Goal: Find specific page/section: Find specific page/section

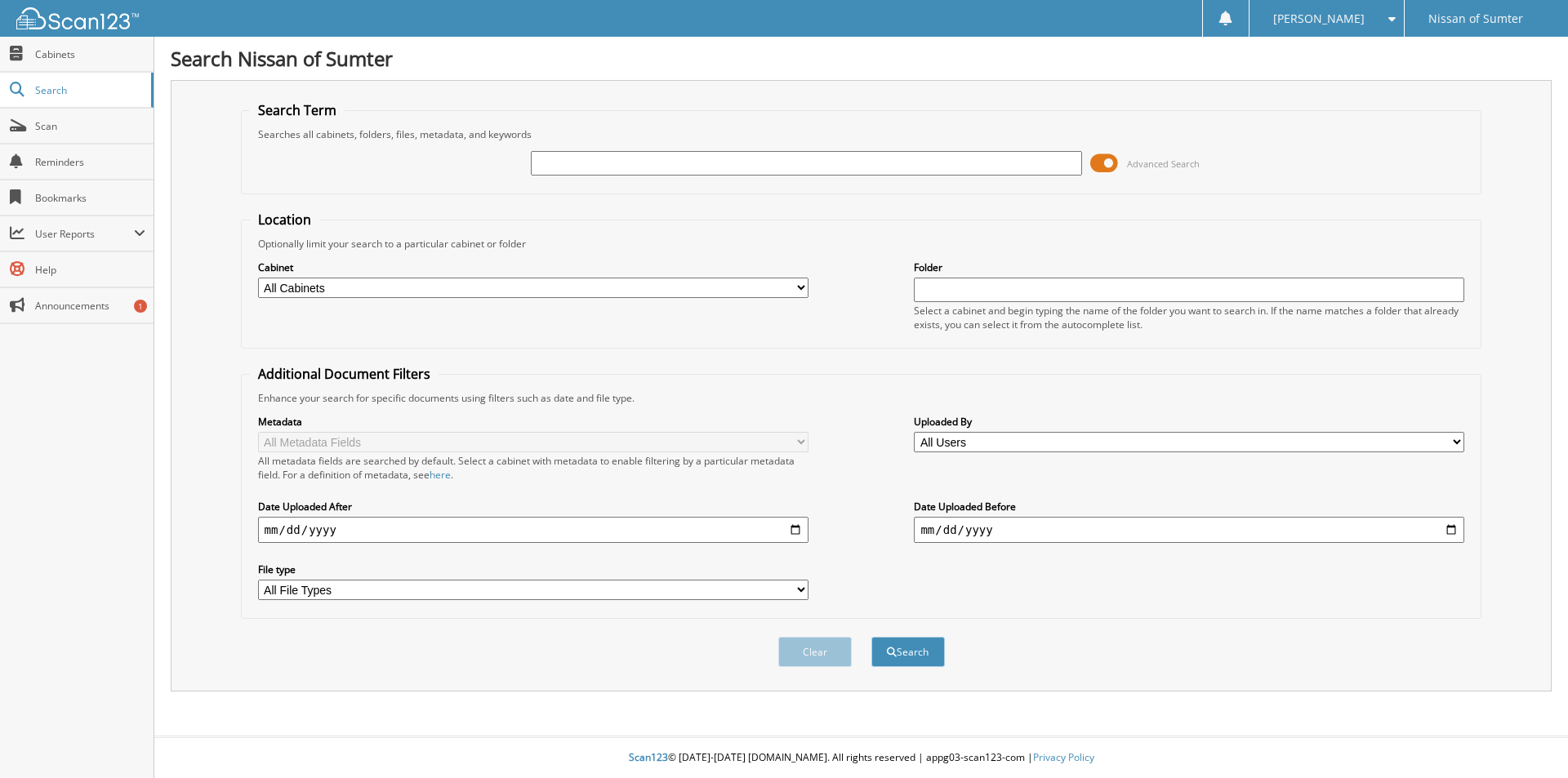
click at [606, 165] on input "text" at bounding box center [805, 164] width 550 height 24
type input "22112"
click at [871, 637] on button "Search" at bounding box center [908, 652] width 73 height 30
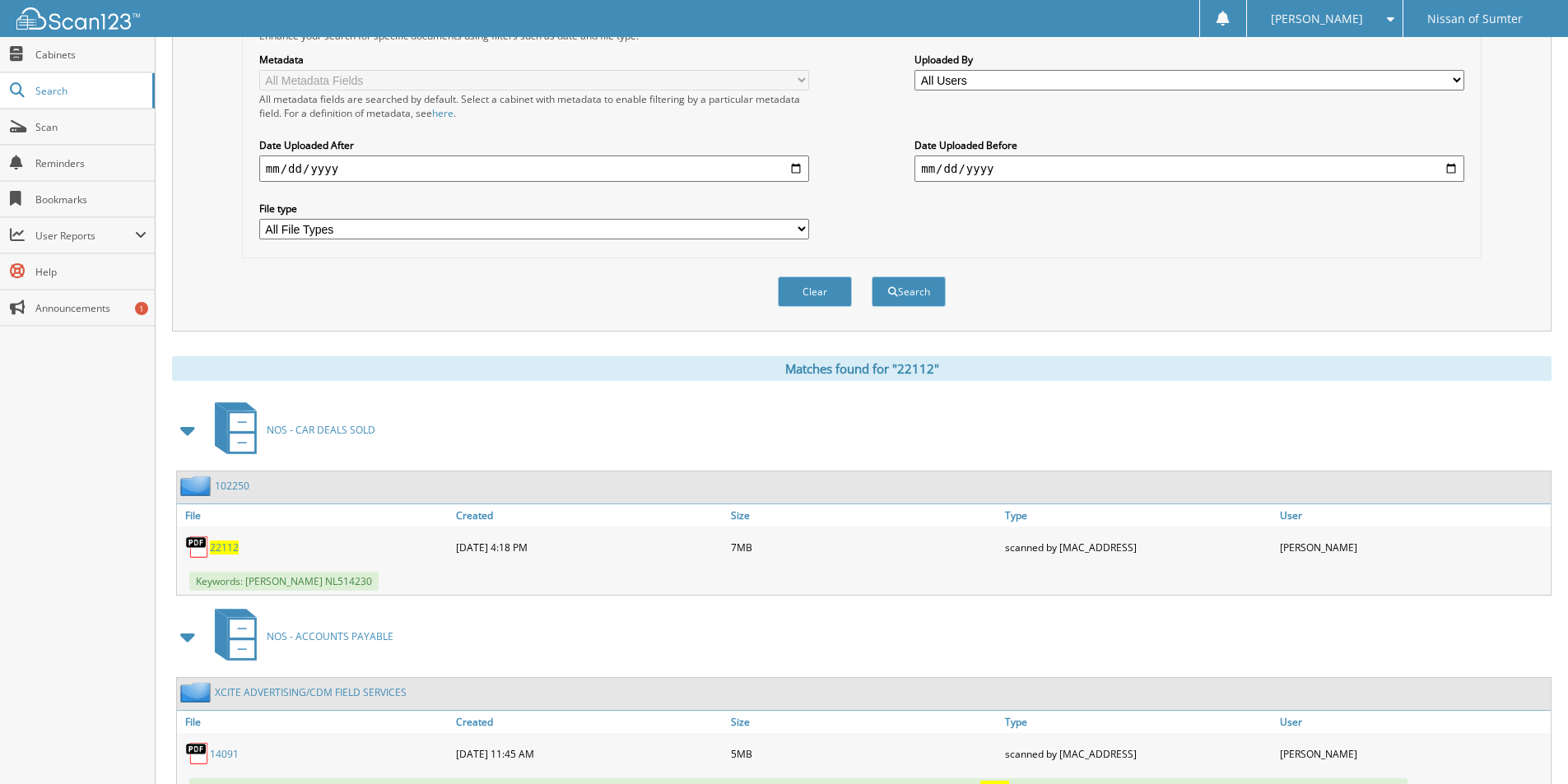
scroll to position [411, 0]
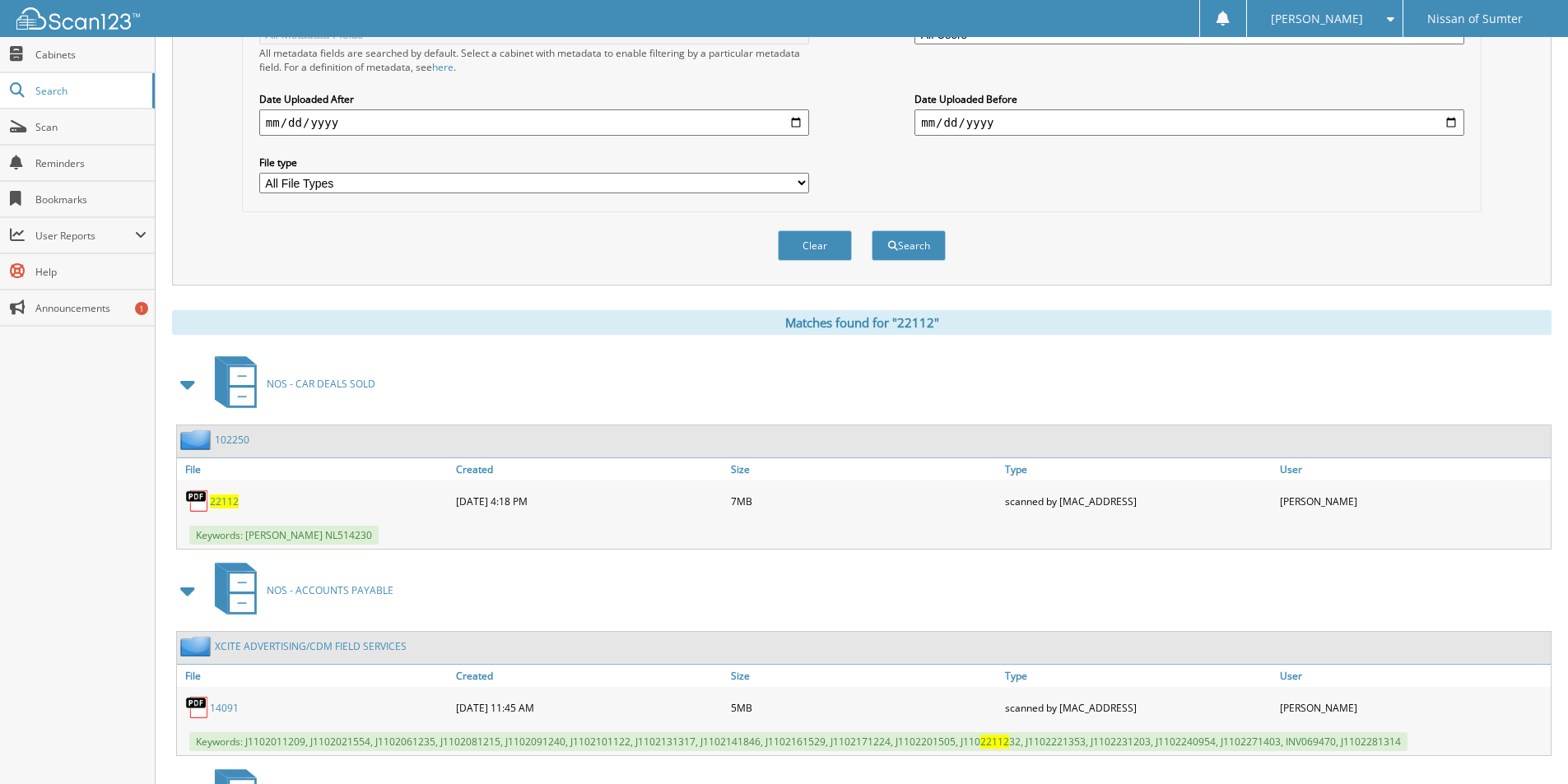
click at [216, 502] on span "22112" at bounding box center [224, 501] width 28 height 14
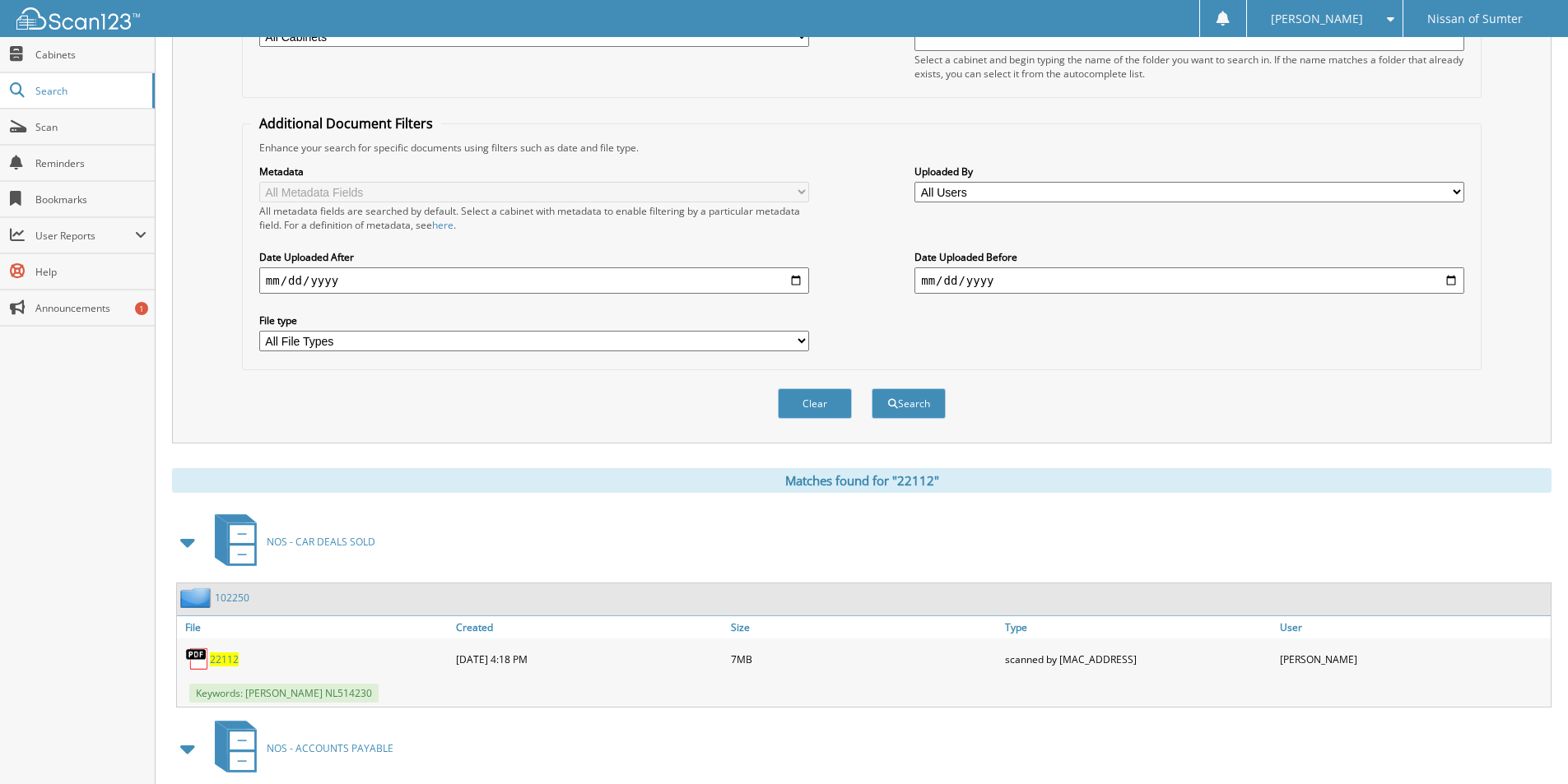
scroll to position [0, 0]
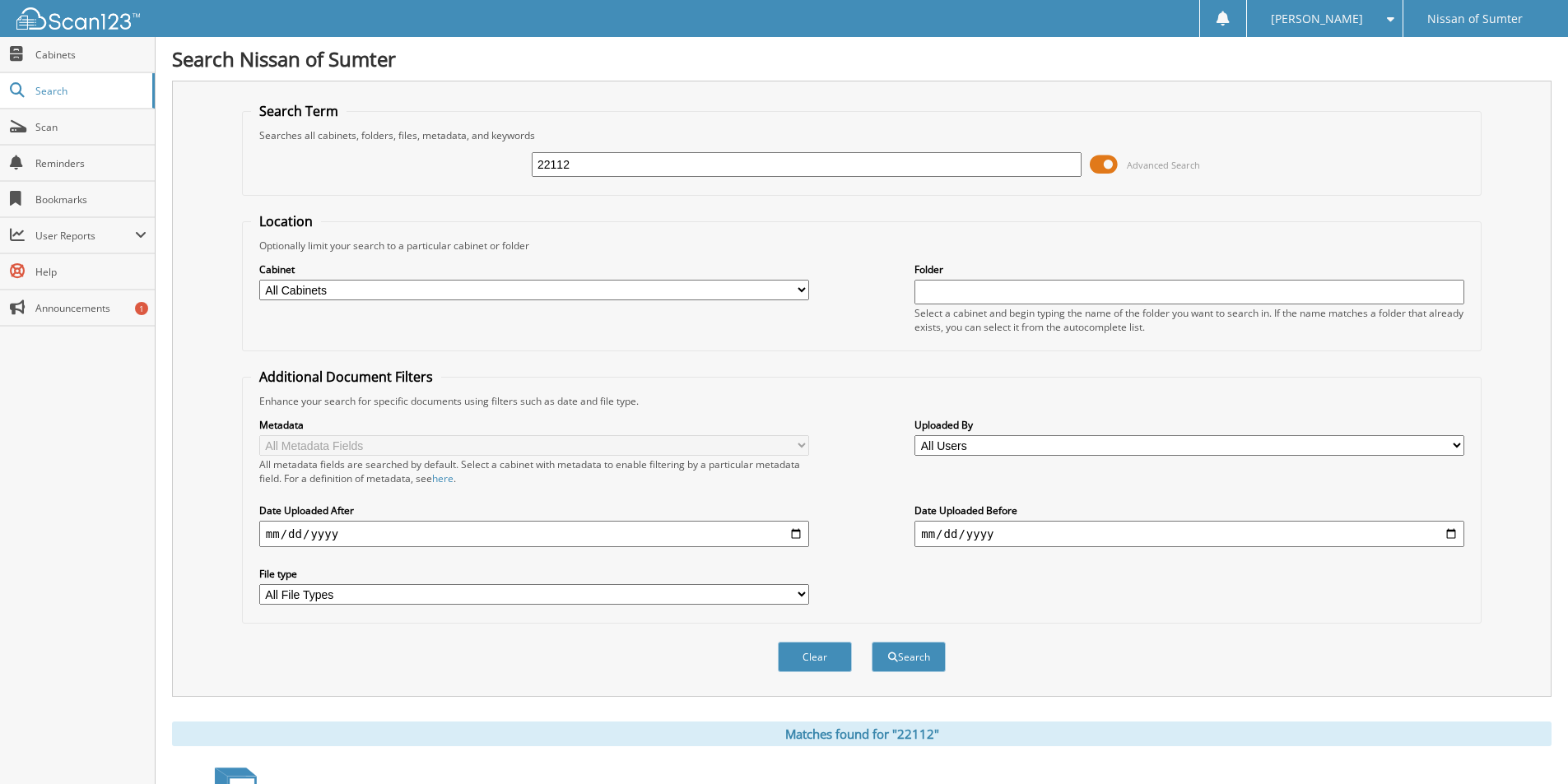
click at [688, 162] on input "22112" at bounding box center [807, 165] width 550 height 25
type input "22148"
click at [871, 642] on button "Search" at bounding box center [908, 657] width 74 height 30
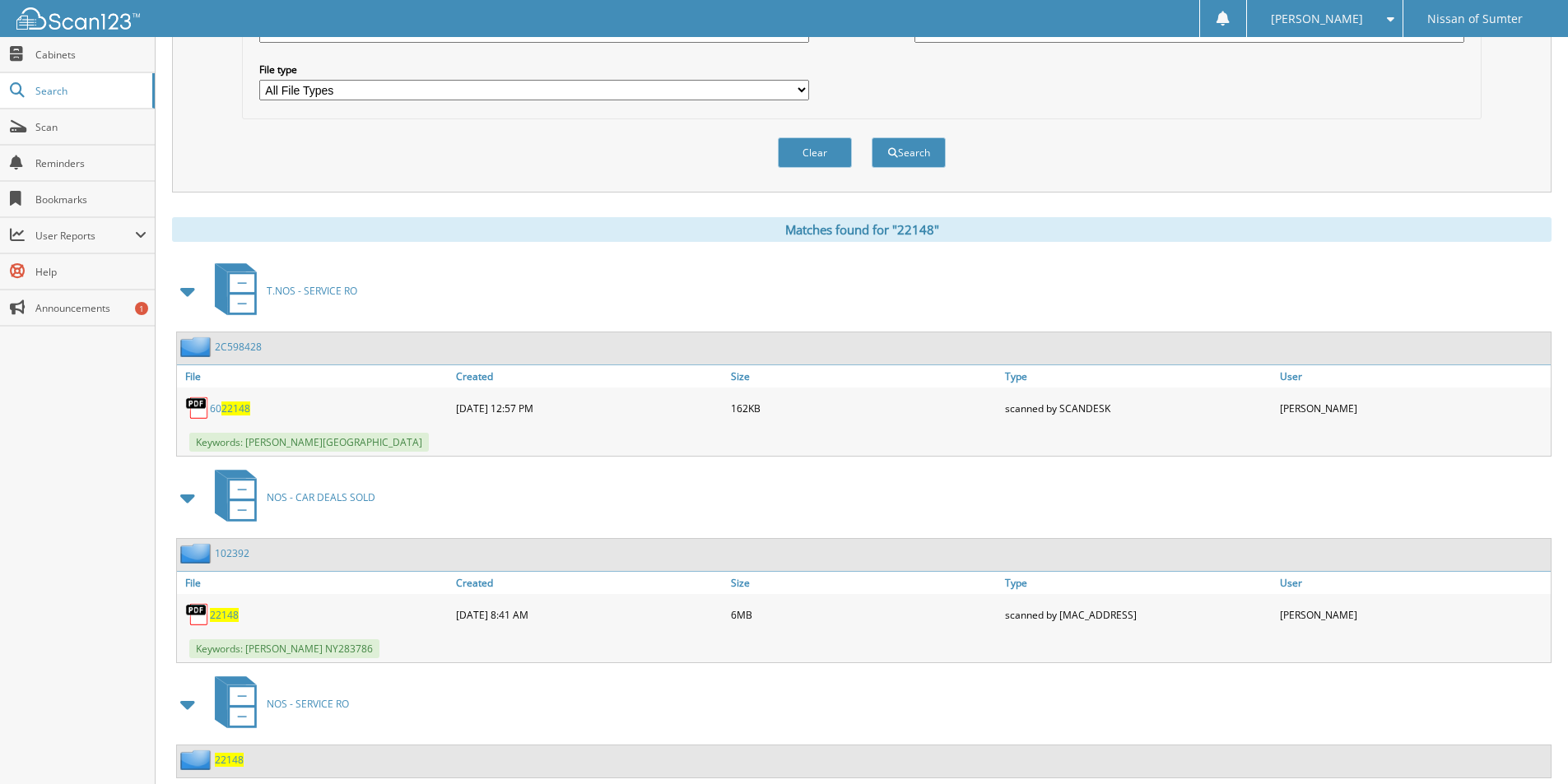
scroll to position [466, 0]
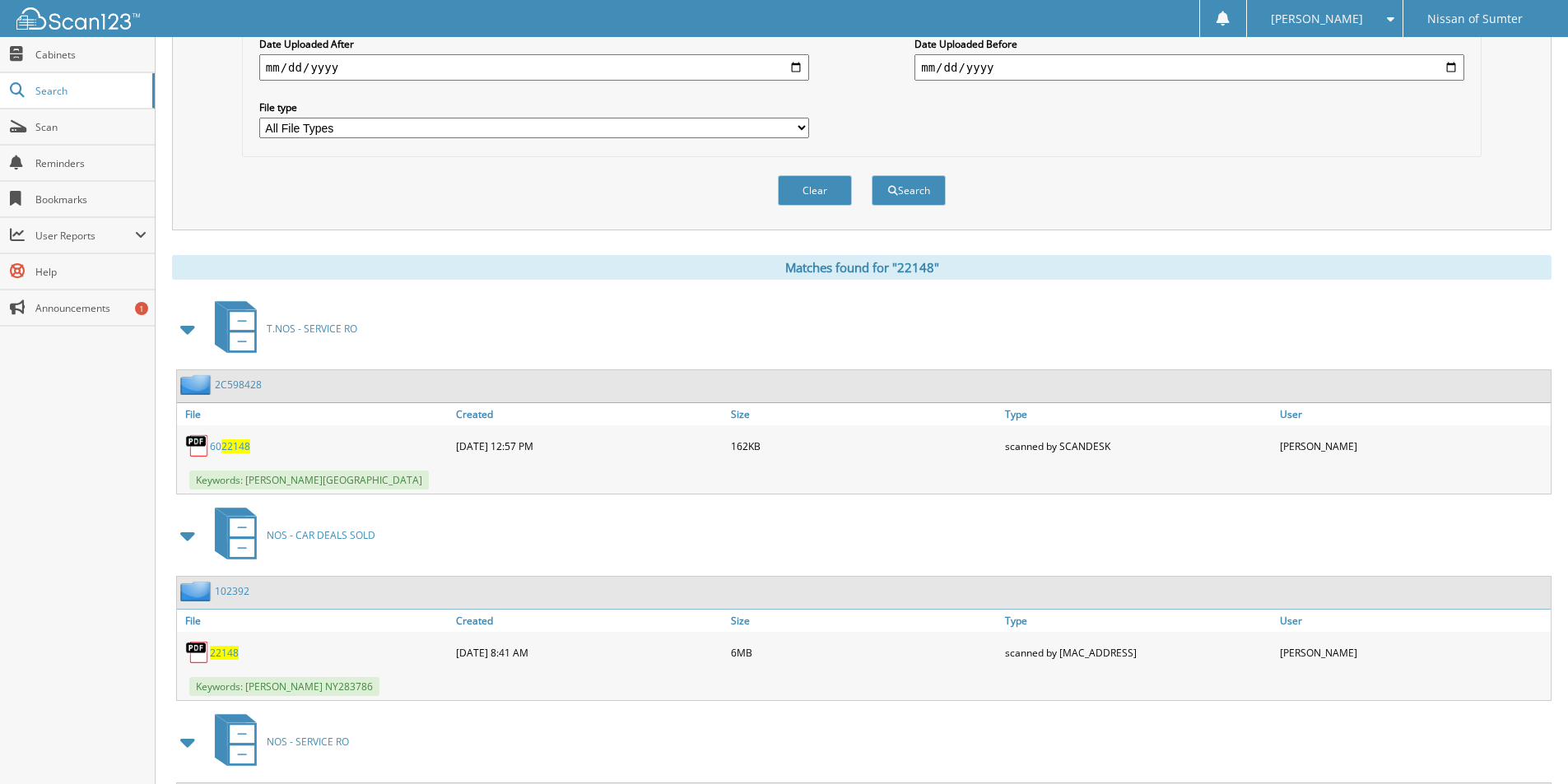
click at [226, 656] on span "22148" at bounding box center [224, 653] width 28 height 14
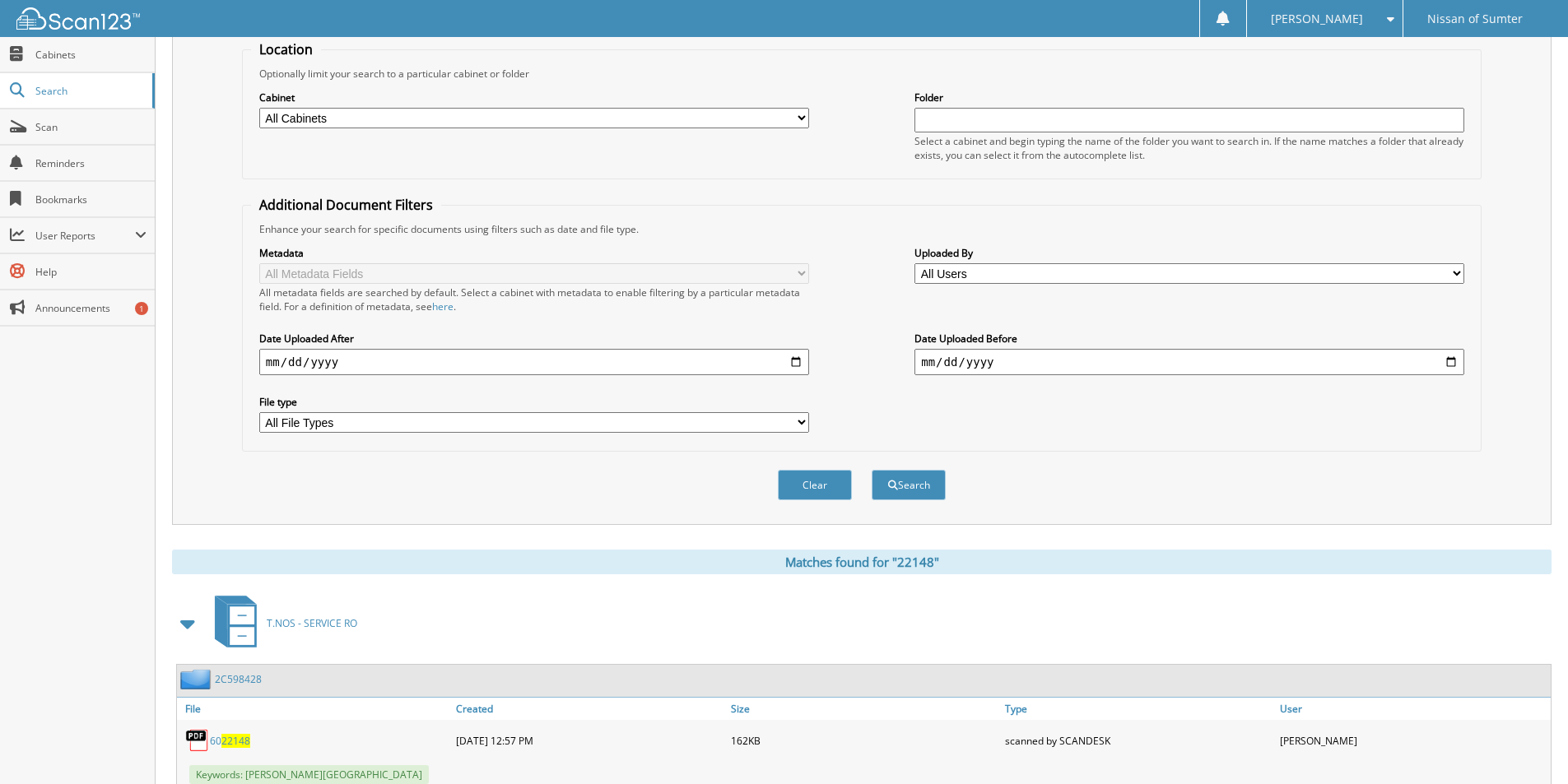
scroll to position [0, 0]
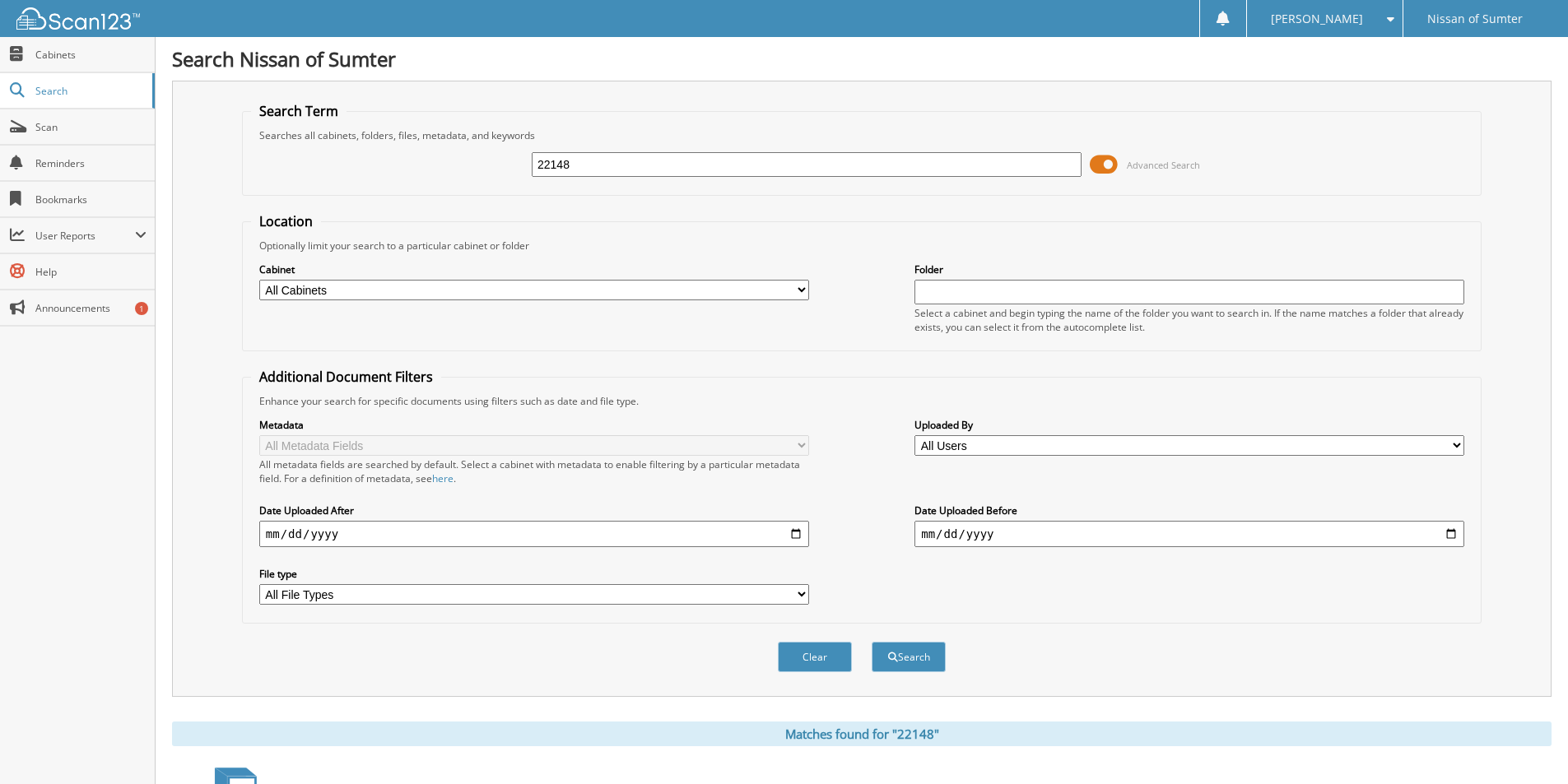
click at [567, 164] on input "22148" at bounding box center [807, 165] width 550 height 25
click at [567, 163] on input "22148" at bounding box center [807, 165] width 550 height 25
type input "4685A"
click at [871, 642] on button "Search" at bounding box center [908, 657] width 74 height 30
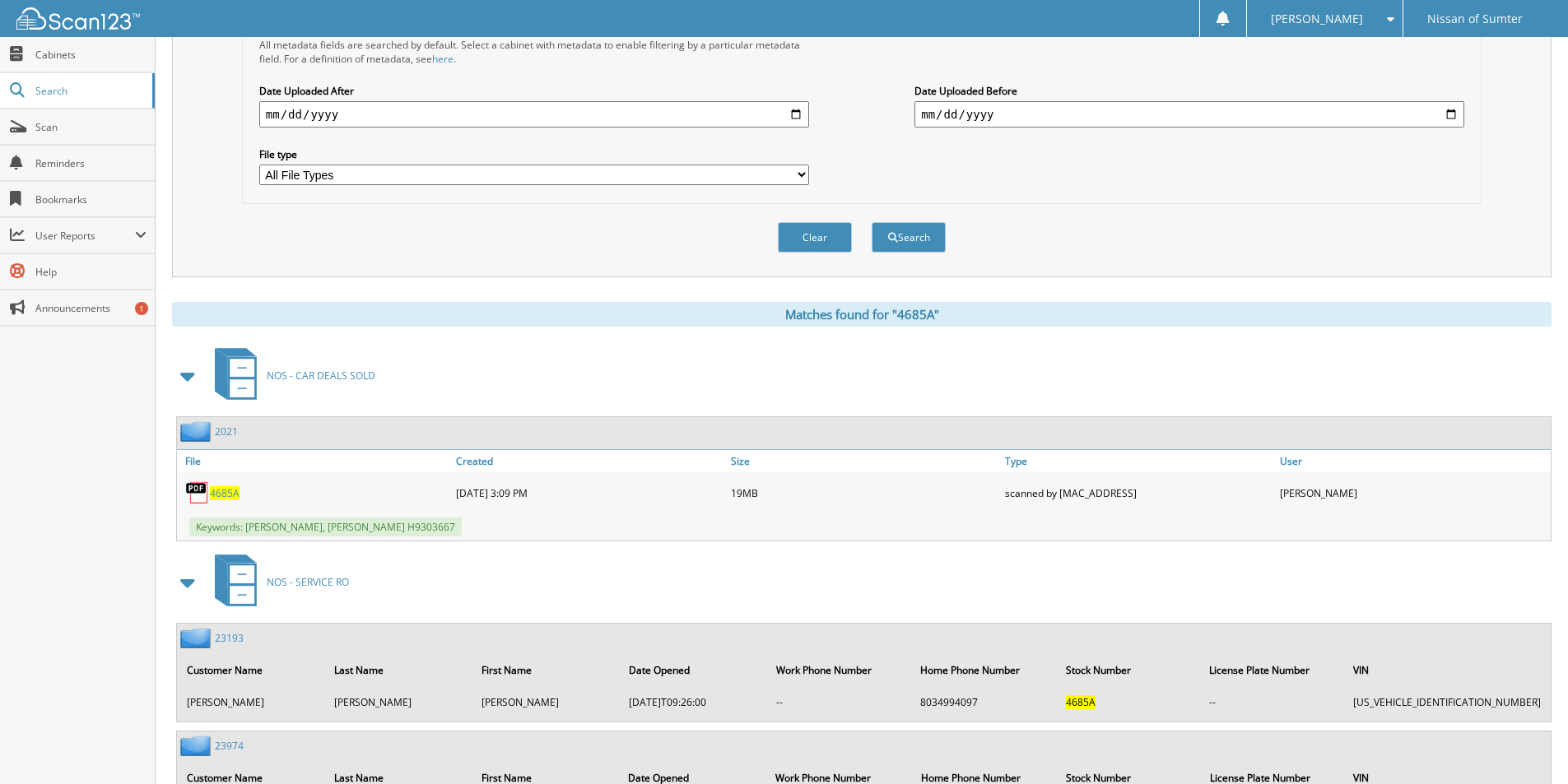
scroll to position [576, 0]
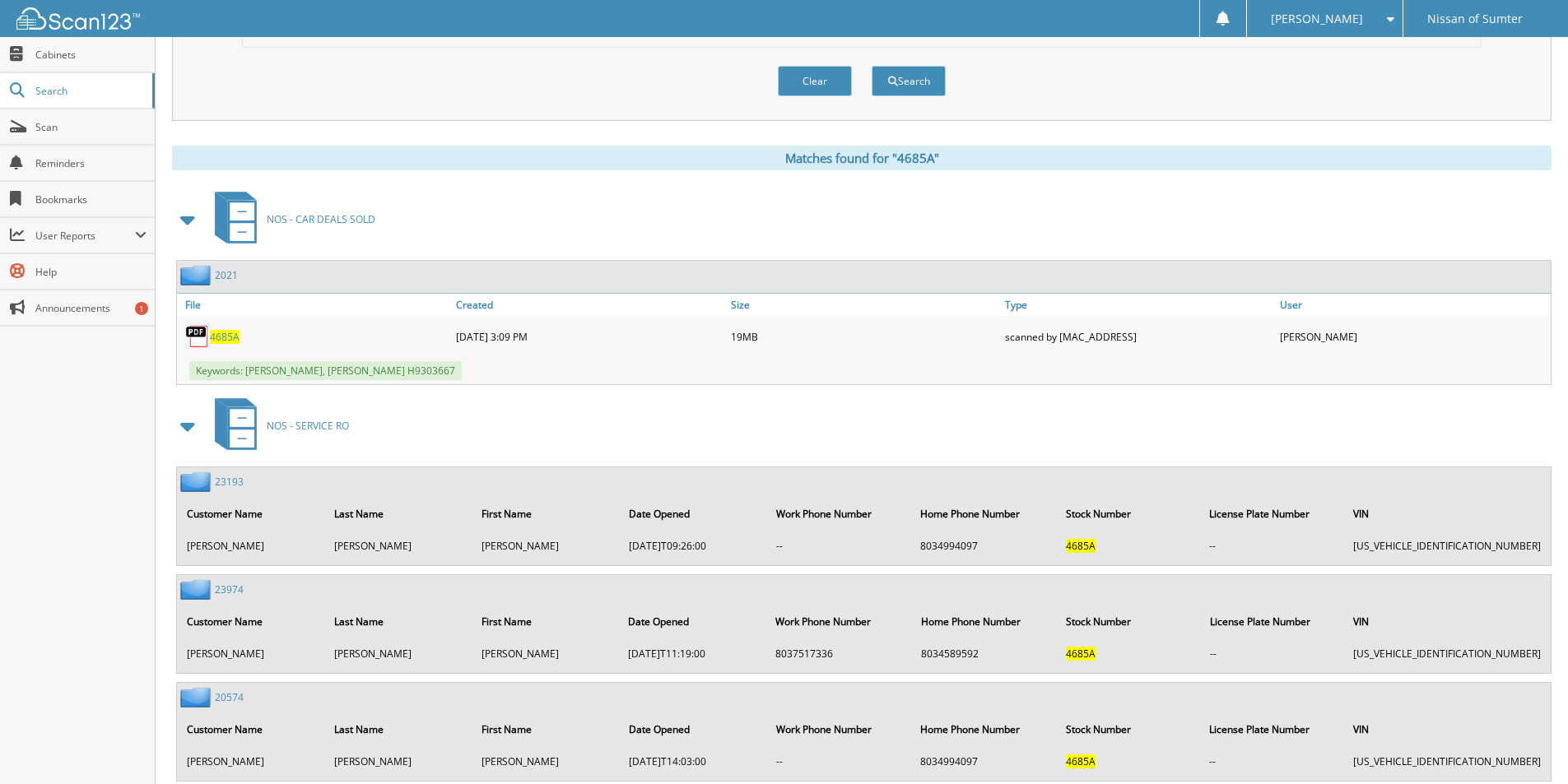
click at [219, 341] on span "4685A" at bounding box center [224, 337] width 29 height 14
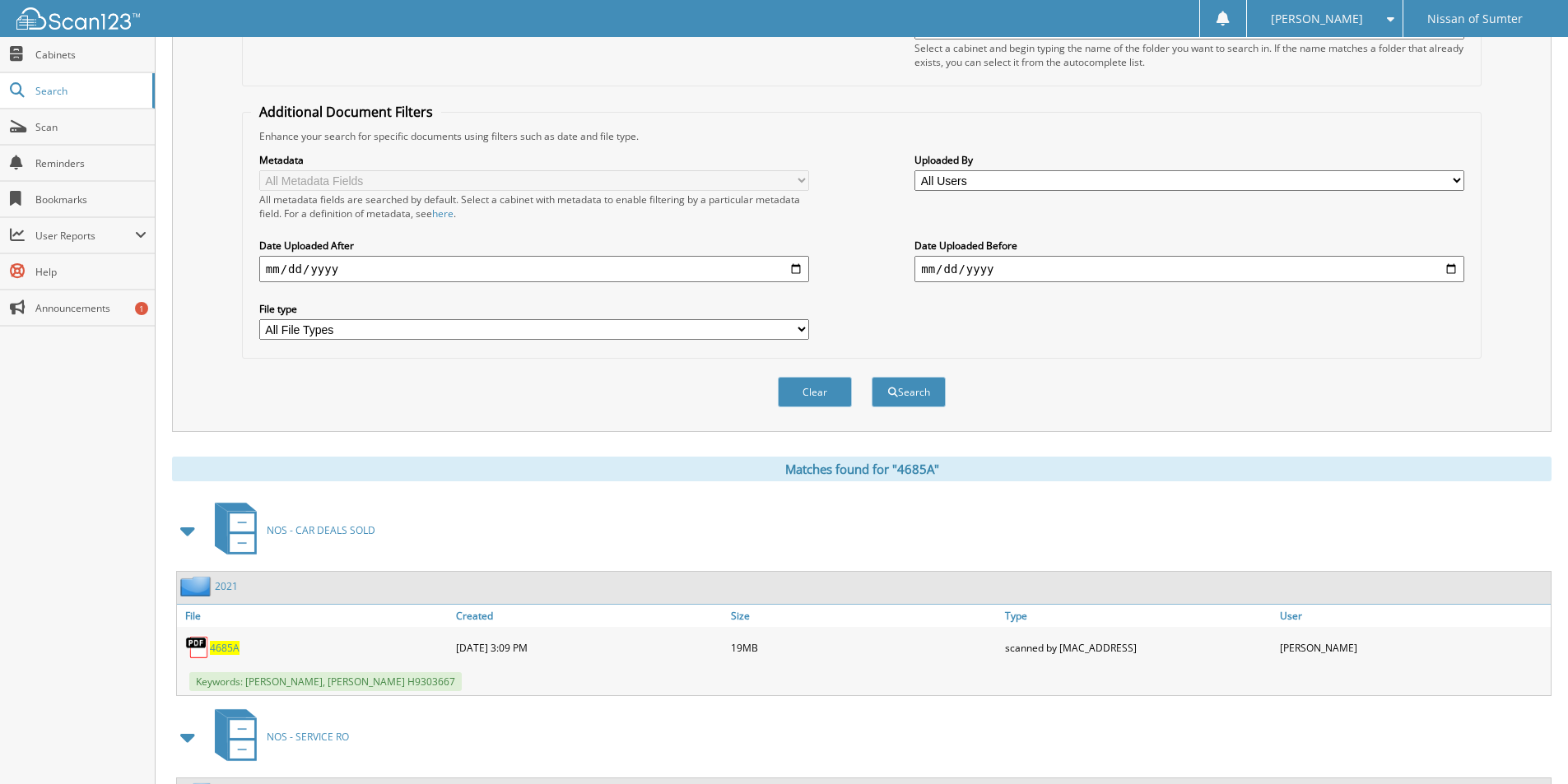
scroll to position [0, 0]
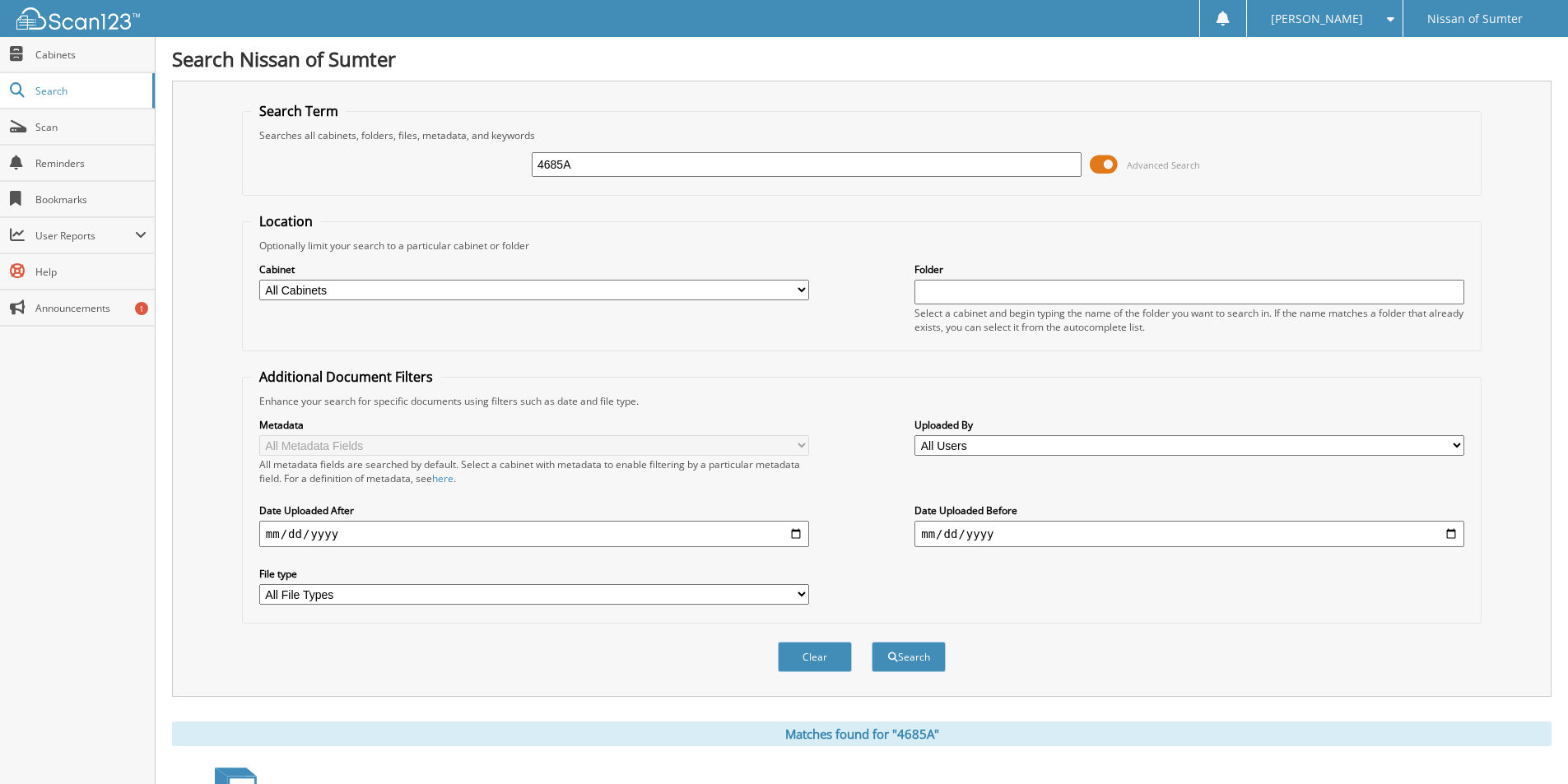
click at [660, 159] on input "4685A" at bounding box center [807, 165] width 550 height 25
click at [659, 159] on input "4685A" at bounding box center [807, 165] width 550 height 25
type input "P5193"
click at [871, 642] on button "Search" at bounding box center [908, 657] width 74 height 30
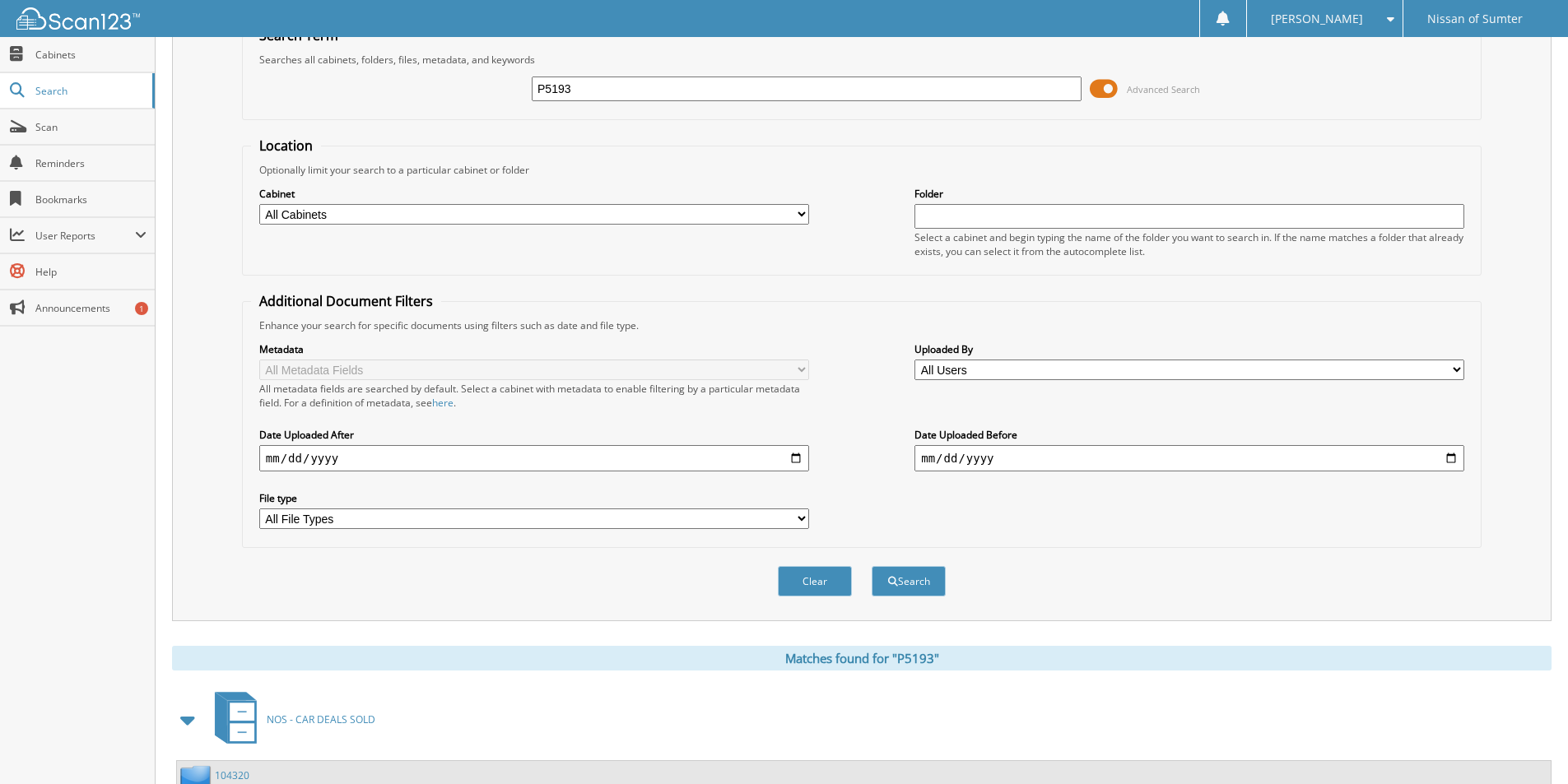
scroll to position [200, 0]
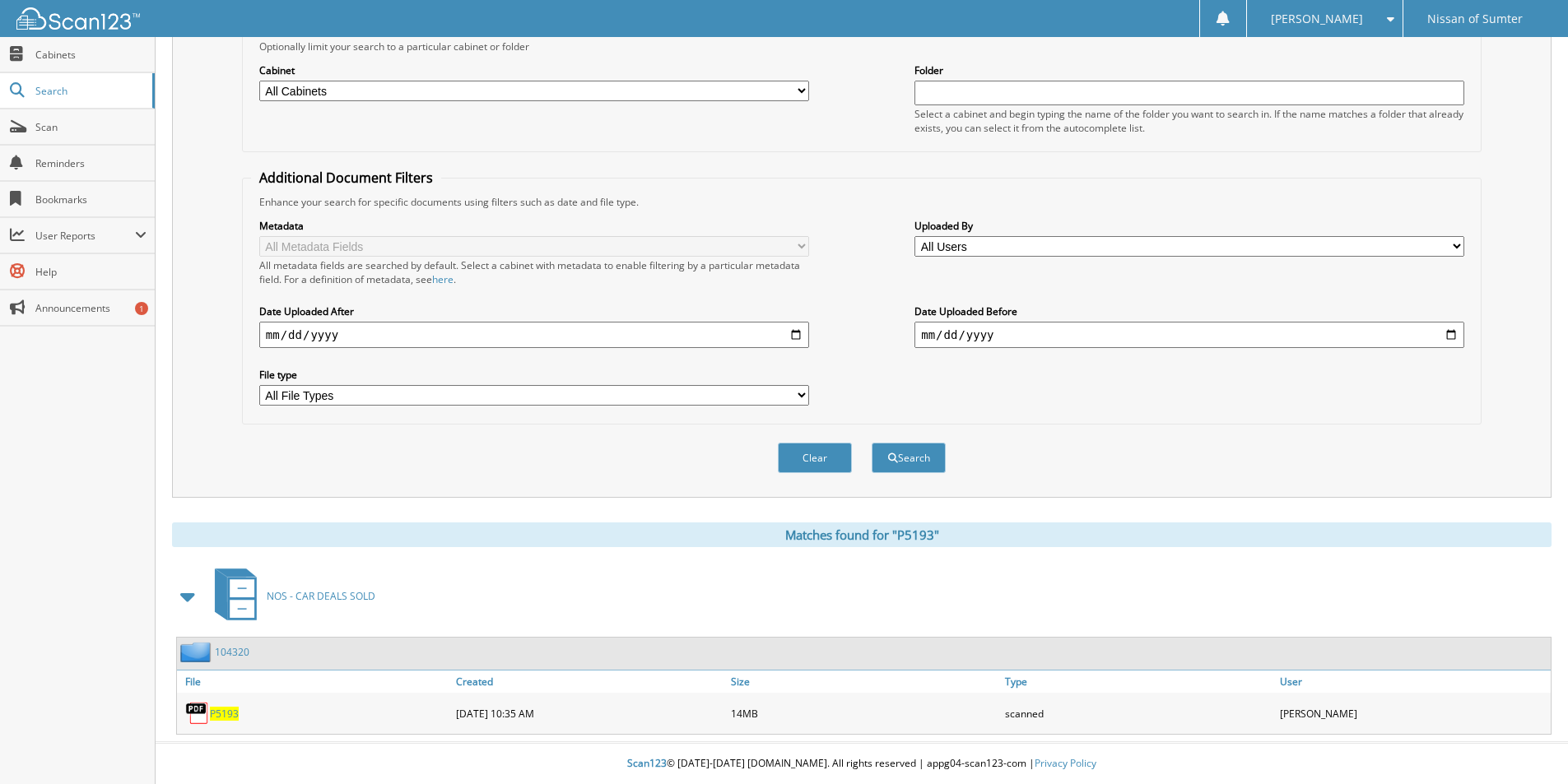
click at [222, 713] on span "P5193" at bounding box center [224, 714] width 28 height 14
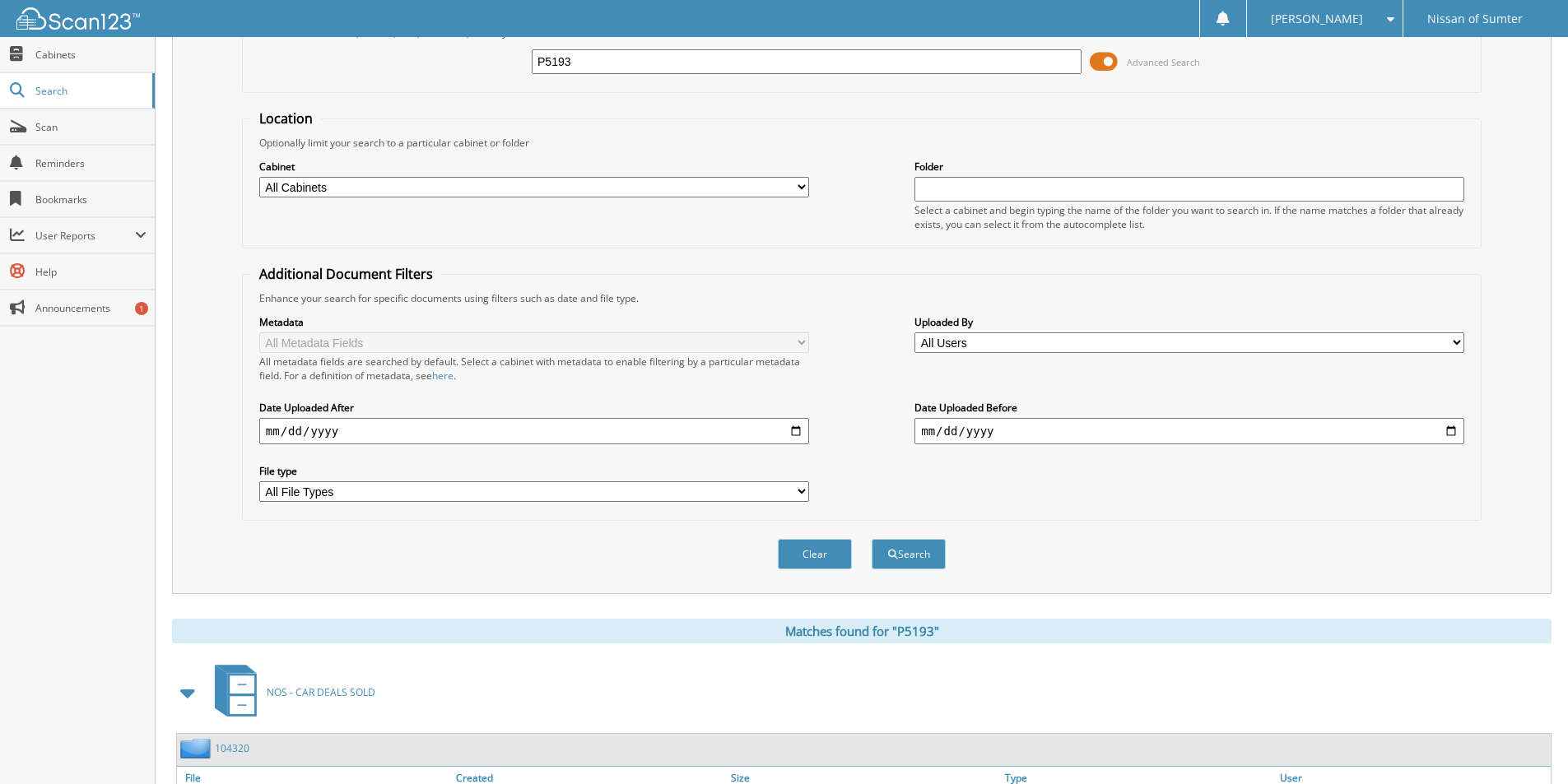
scroll to position [0, 0]
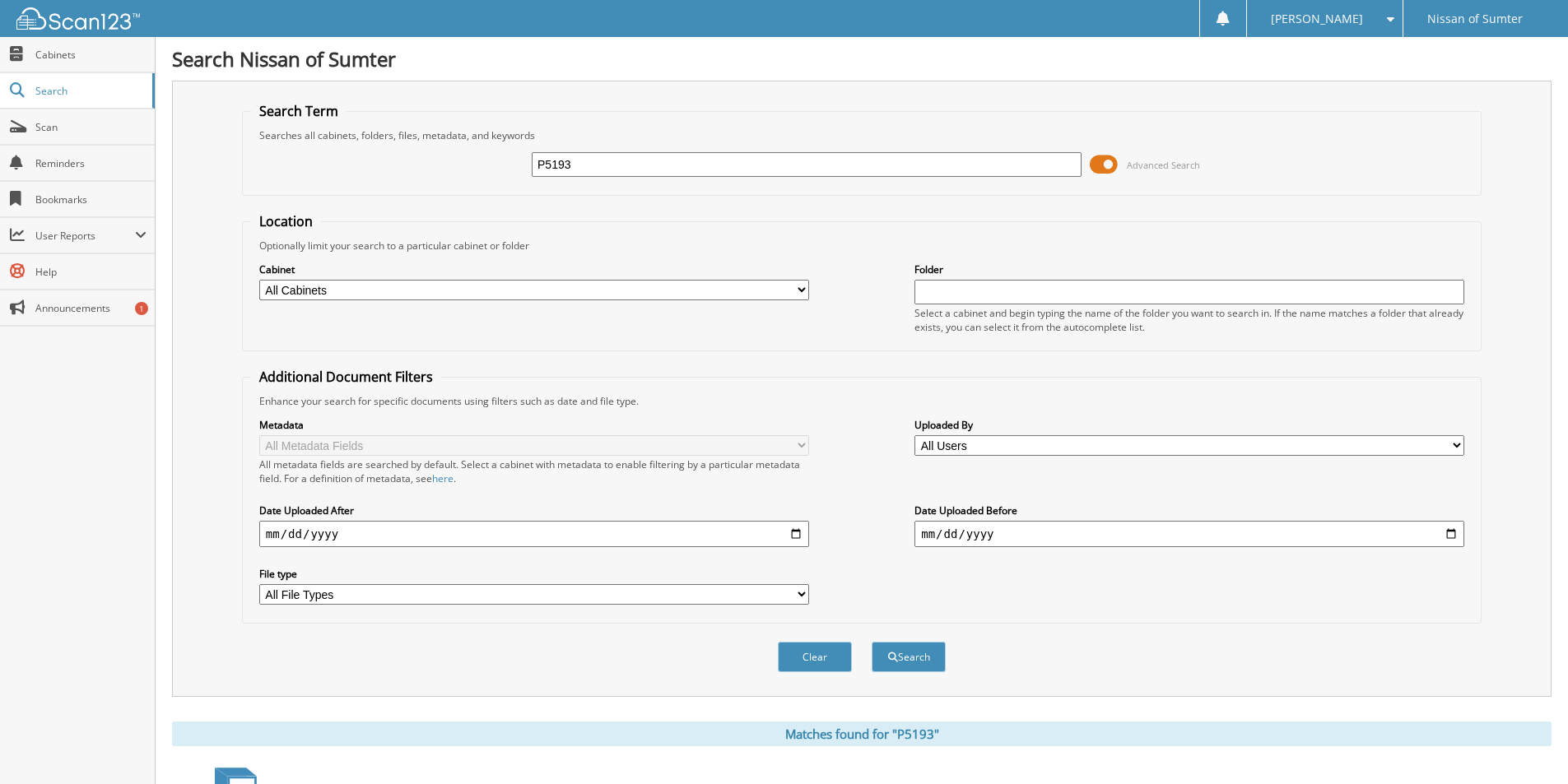
click at [628, 173] on input "P5193" at bounding box center [807, 165] width 550 height 25
click at [628, 173] on input "P5193" at bounding box center [807, 165] width 550 height 25
type input "23362A"
click at [871, 642] on button "Search" at bounding box center [908, 657] width 74 height 30
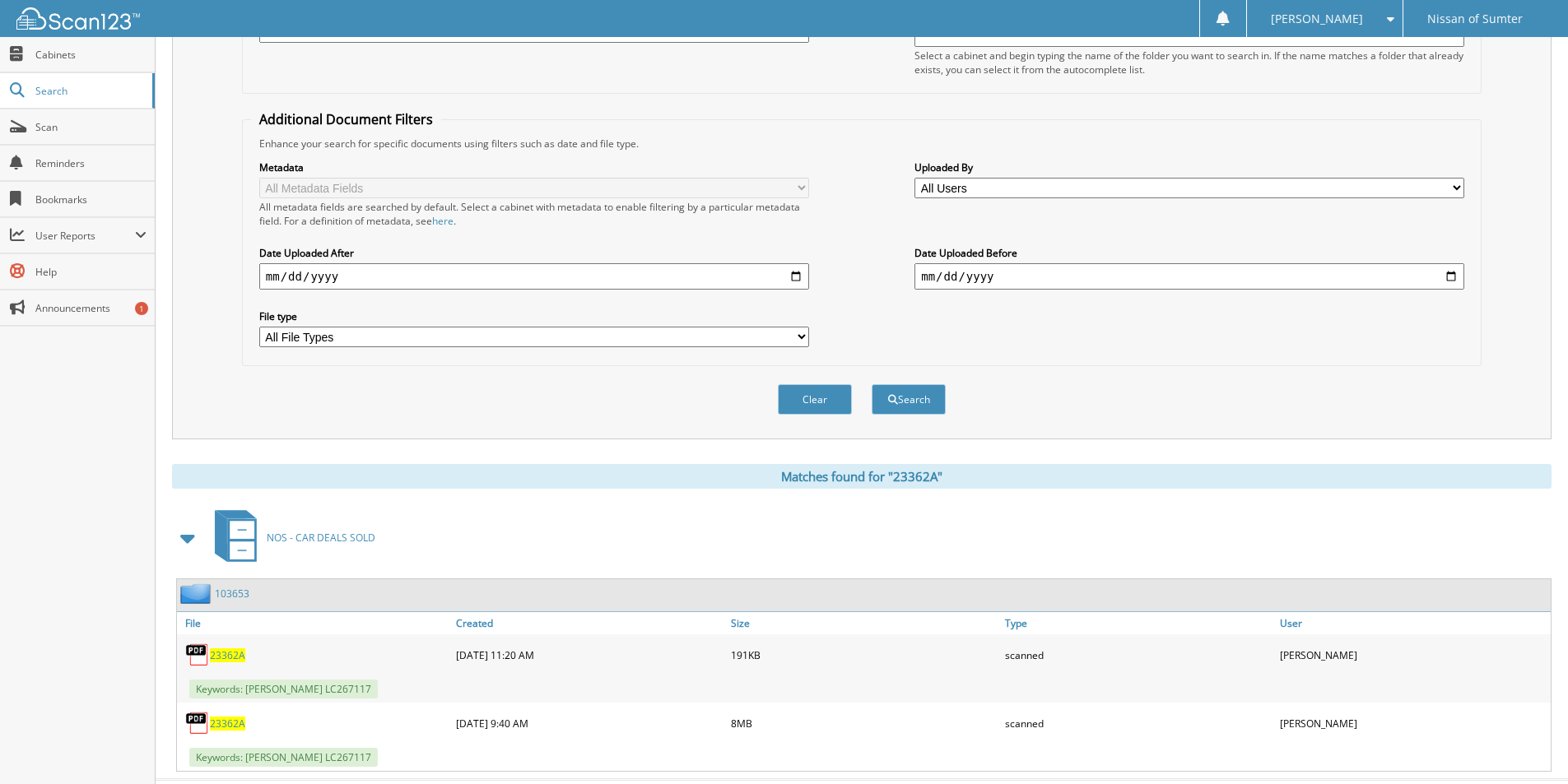
scroll to position [296, 0]
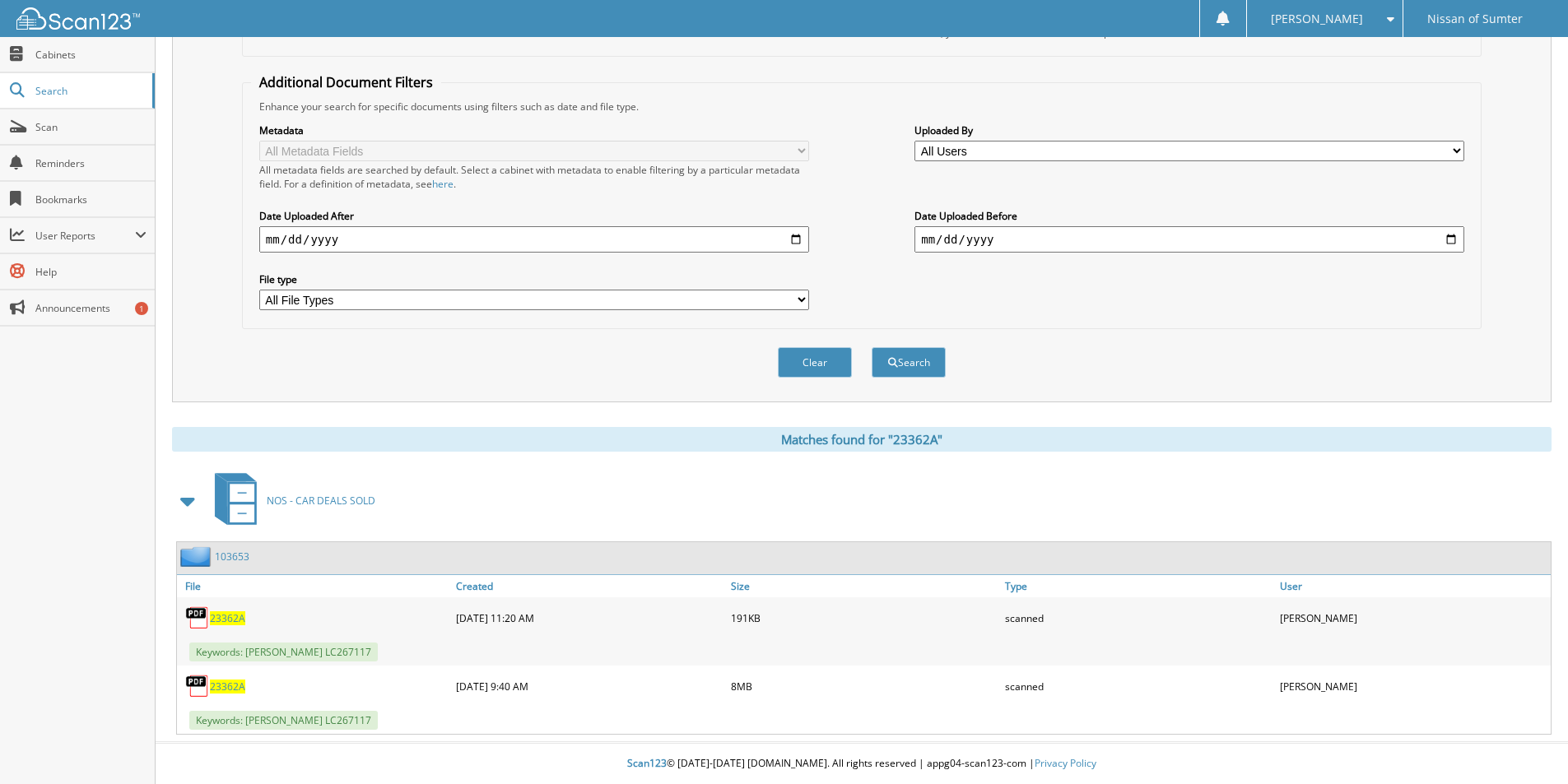
click at [223, 686] on span "23362A" at bounding box center [227, 686] width 35 height 14
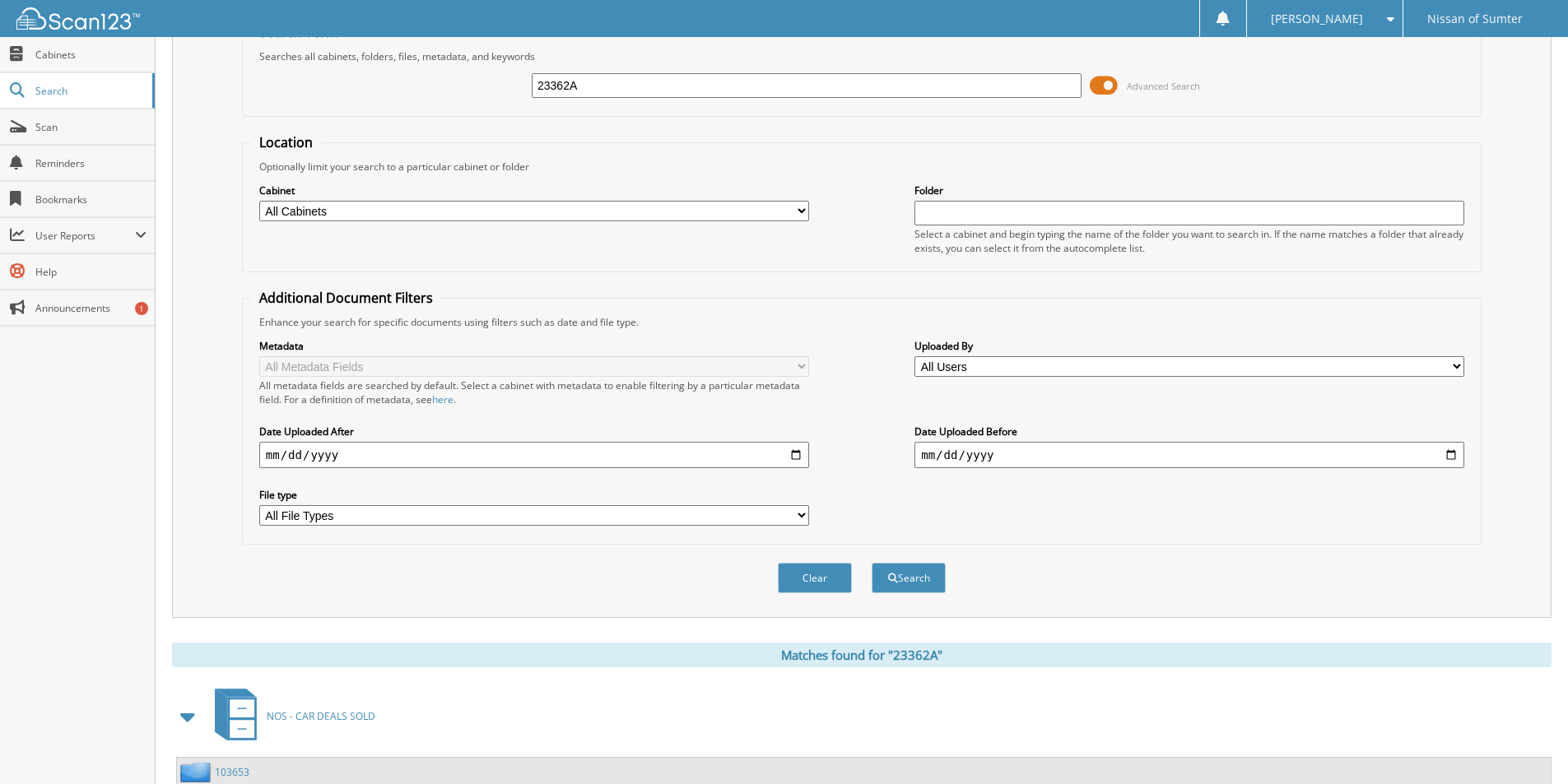
scroll to position [0, 0]
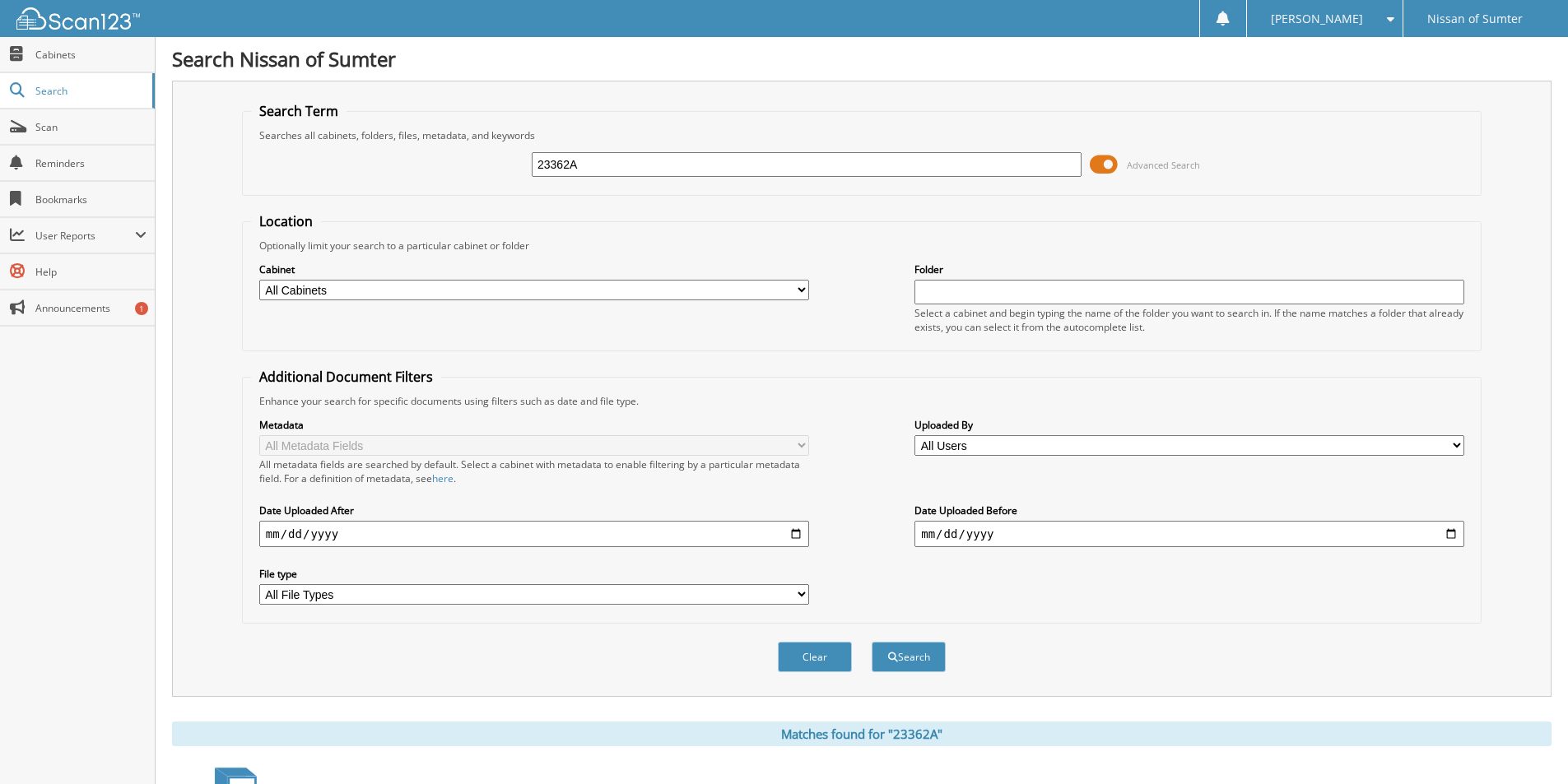
click at [651, 169] on input "23362A" at bounding box center [807, 165] width 550 height 25
click at [650, 169] on input "23362A" at bounding box center [807, 165] width 550 height 25
type input "2689B"
click at [871, 642] on button "Search" at bounding box center [908, 657] width 74 height 30
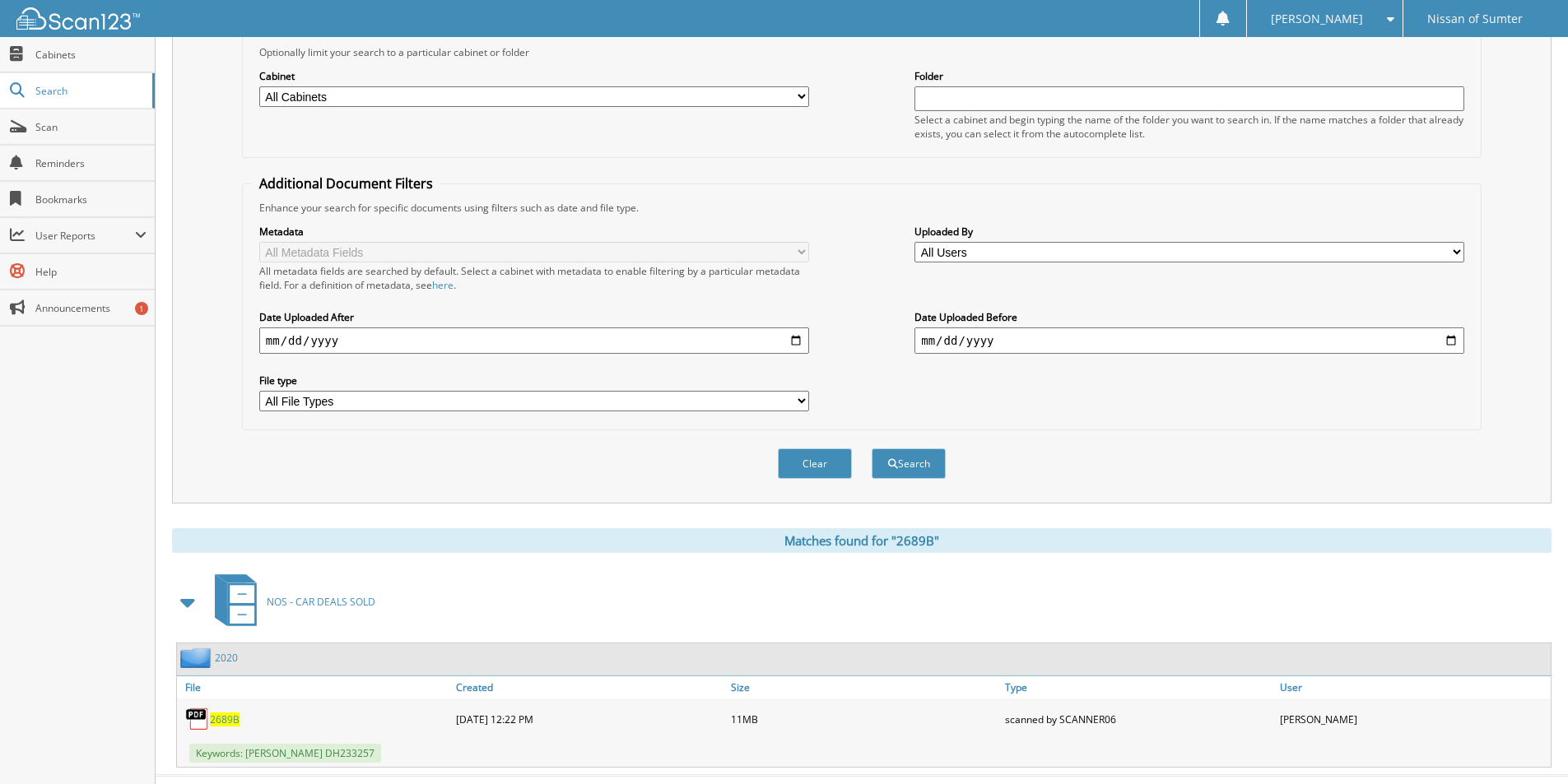
scroll to position [228, 0]
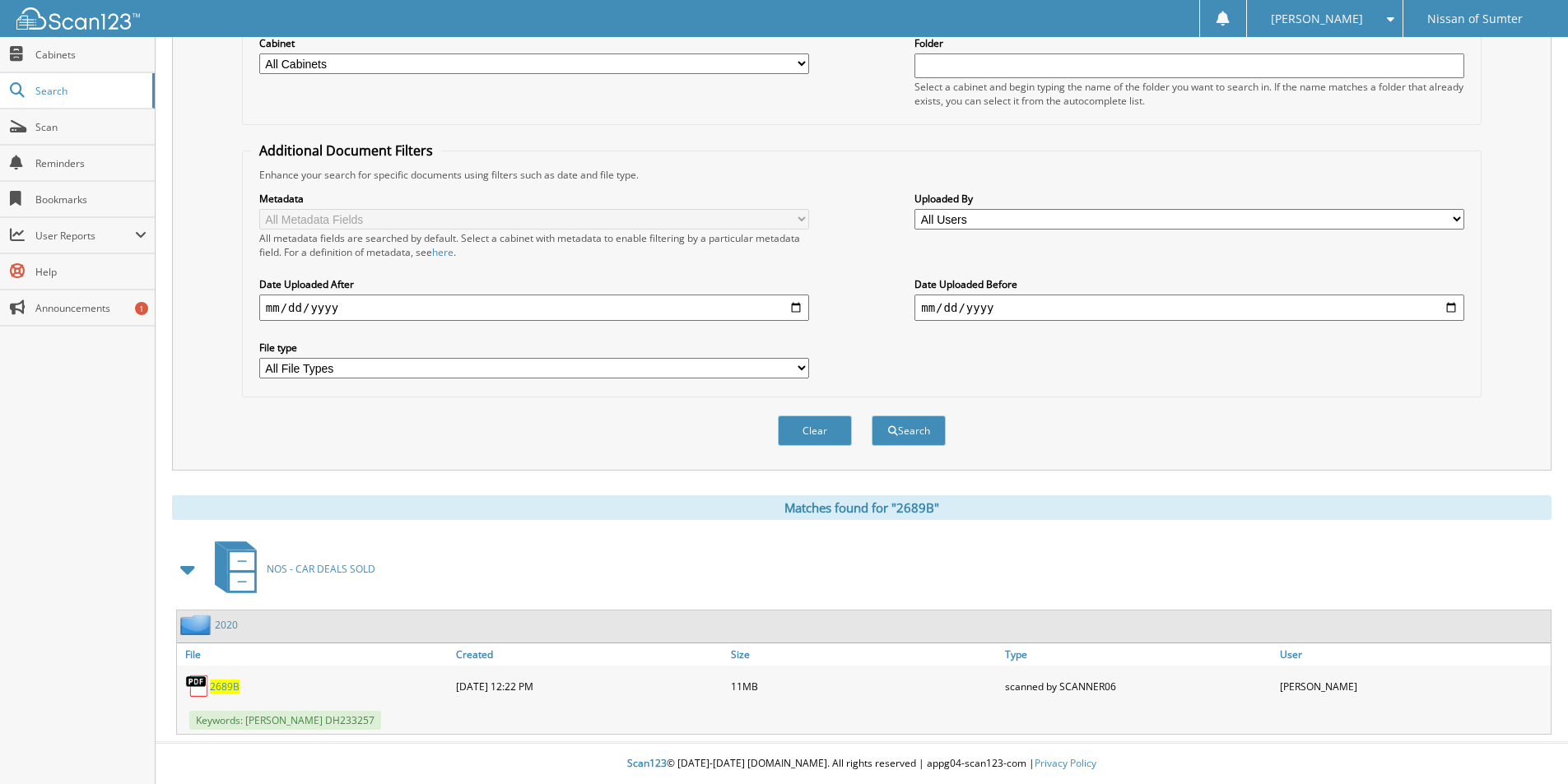
click at [236, 687] on span "2689B" at bounding box center [224, 686] width 29 height 14
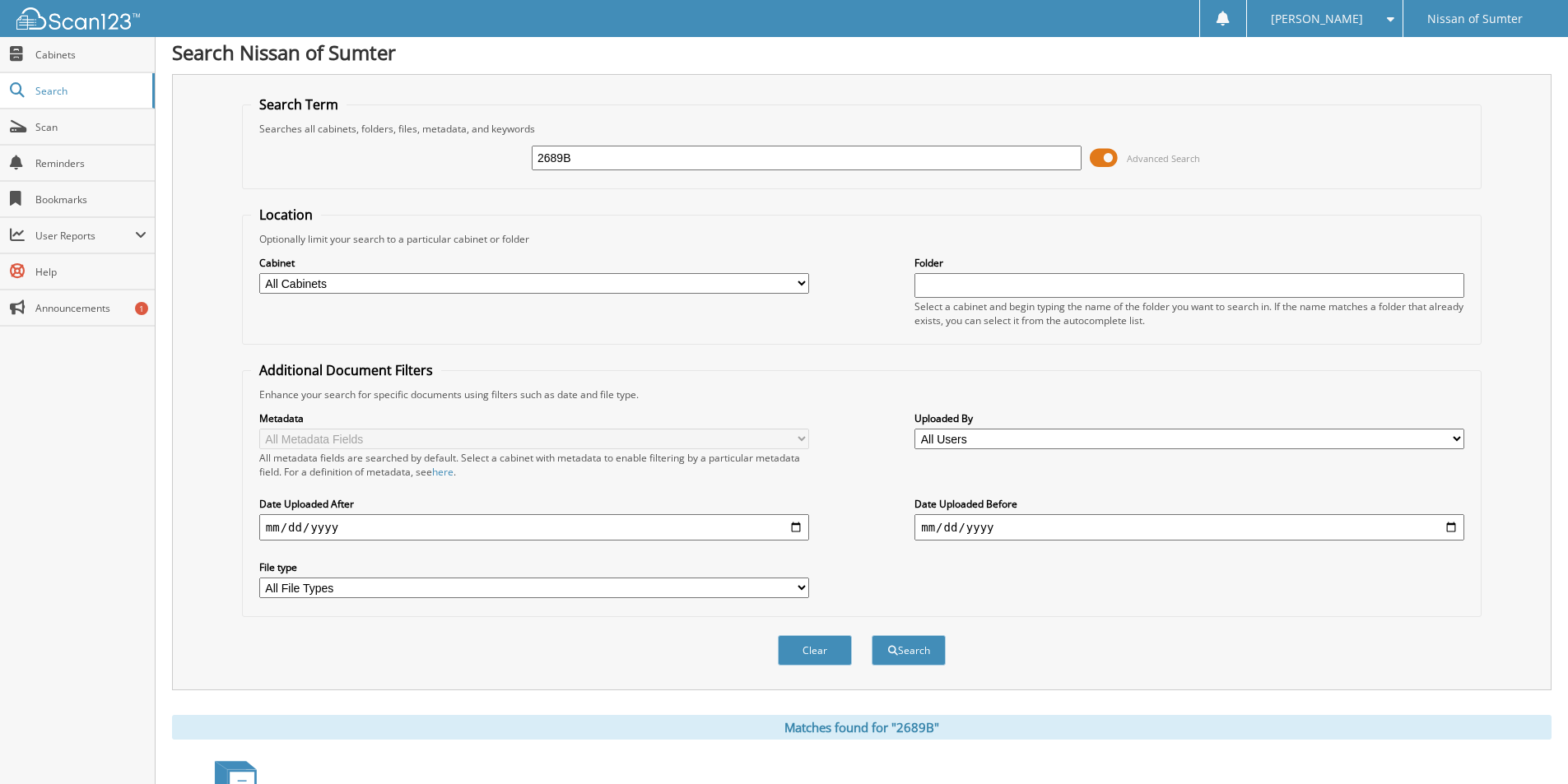
scroll to position [0, 0]
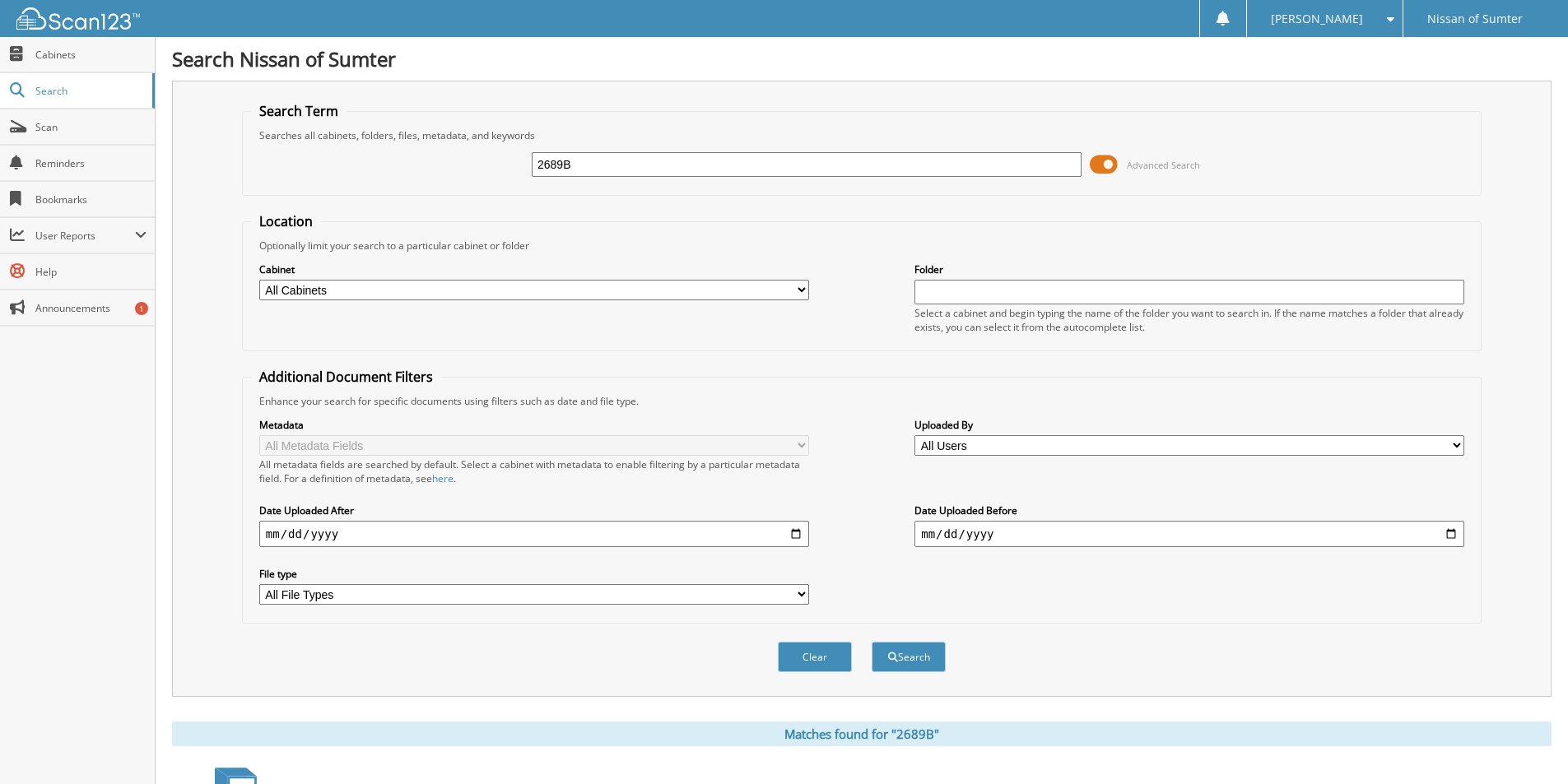
click at [620, 160] on input "2689B" at bounding box center [807, 165] width 550 height 25
click at [620, 159] on input "2689B" at bounding box center [807, 165] width 550 height 25
type input "P5504"
click at [871, 642] on button "Search" at bounding box center [908, 657] width 74 height 30
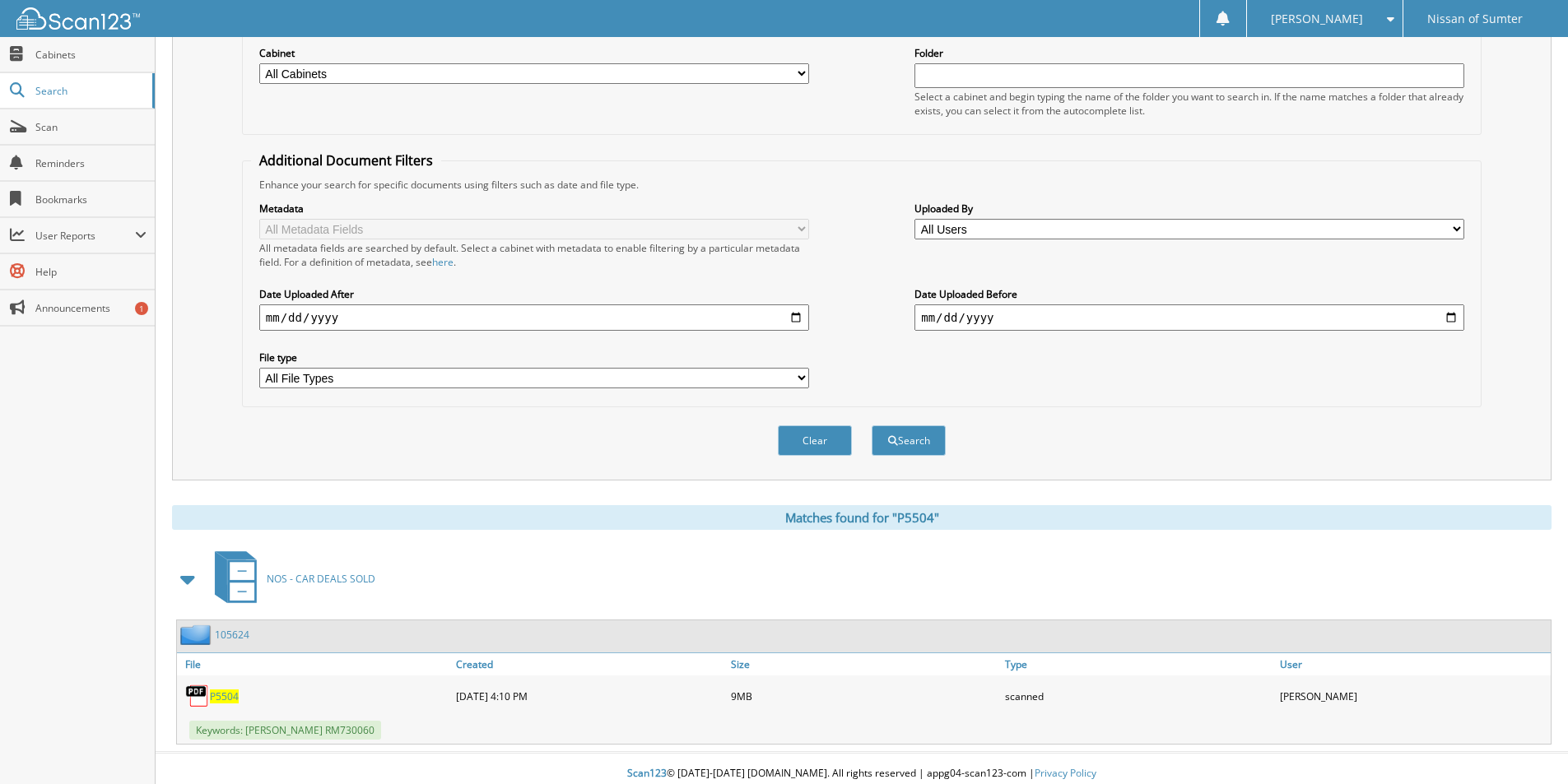
scroll to position [228, 0]
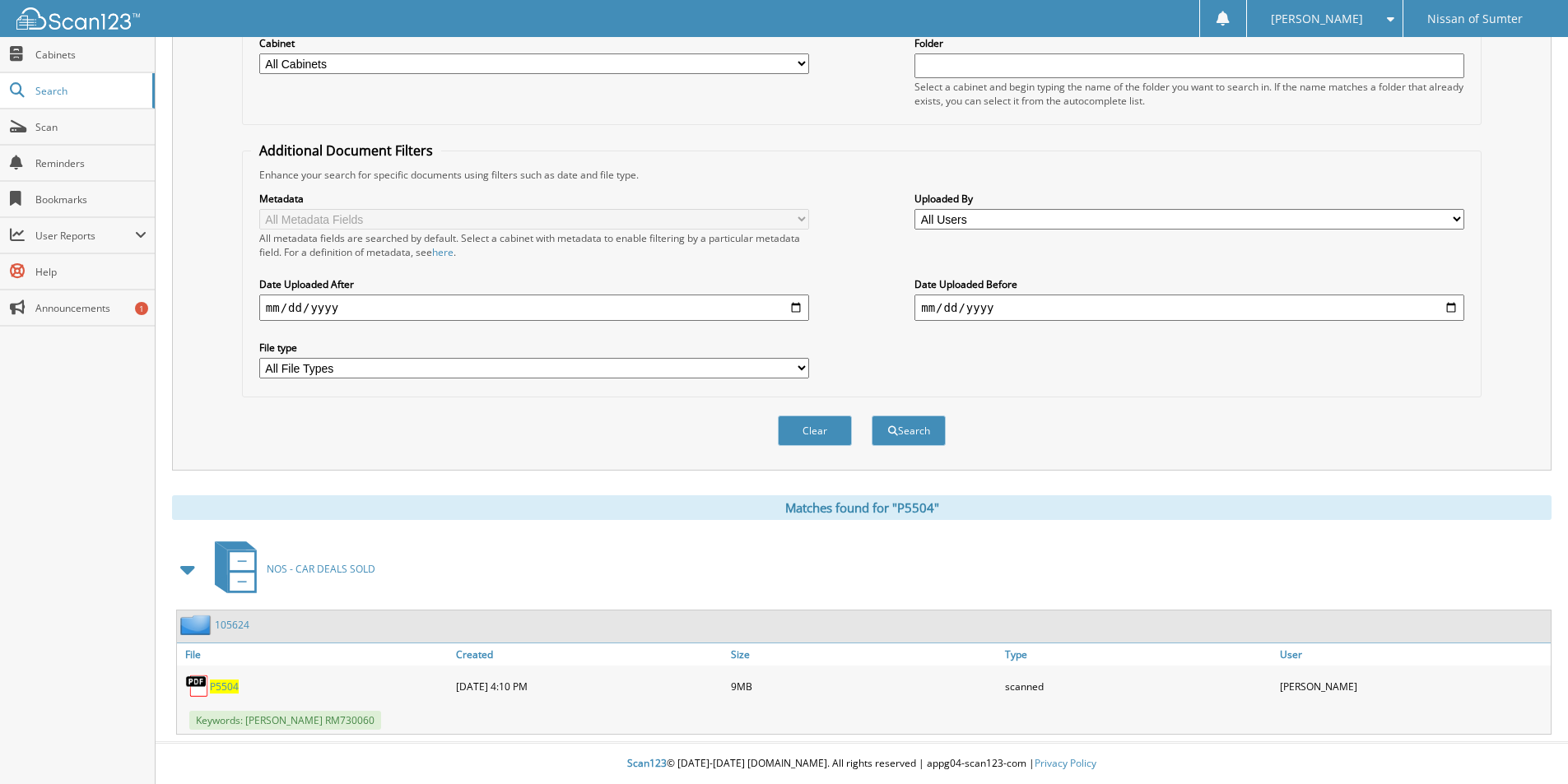
click at [227, 684] on span "P5504" at bounding box center [224, 686] width 28 height 14
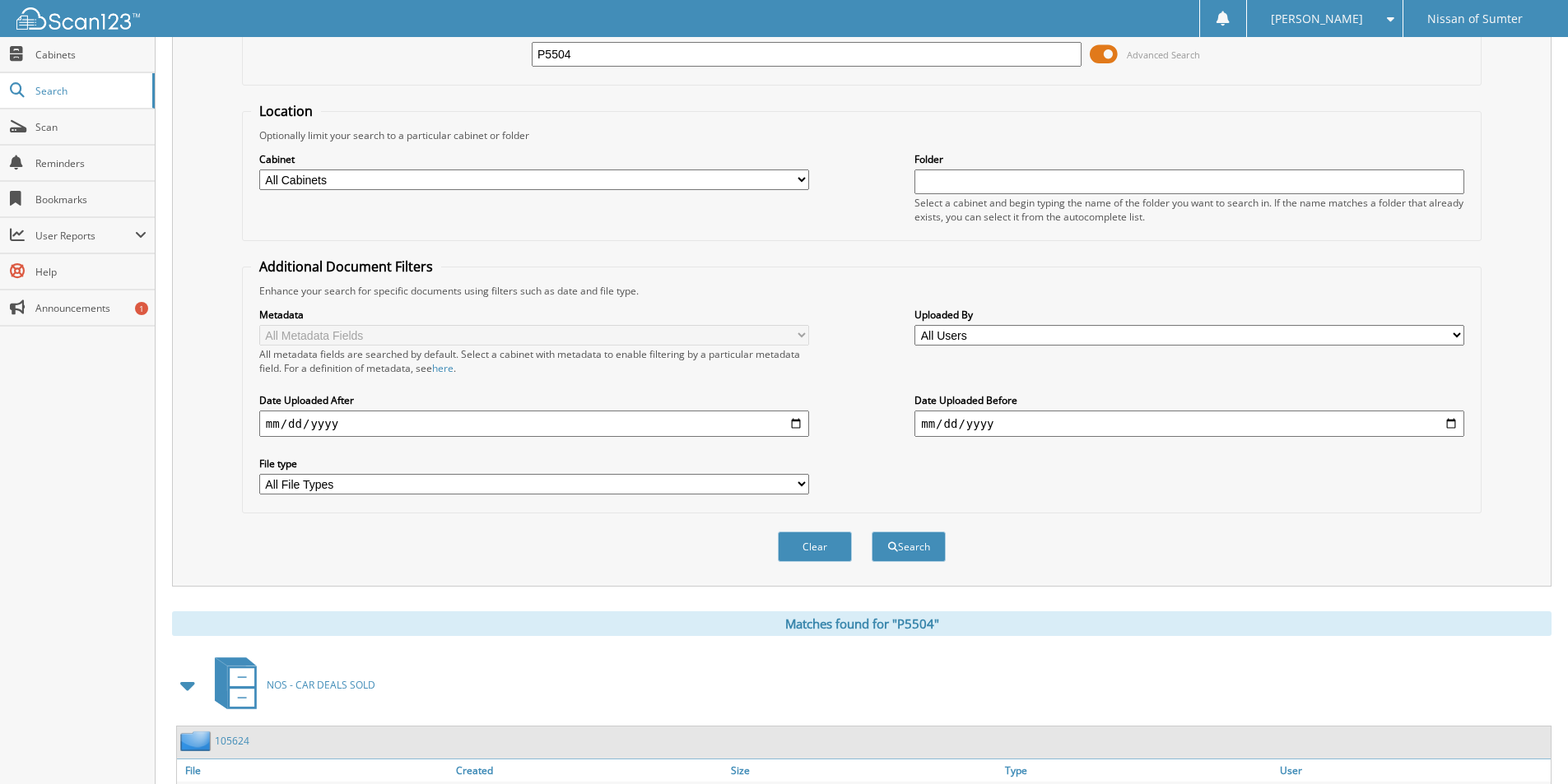
scroll to position [0, 0]
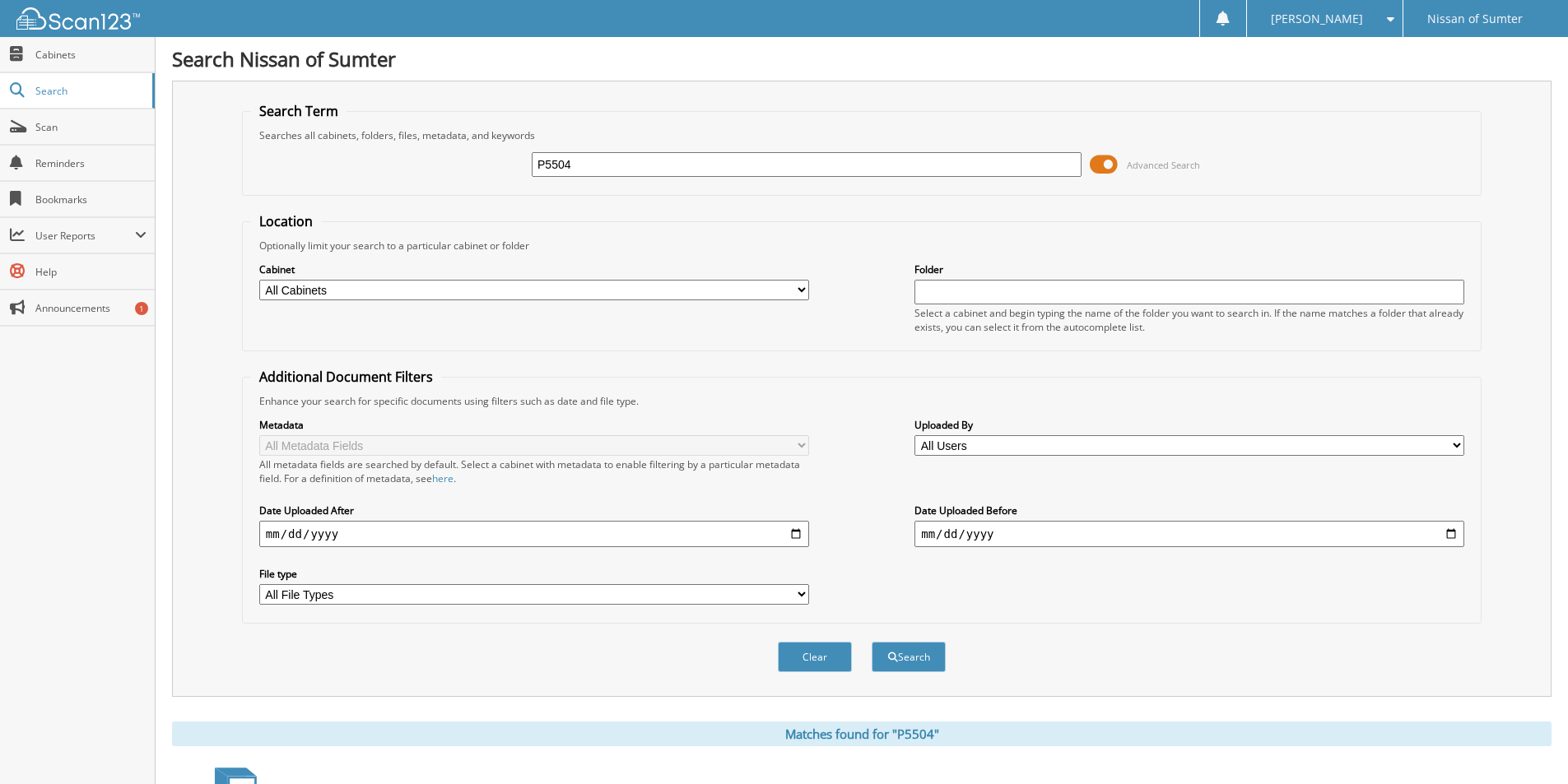
click at [661, 164] on input "P5504" at bounding box center [807, 165] width 550 height 25
type input "22035A"
click at [871, 642] on button "Search" at bounding box center [908, 657] width 74 height 30
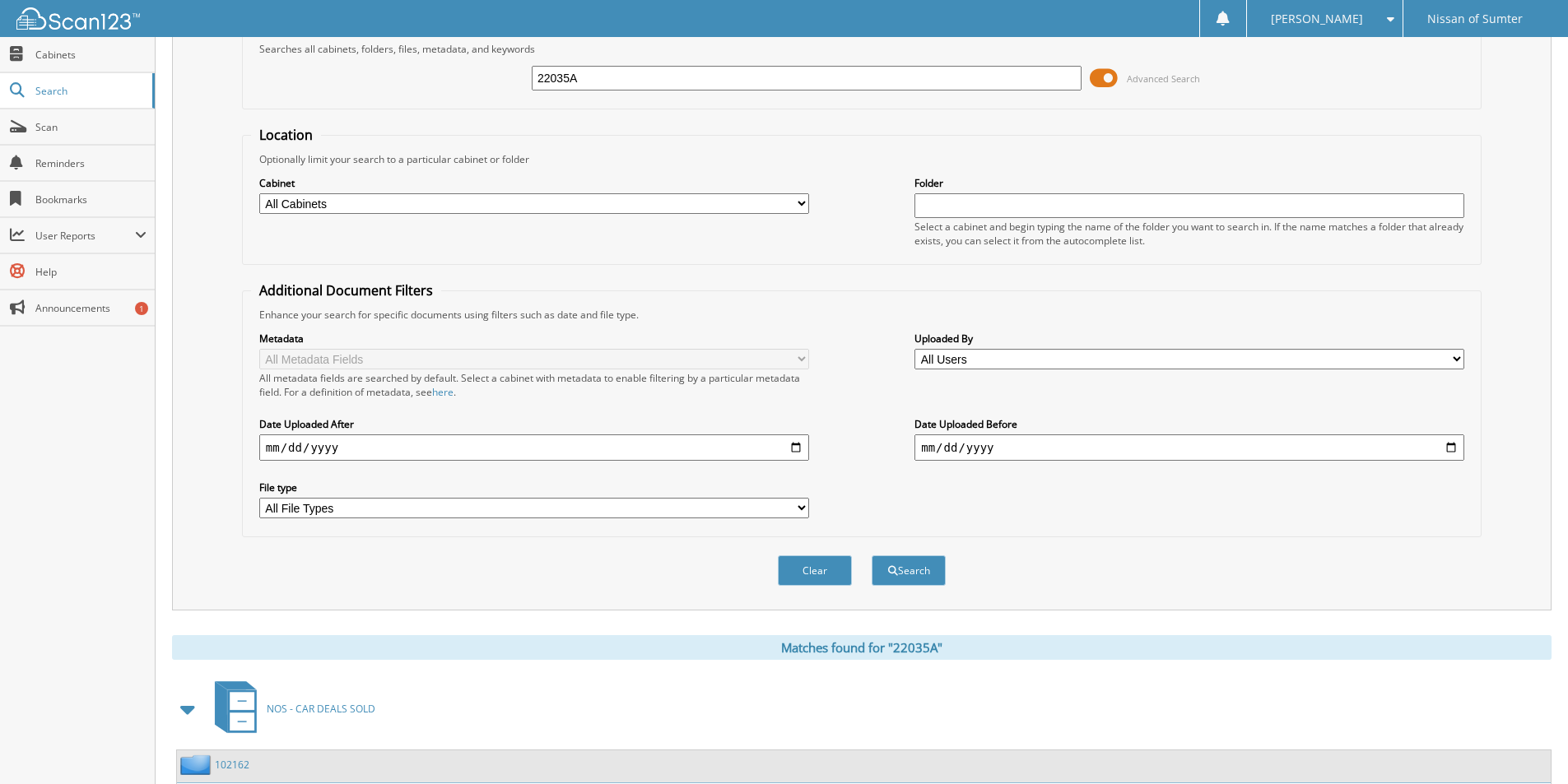
scroll to position [228, 0]
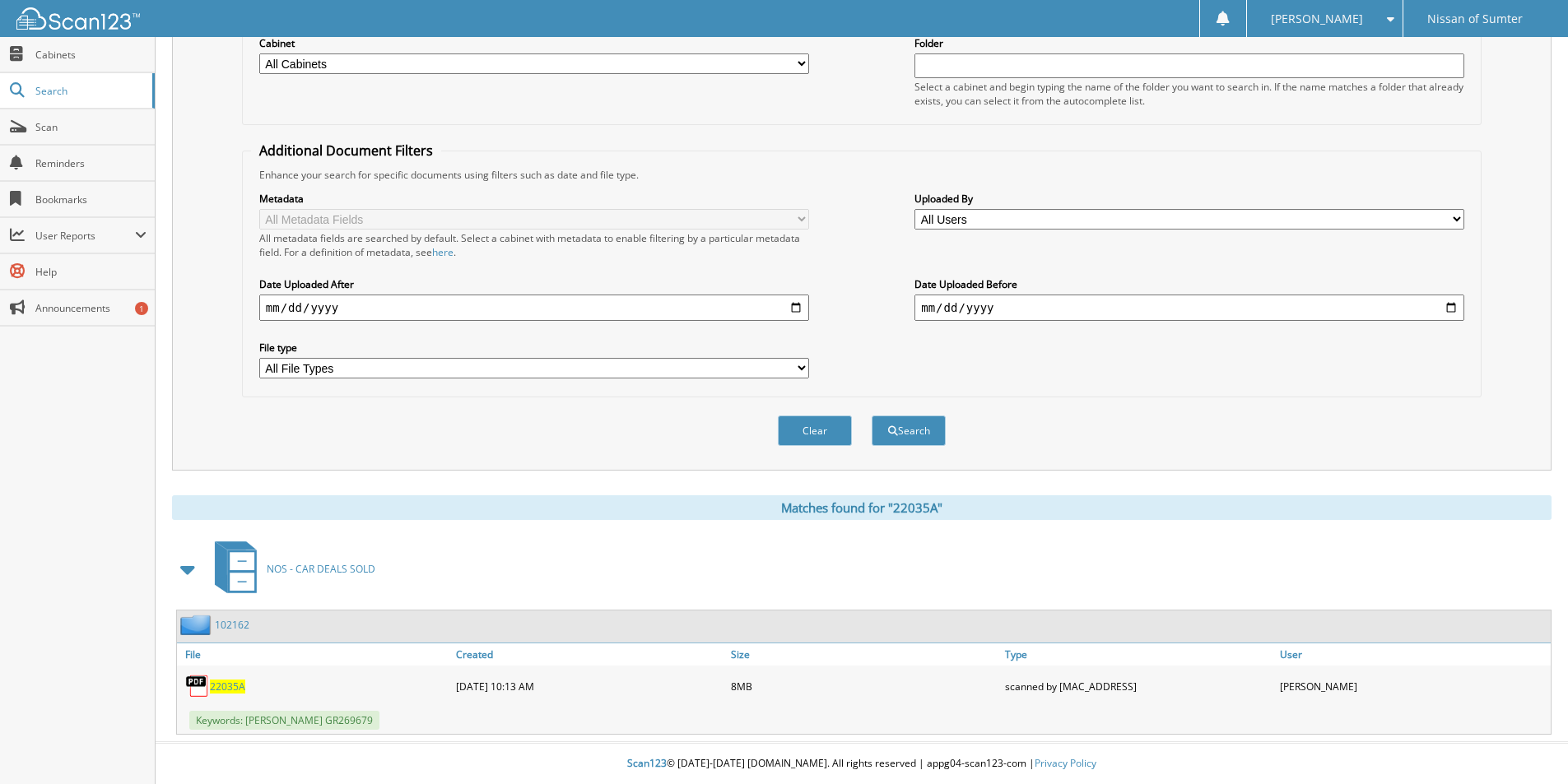
click at [232, 684] on span "22035A" at bounding box center [227, 686] width 35 height 14
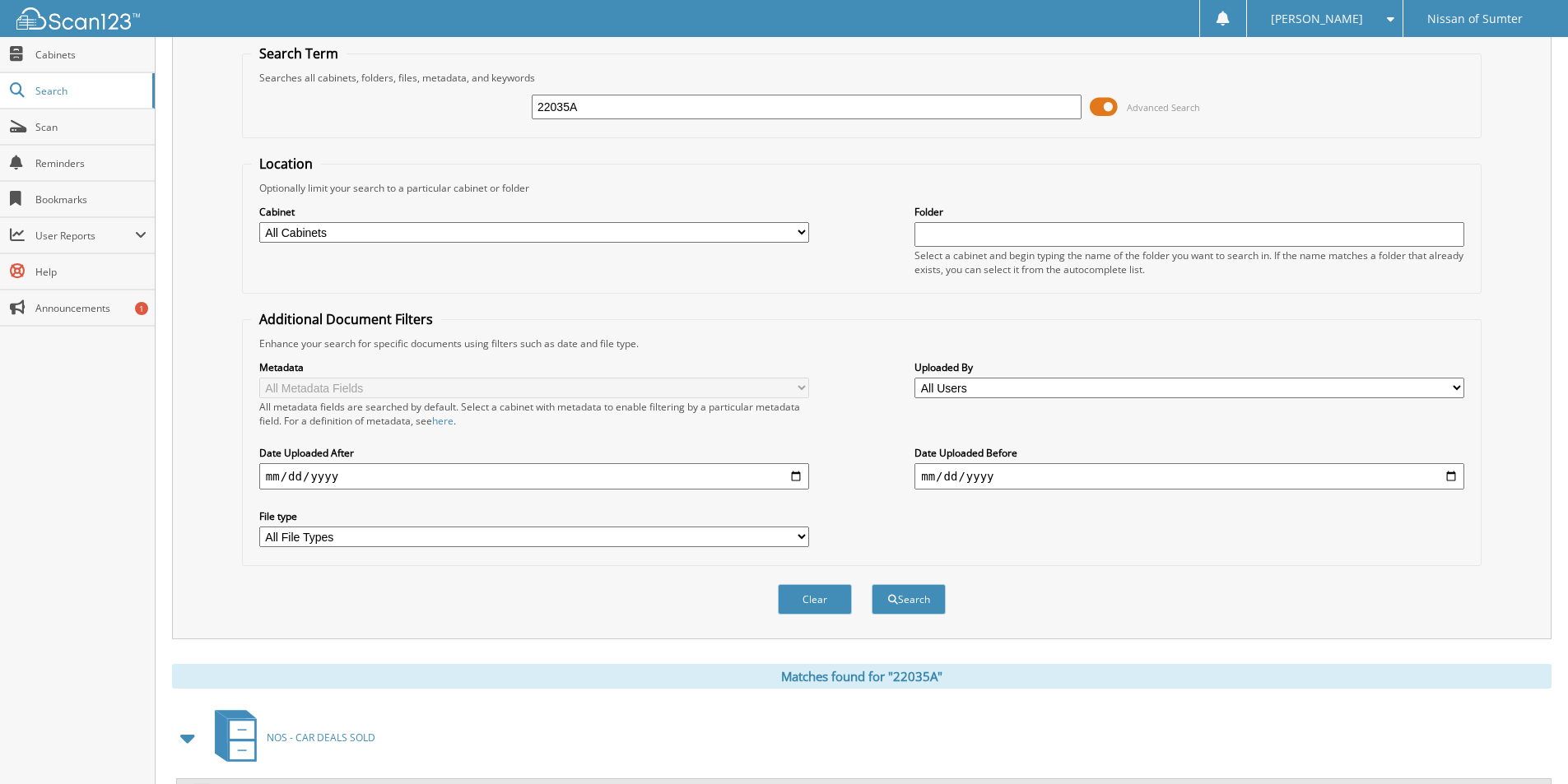
scroll to position [0, 0]
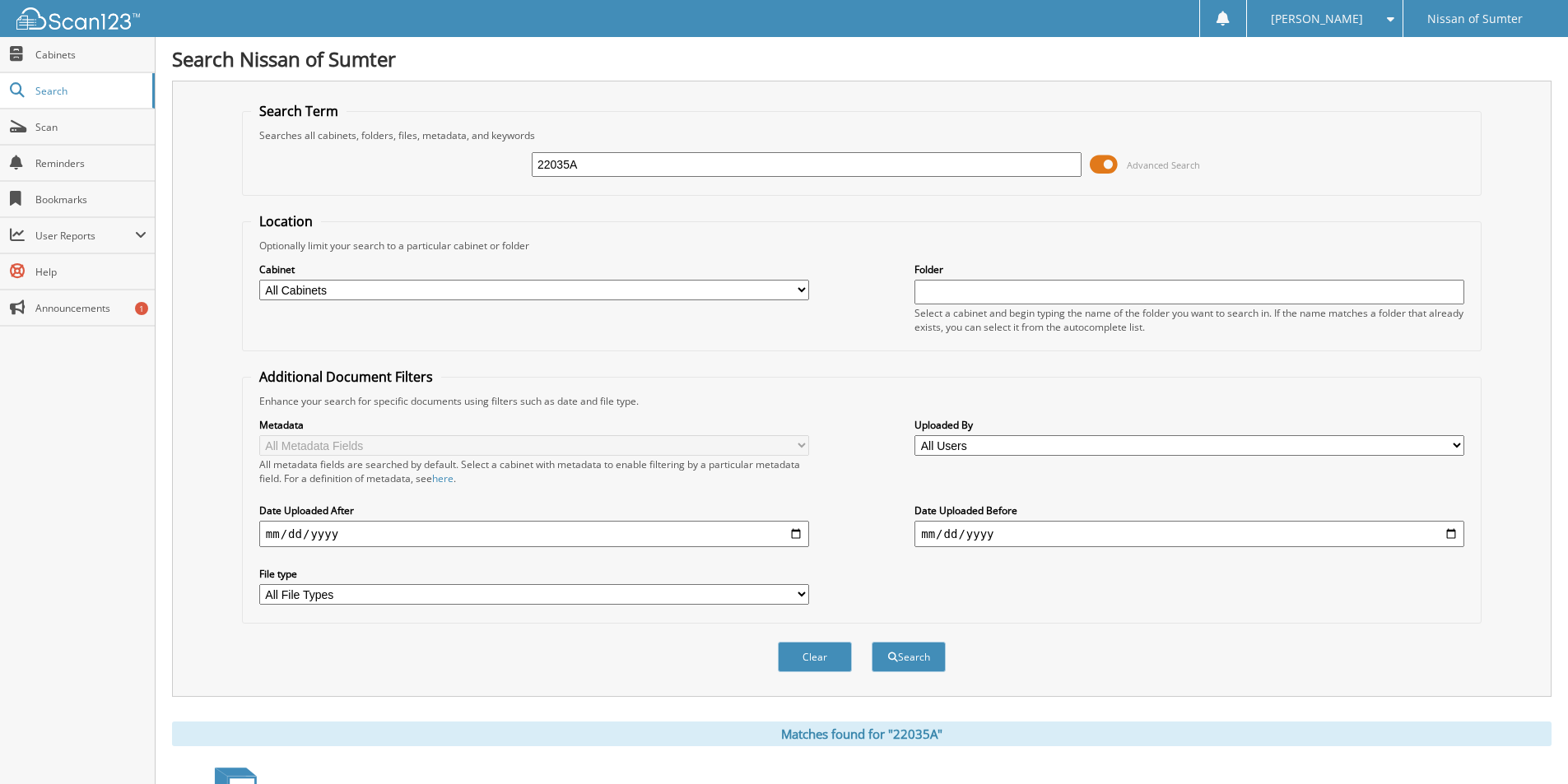
click at [615, 155] on input "22035A" at bounding box center [807, 165] width 550 height 25
type input "23408A"
click at [871, 642] on button "Search" at bounding box center [908, 657] width 74 height 30
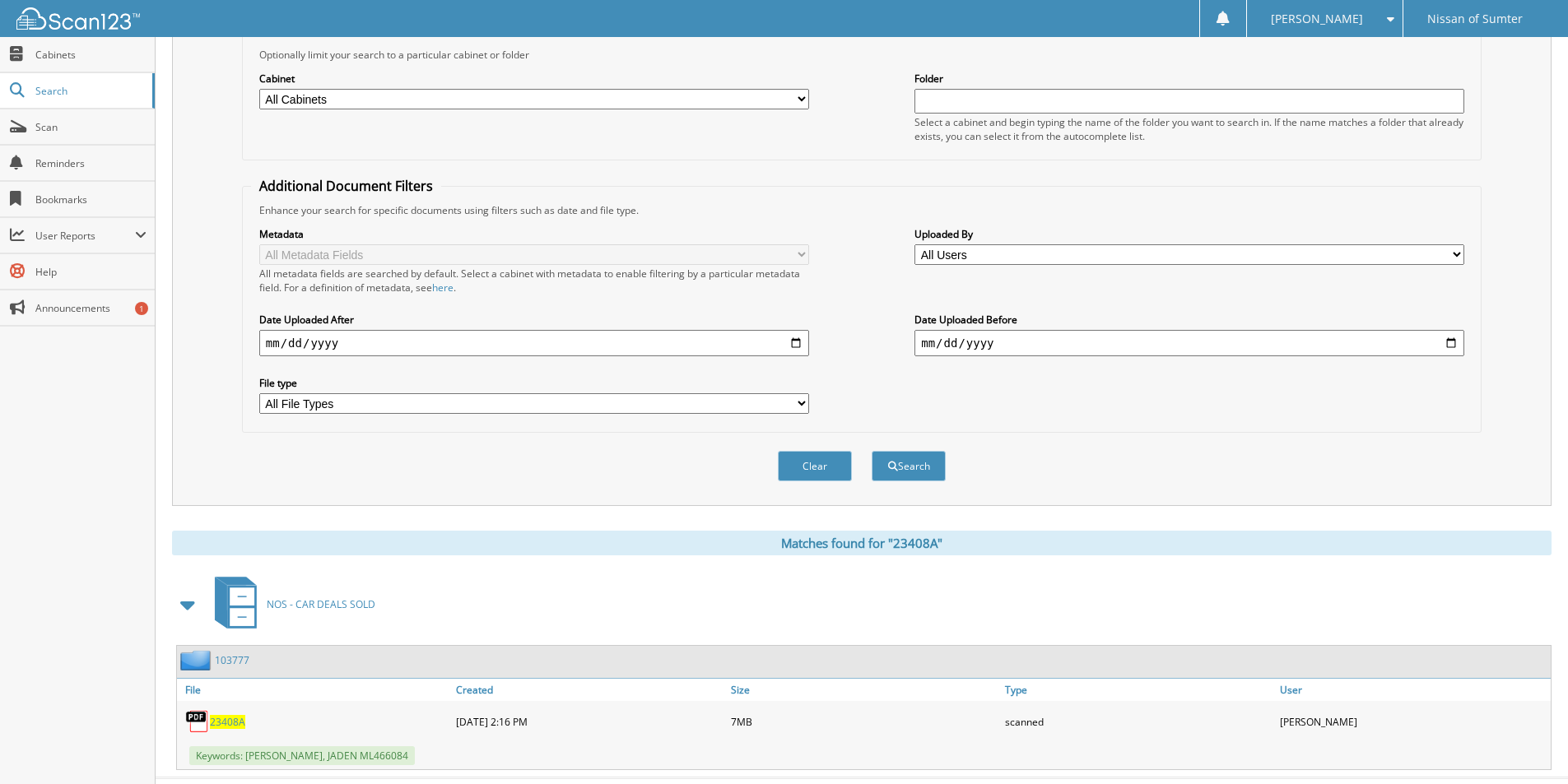
scroll to position [228, 0]
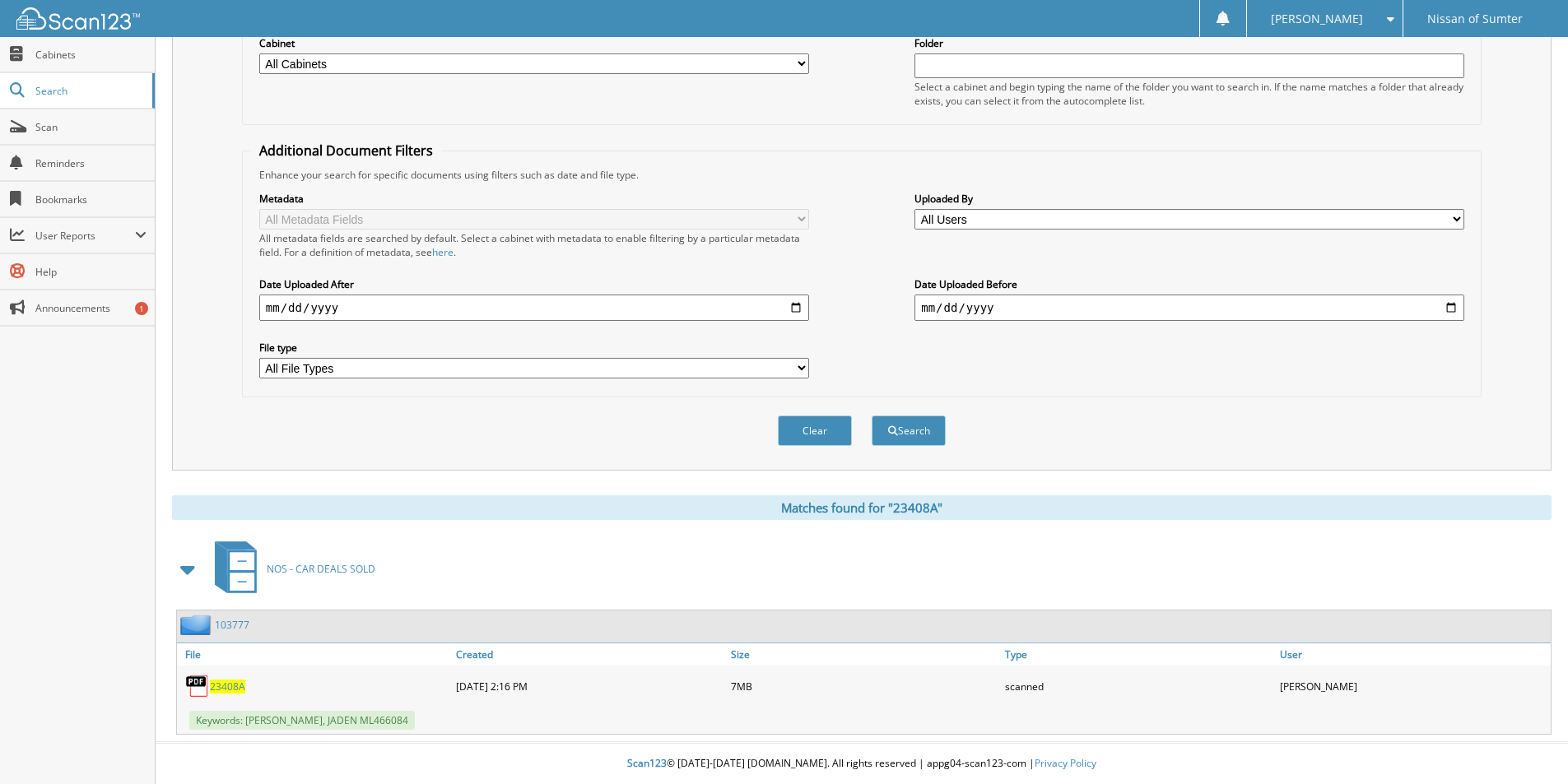
click at [232, 691] on span "23408A" at bounding box center [227, 686] width 35 height 14
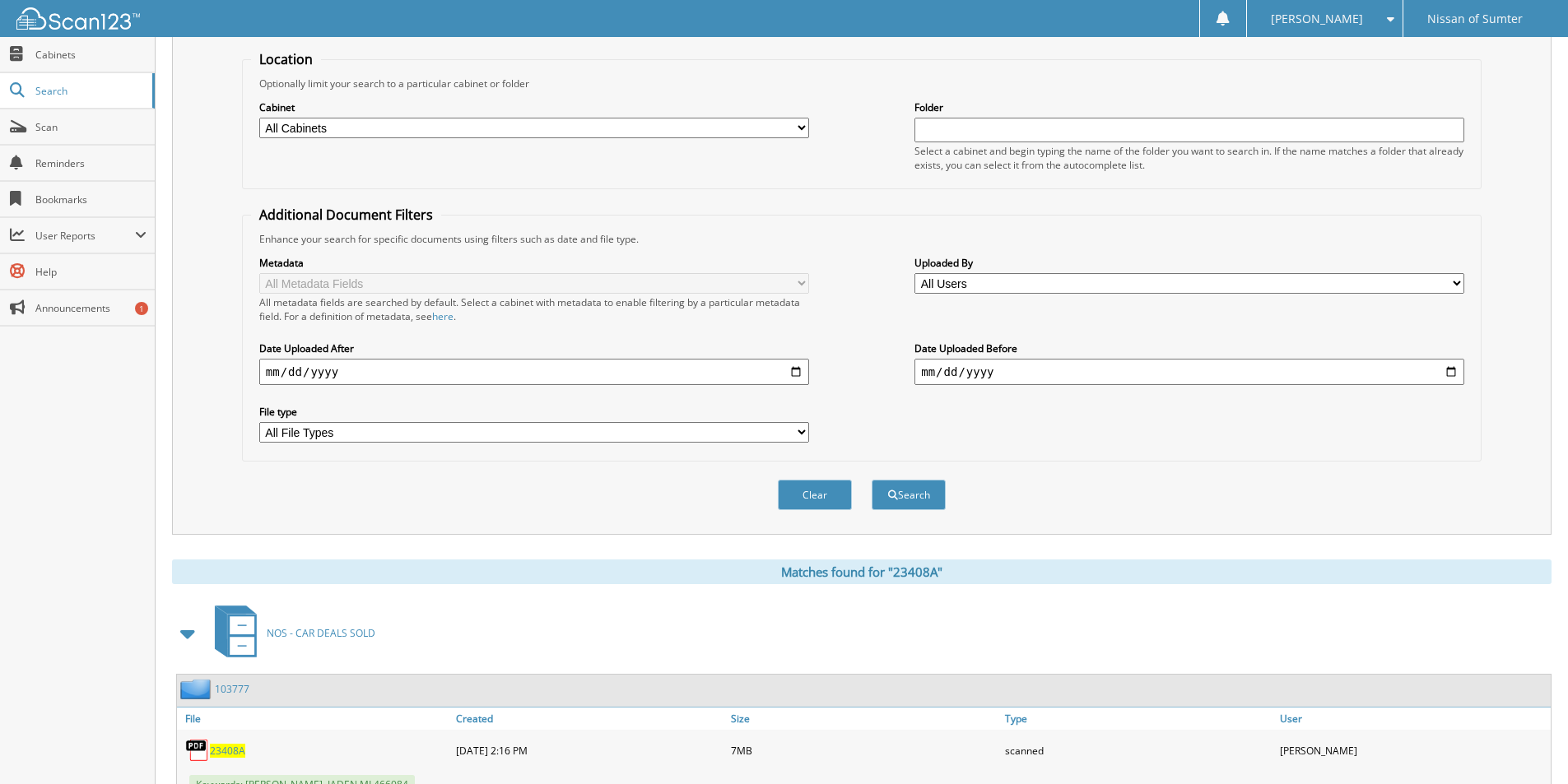
scroll to position [0, 0]
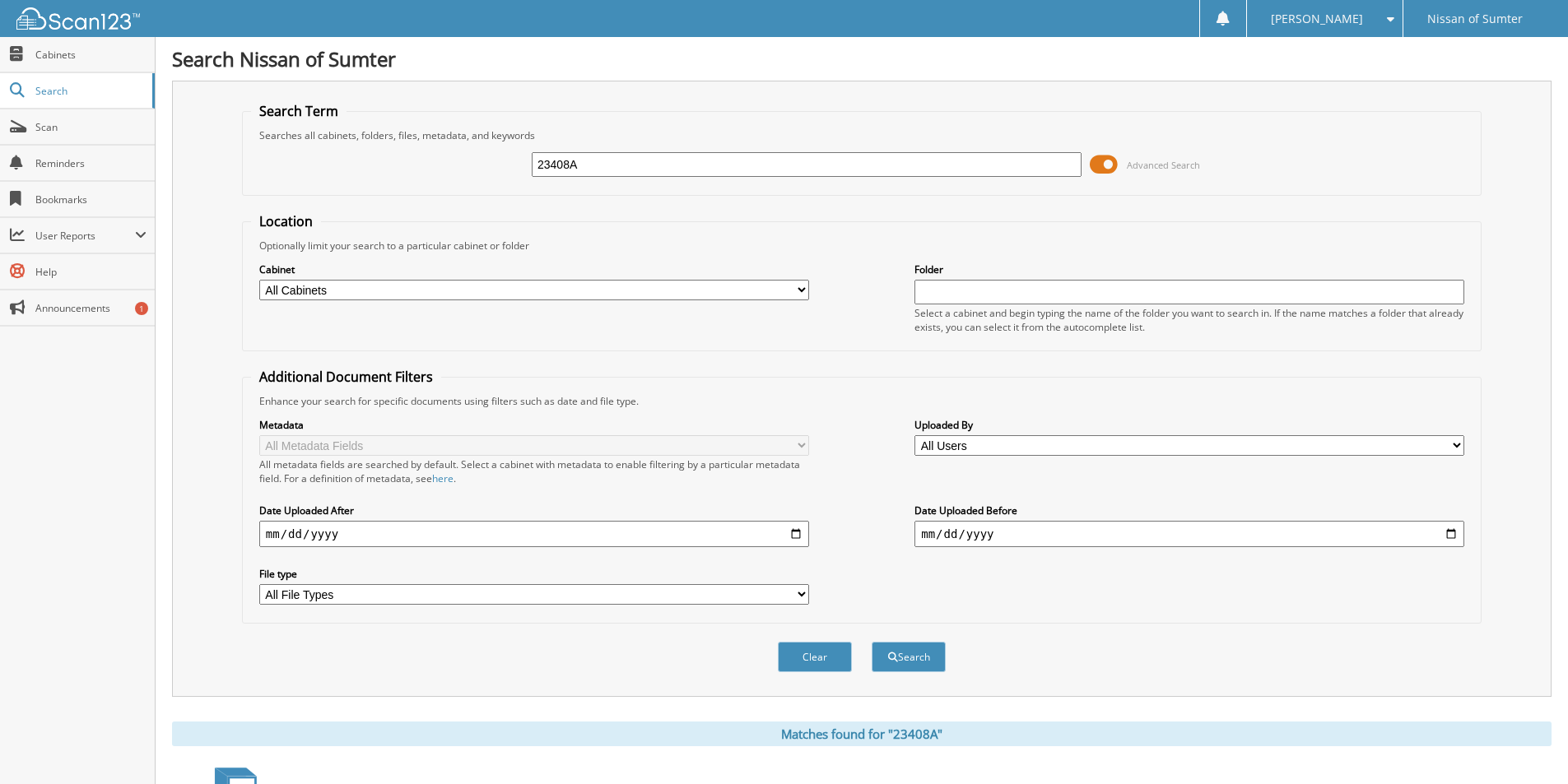
click at [616, 170] on input "23408A" at bounding box center [807, 165] width 550 height 25
click at [616, 169] on input "23408A" at bounding box center [807, 165] width 550 height 25
type input "22086A"
click at [871, 642] on button "Search" at bounding box center [908, 657] width 74 height 30
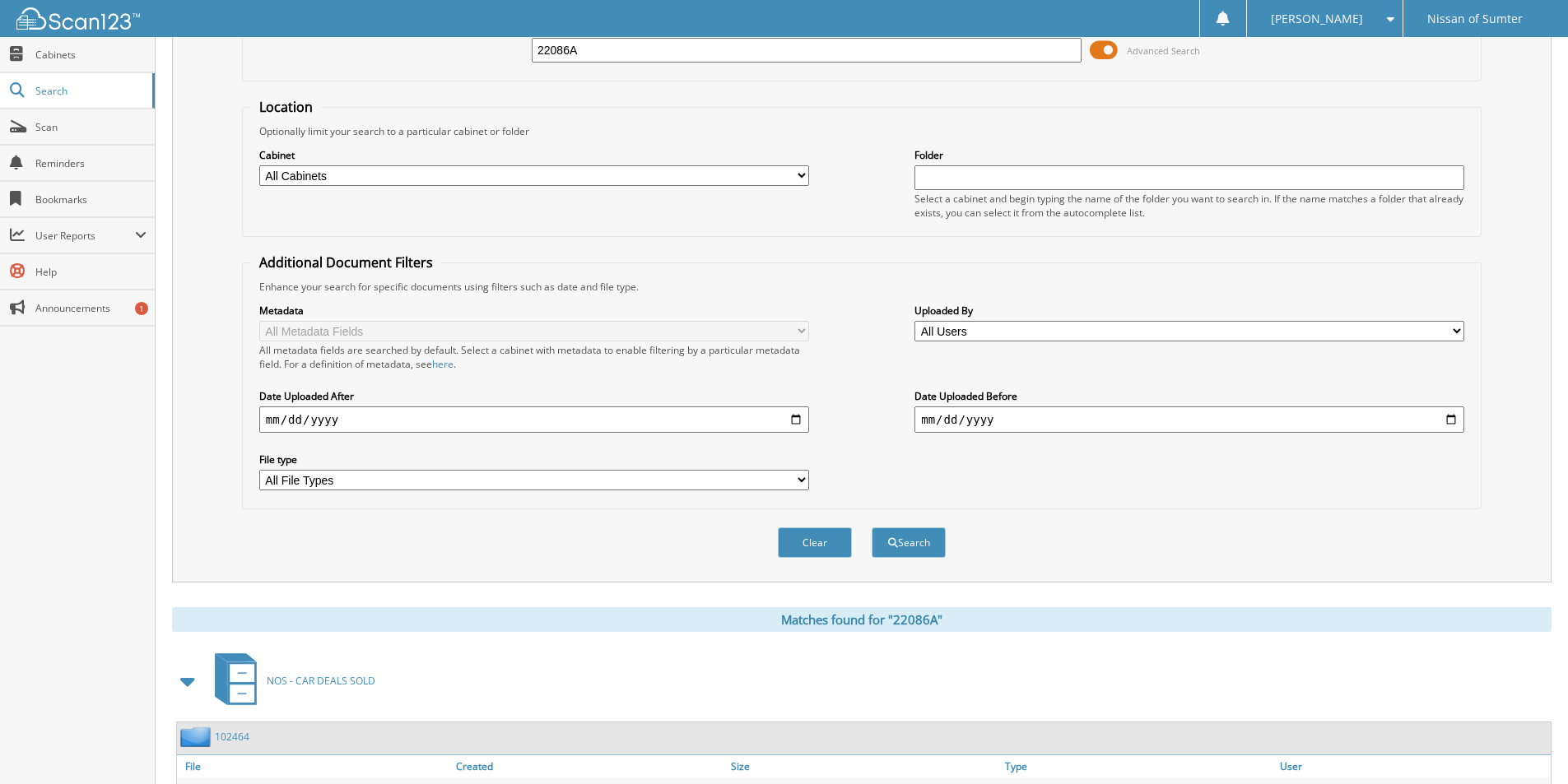
scroll to position [228, 0]
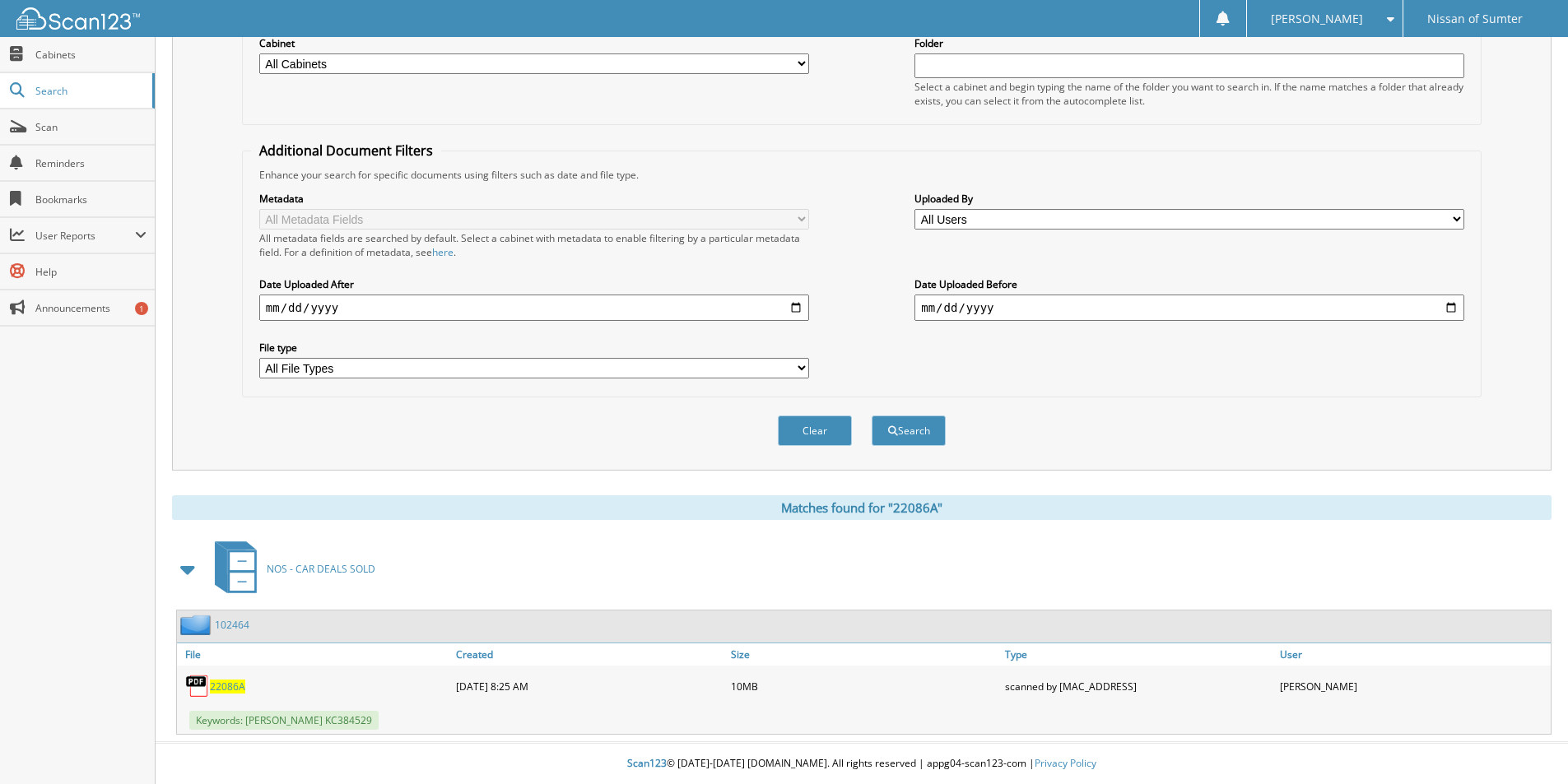
click at [228, 684] on span "22086A" at bounding box center [227, 686] width 35 height 14
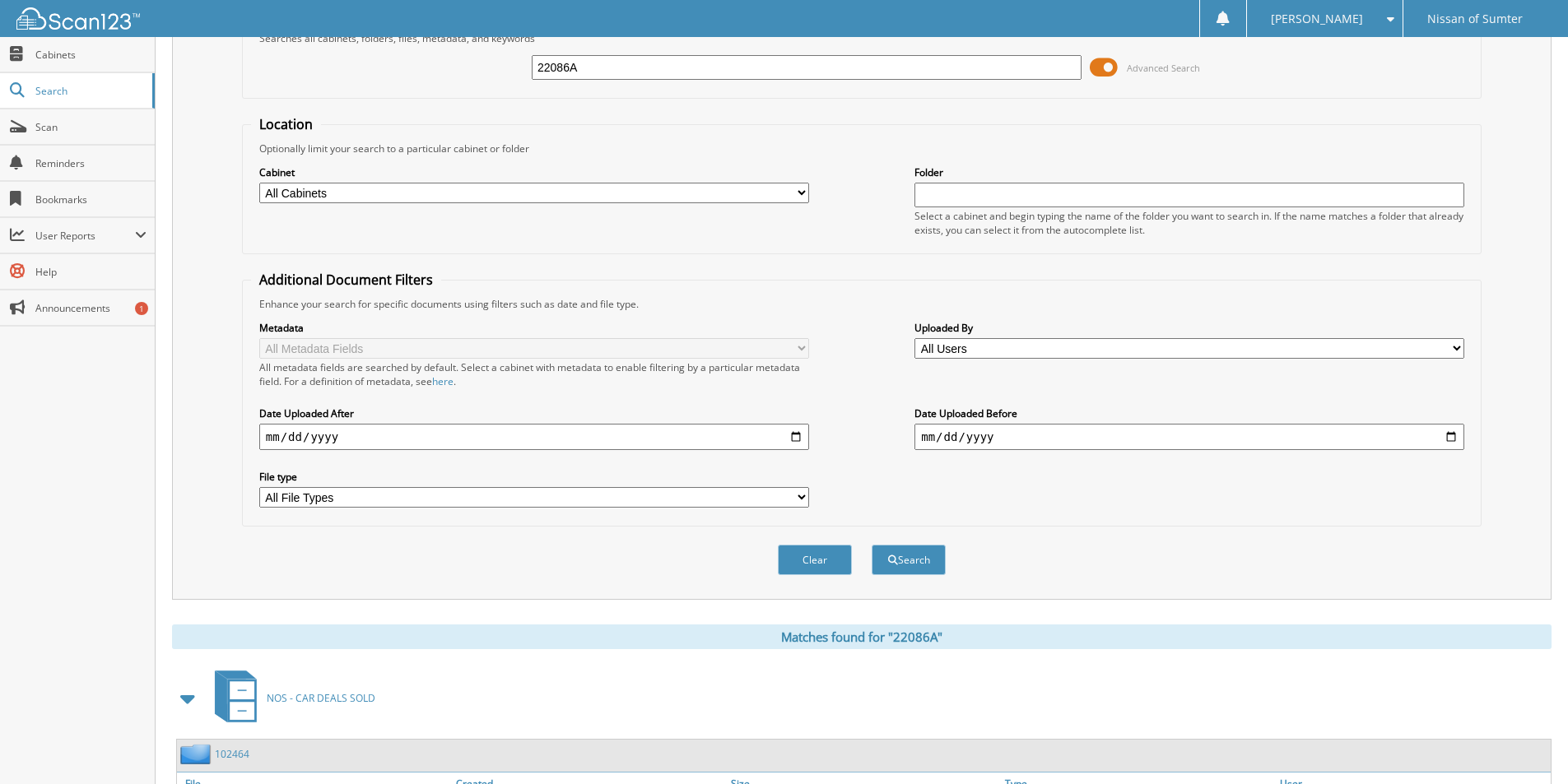
scroll to position [0, 0]
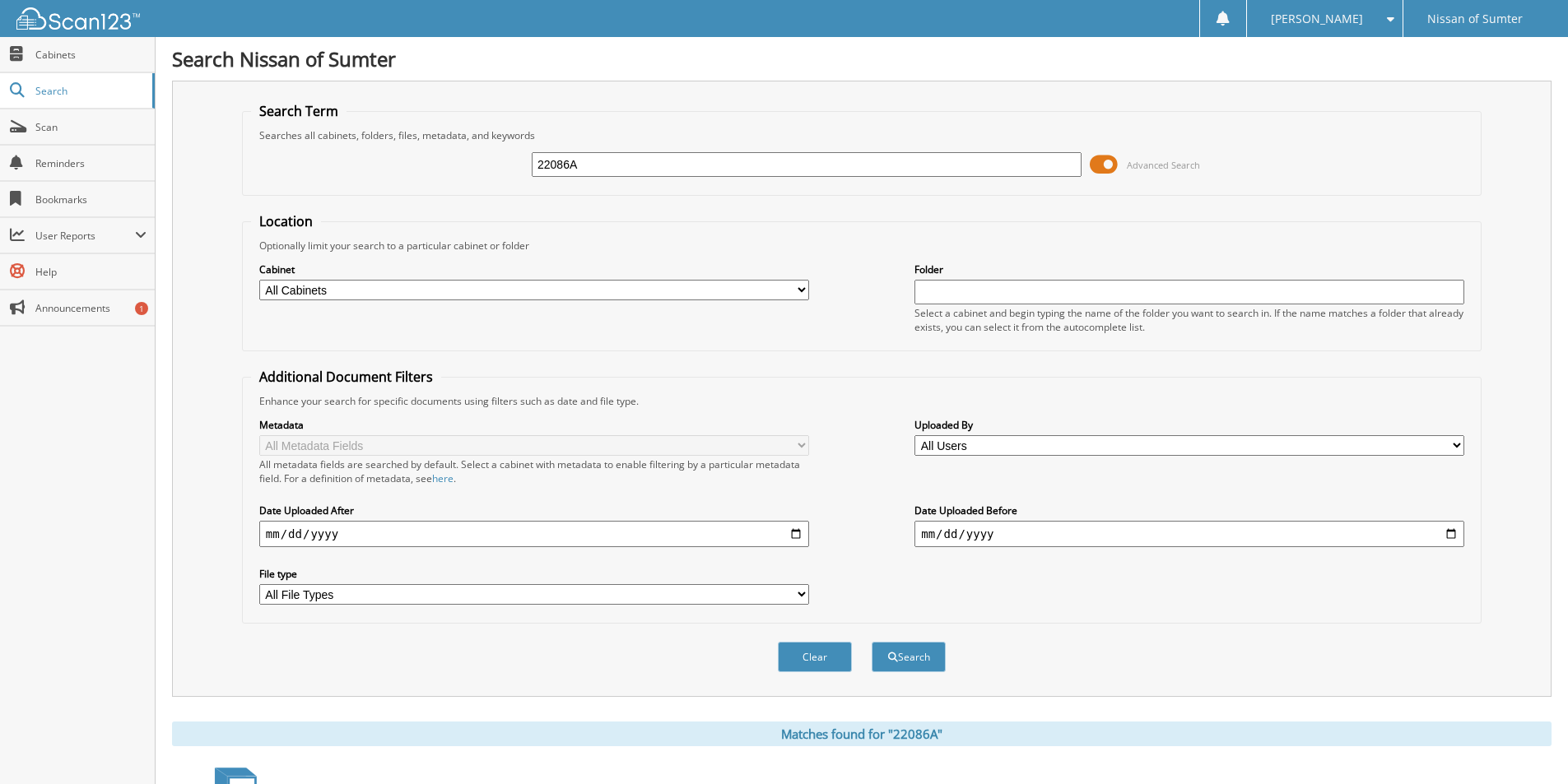
click at [615, 163] on input "22086A" at bounding box center [807, 165] width 550 height 25
type input "23258A"
click at [871, 642] on button "Search" at bounding box center [908, 657] width 74 height 30
click at [600, 166] on input "23258A" at bounding box center [807, 165] width 550 height 25
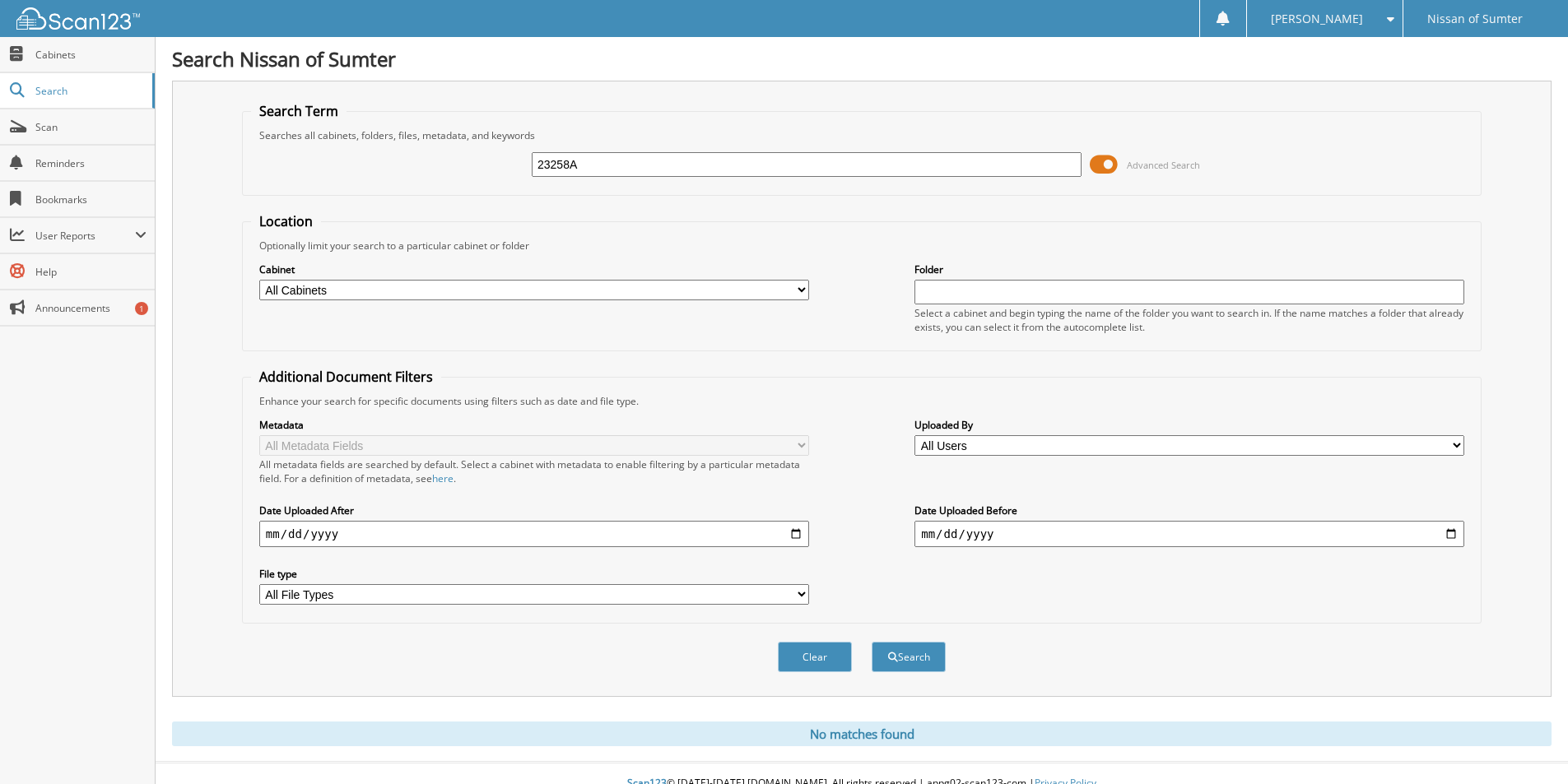
click at [600, 166] on input "23258A" at bounding box center [807, 165] width 550 height 25
click at [609, 160] on input "23258A" at bounding box center [807, 165] width 550 height 25
click at [610, 160] on input "23258A" at bounding box center [807, 165] width 550 height 25
type input "23258A"
click at [871, 642] on button "Search" at bounding box center [908, 657] width 74 height 30
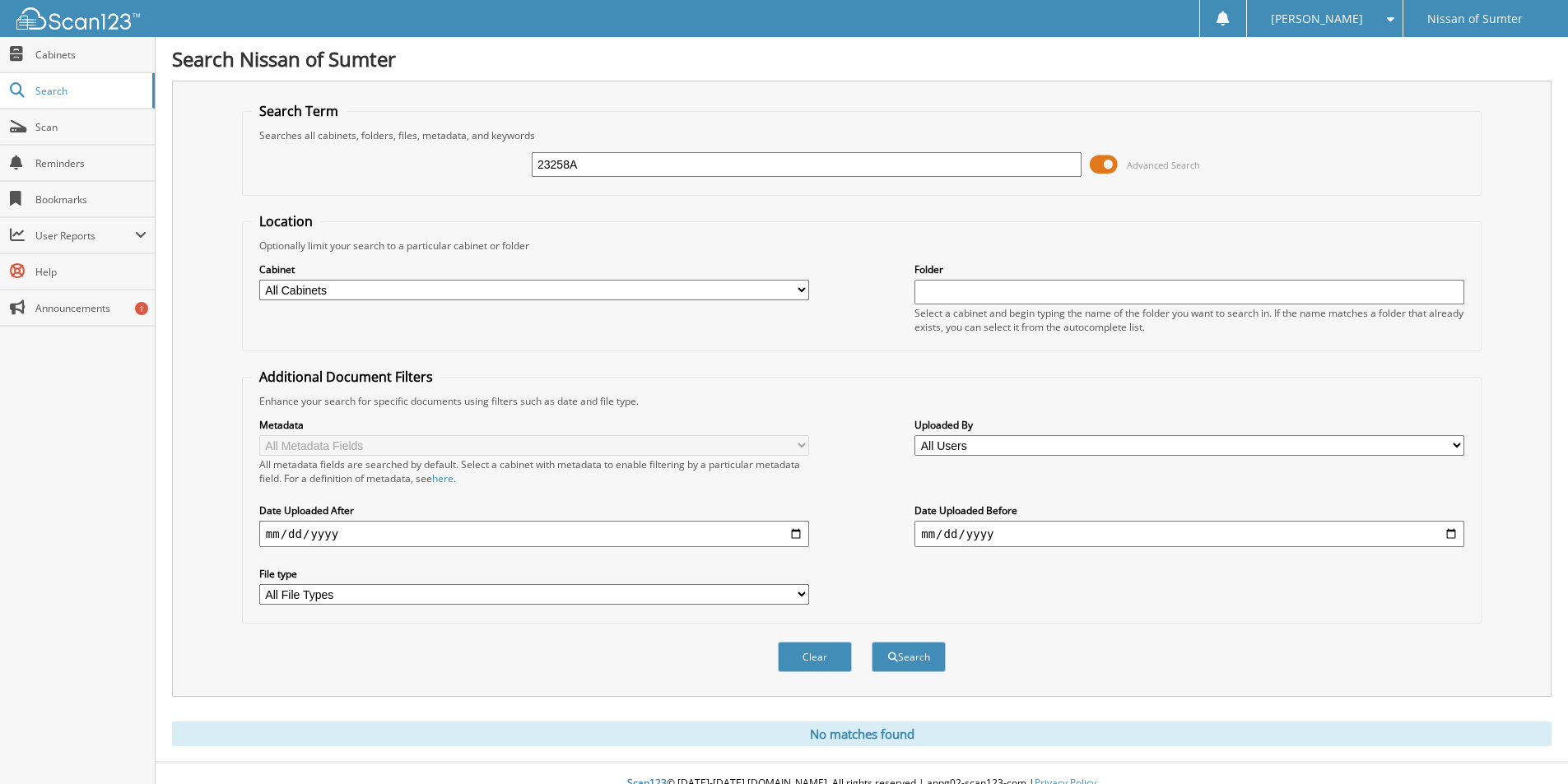
click at [590, 173] on input "23258A" at bounding box center [807, 165] width 550 height 25
click at [589, 173] on input "23258A" at bounding box center [807, 165] width 550 height 25
type input "[PERSON_NAME]"
click at [871, 642] on button "Search" at bounding box center [908, 657] width 74 height 30
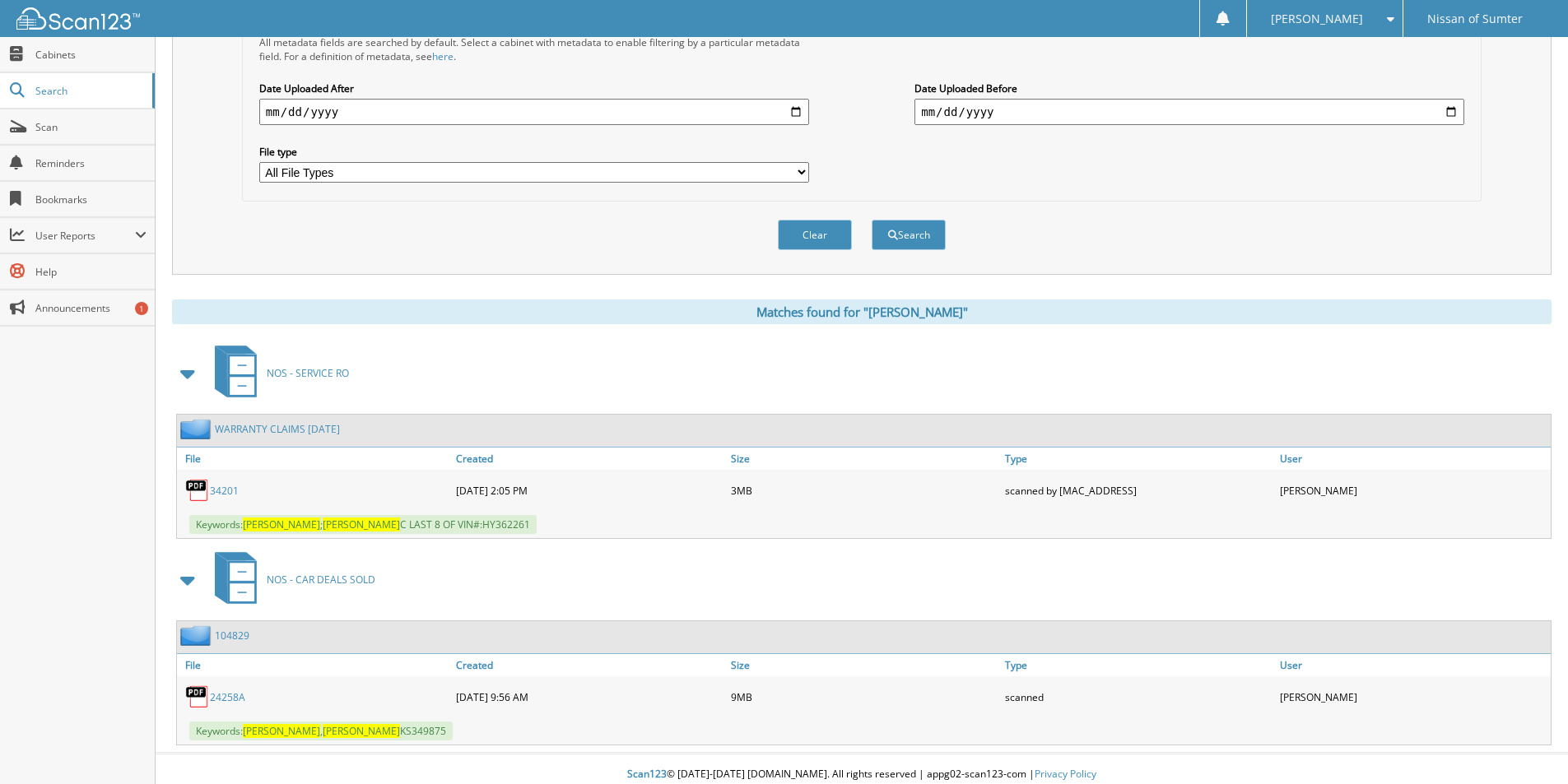
scroll to position [434, 0]
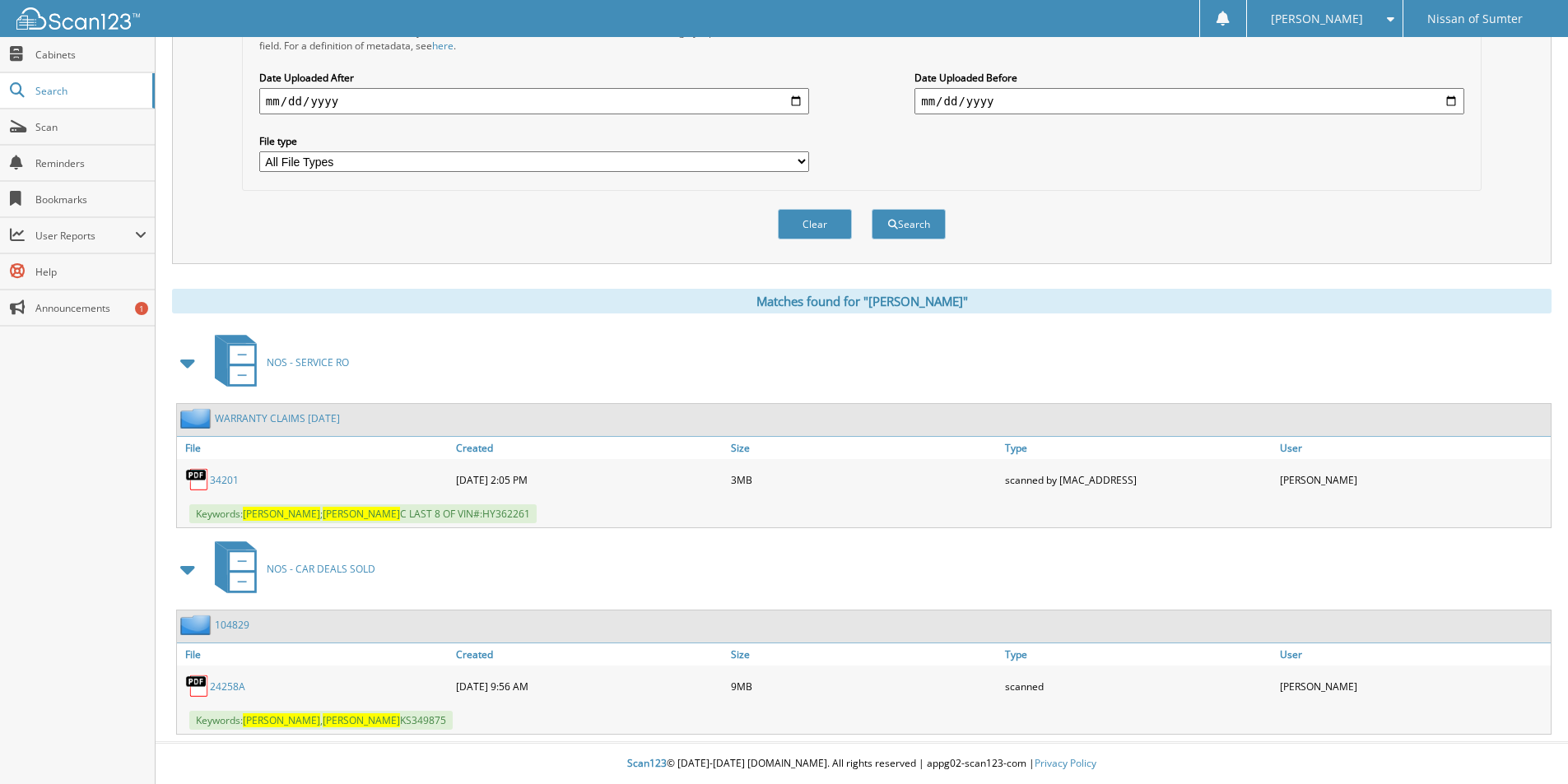
click at [231, 681] on link "24258A" at bounding box center [227, 686] width 35 height 14
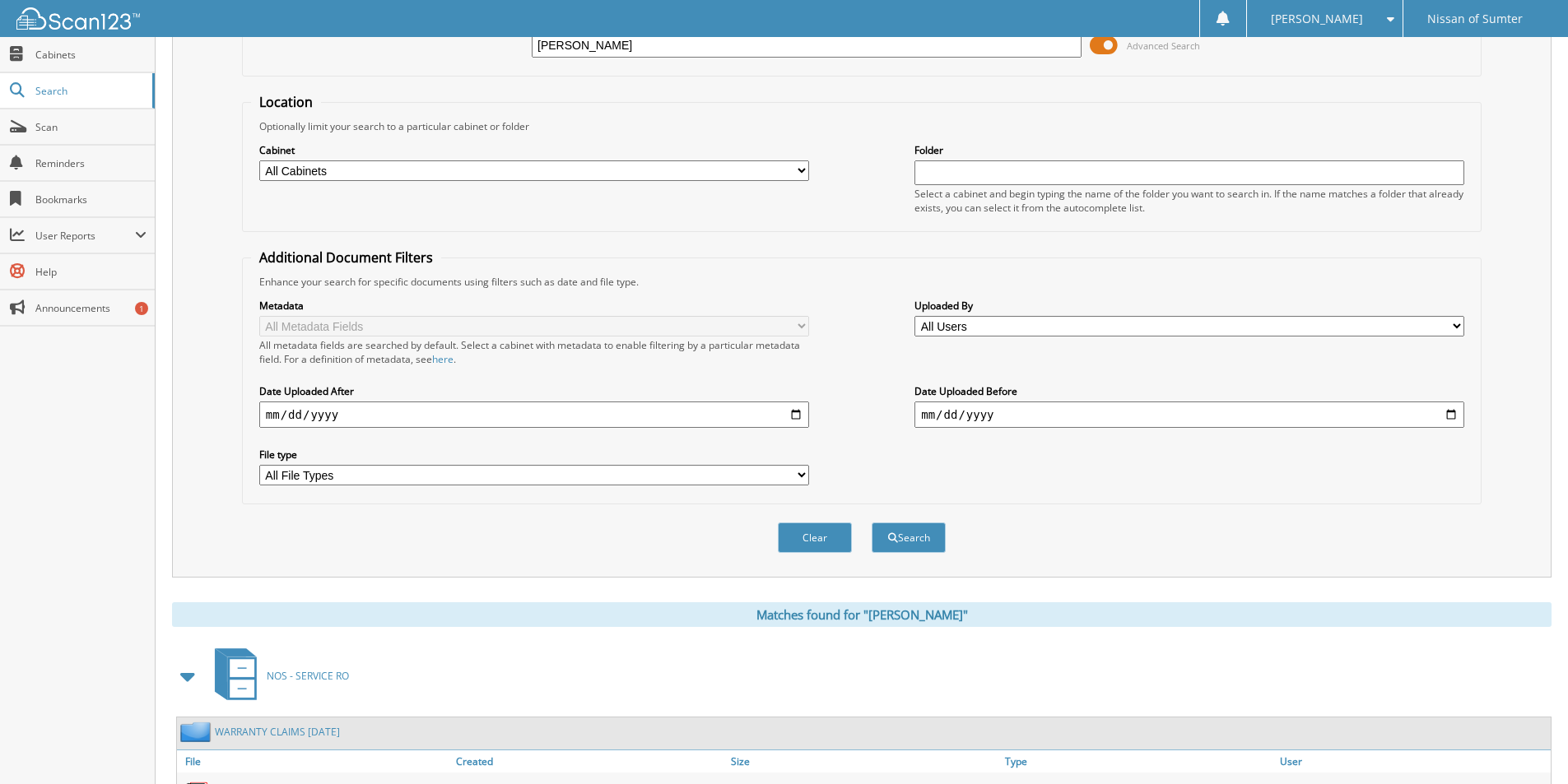
scroll to position [0, 0]
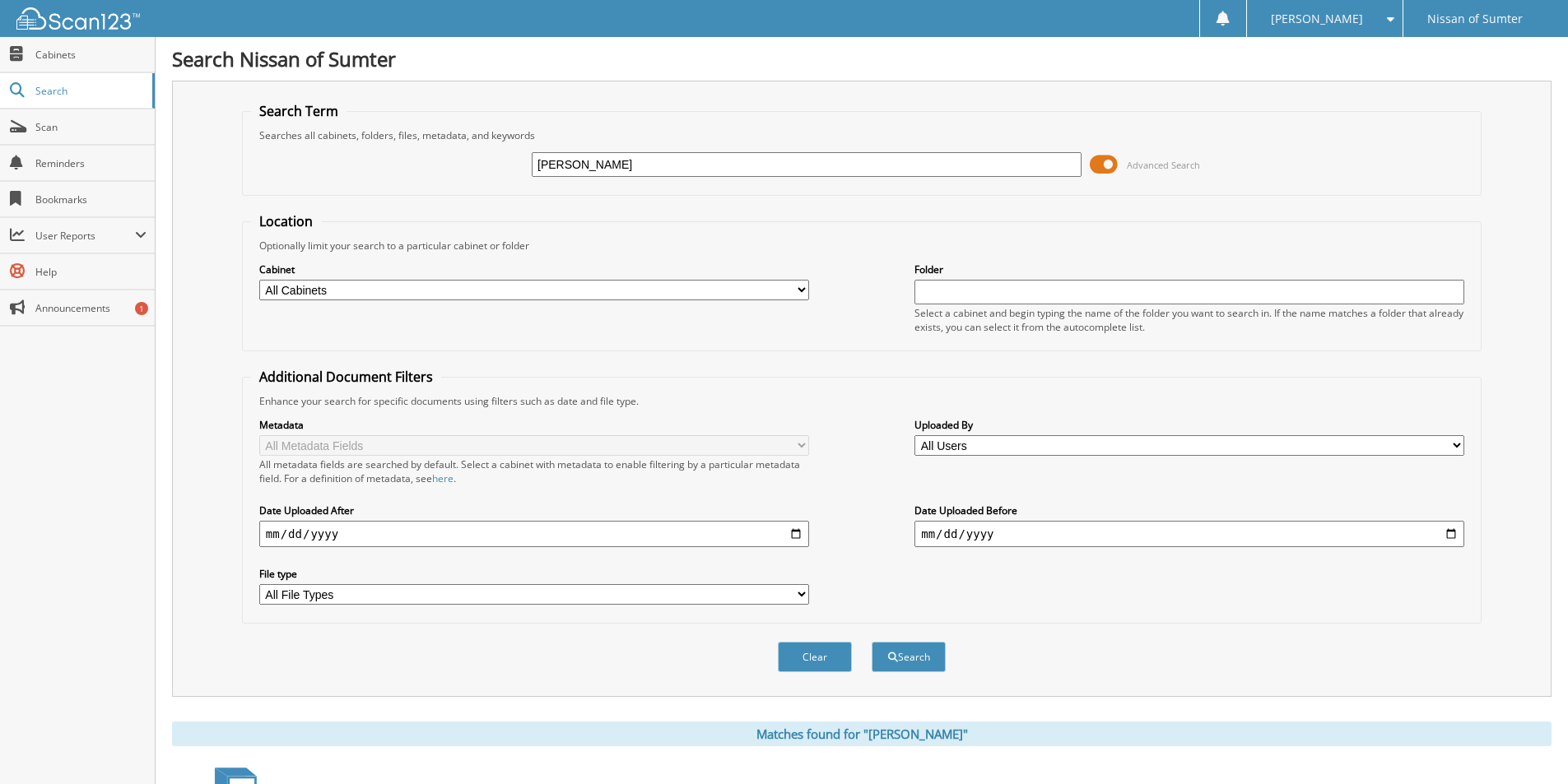
click at [642, 178] on div "MICHAEL WALKER Advanced Search" at bounding box center [862, 164] width 1221 height 45
click at [647, 166] on input "MICHAEL WALKER" at bounding box center [807, 165] width 550 height 25
type input "23272"
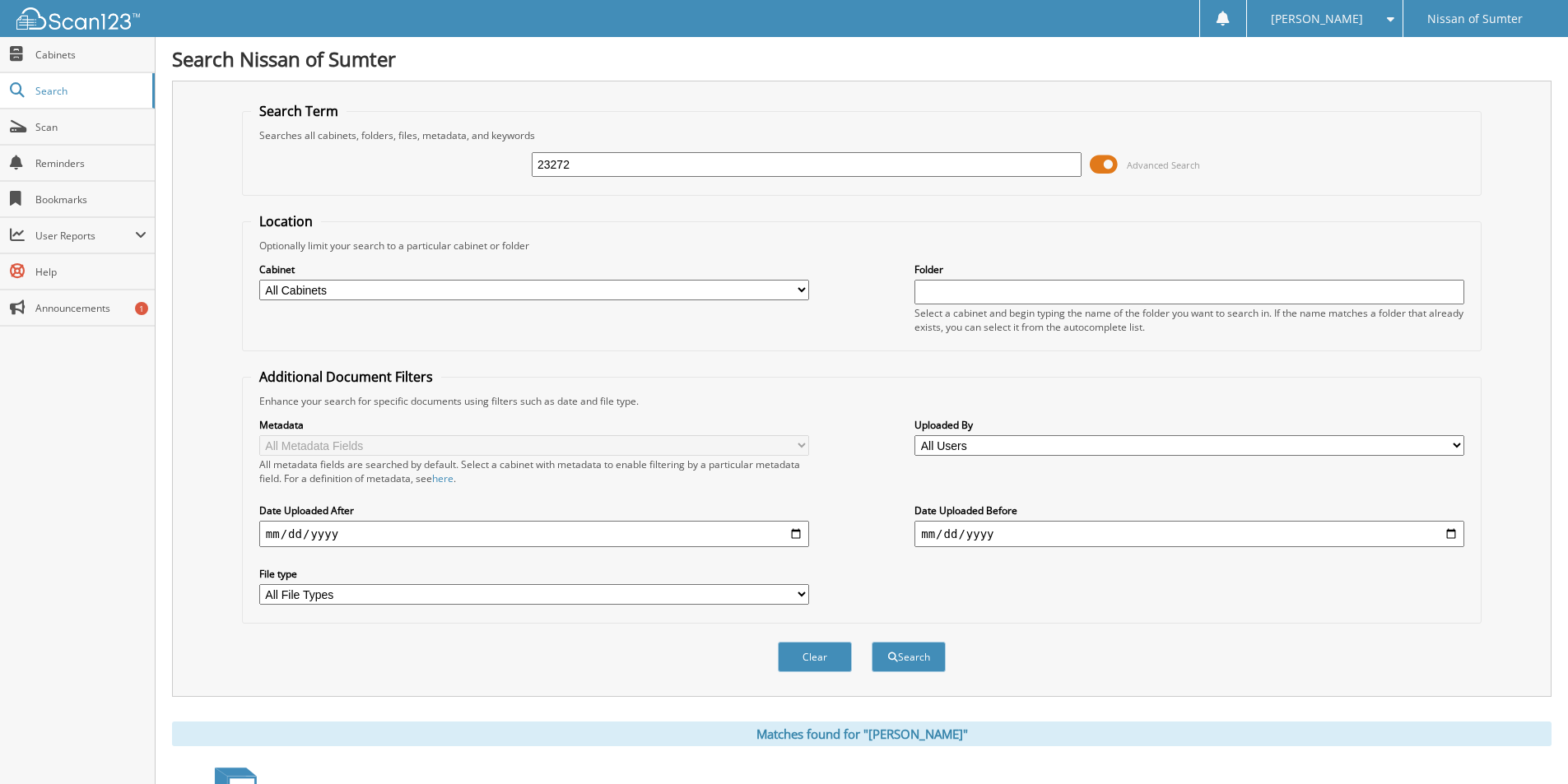
click at [871, 642] on button "Search" at bounding box center [908, 657] width 74 height 30
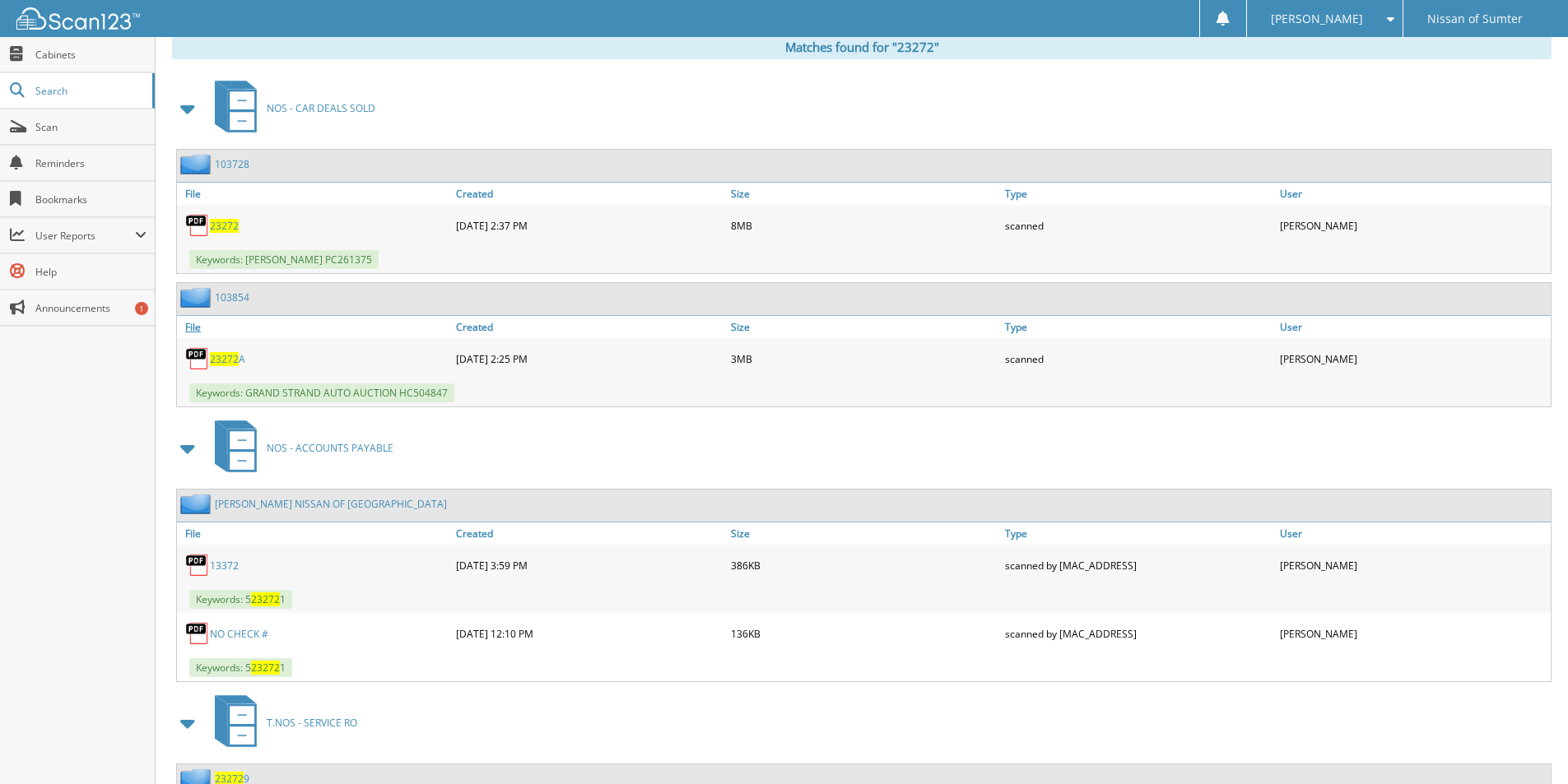
scroll to position [659, 0]
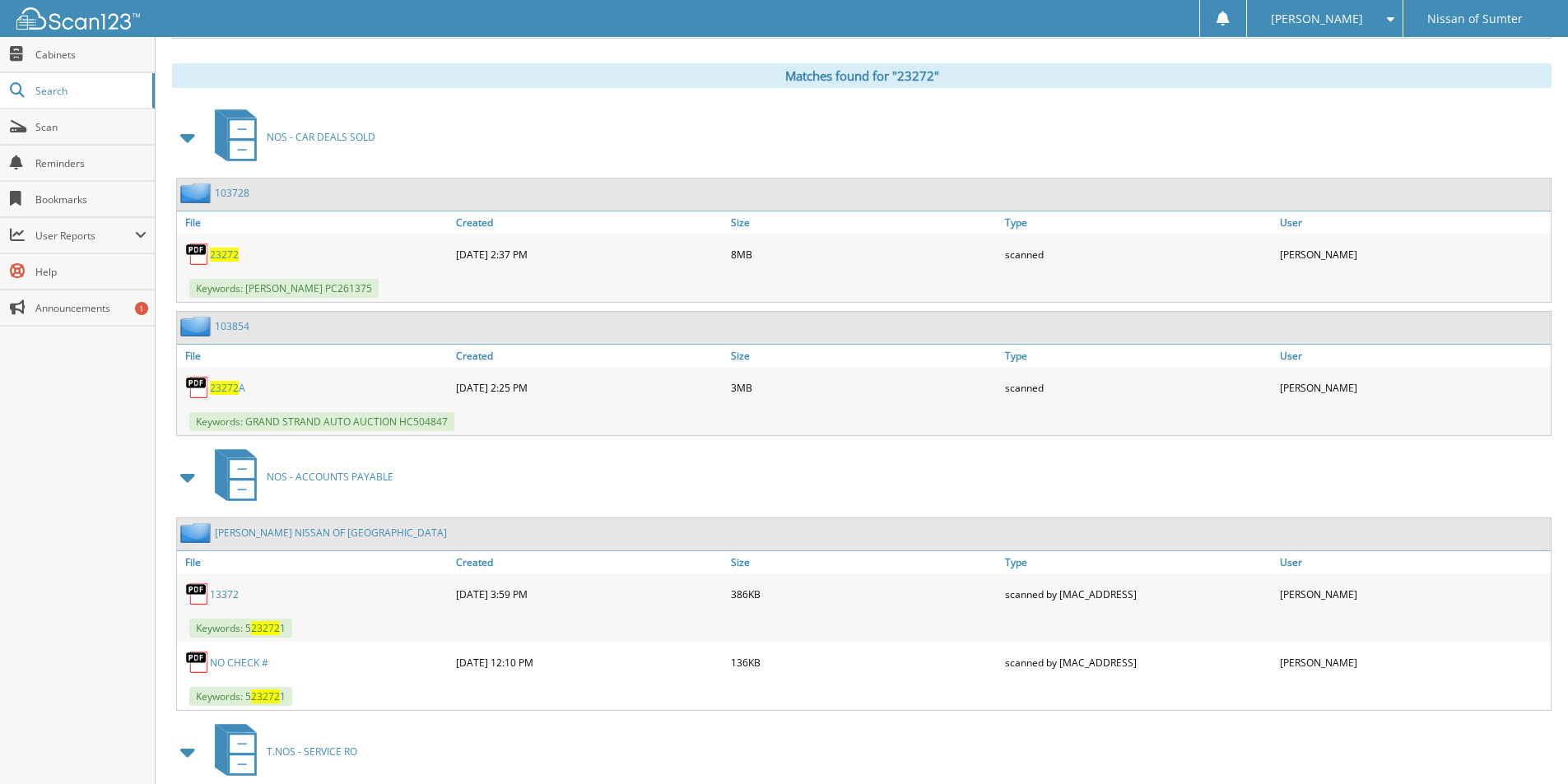
click at [233, 259] on span "23272" at bounding box center [224, 254] width 28 height 14
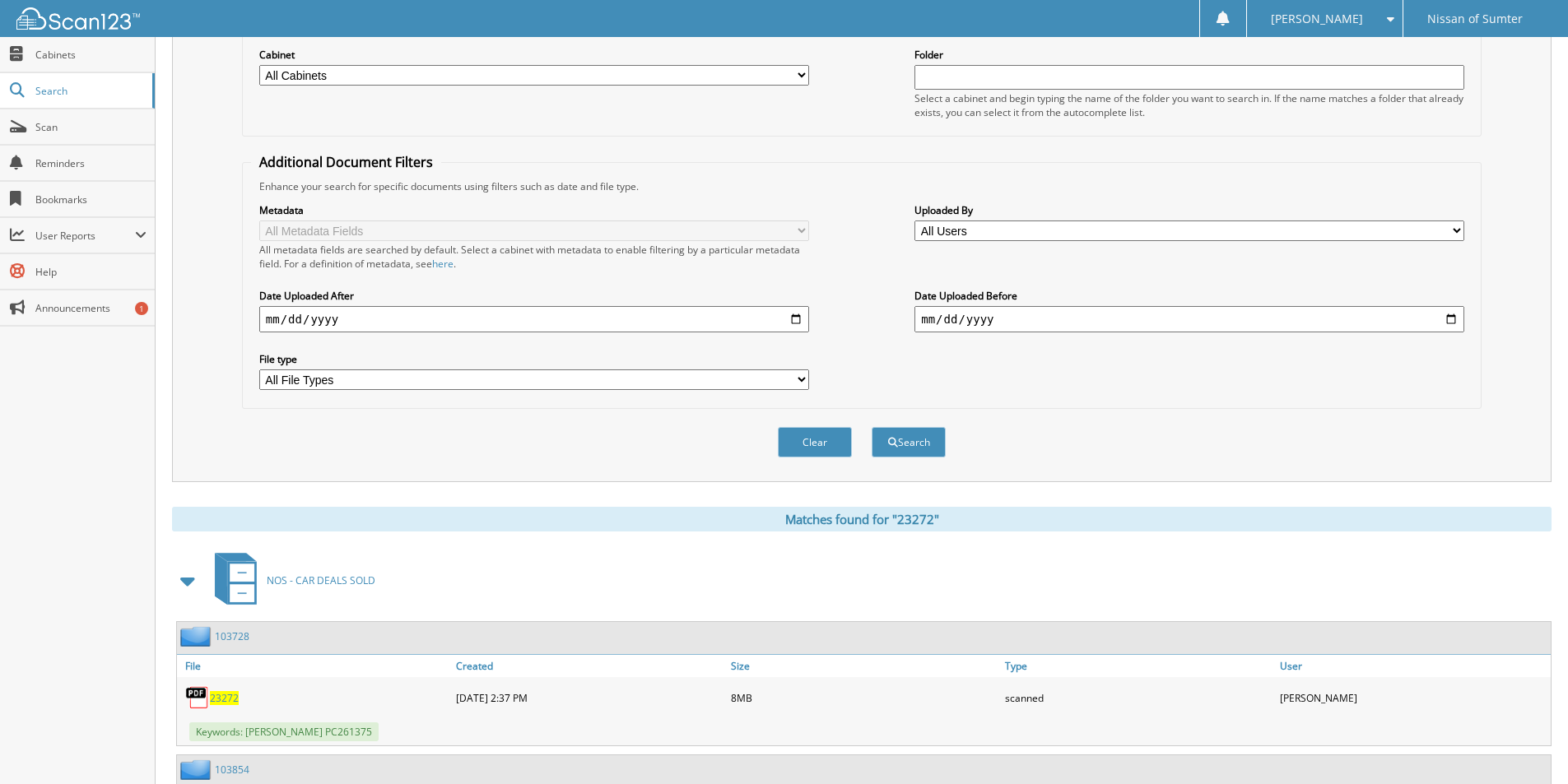
scroll to position [0, 0]
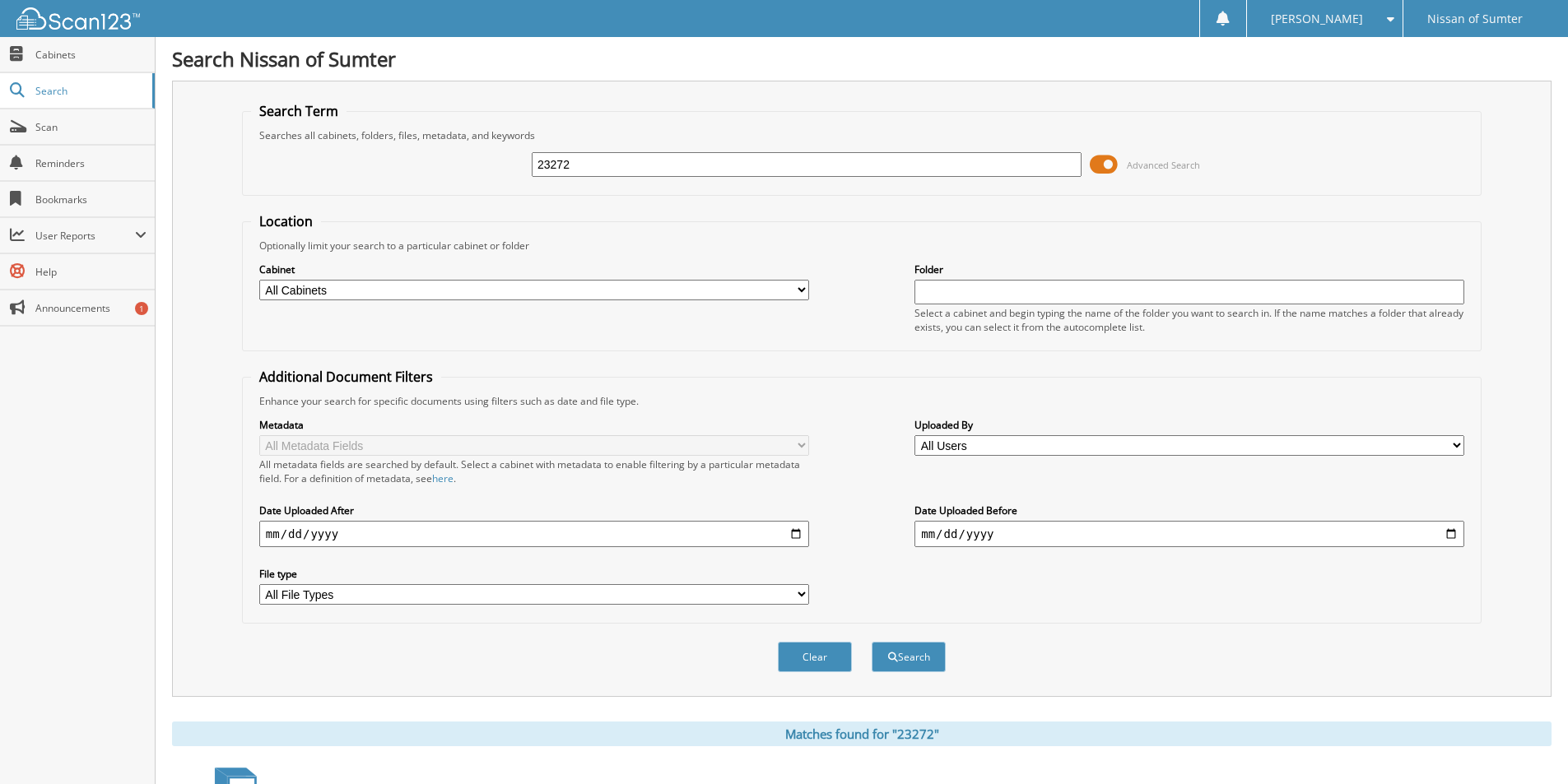
click at [756, 156] on input "23272" at bounding box center [807, 165] width 550 height 25
type input "24382"
click at [871, 642] on button "Search" at bounding box center [908, 657] width 74 height 30
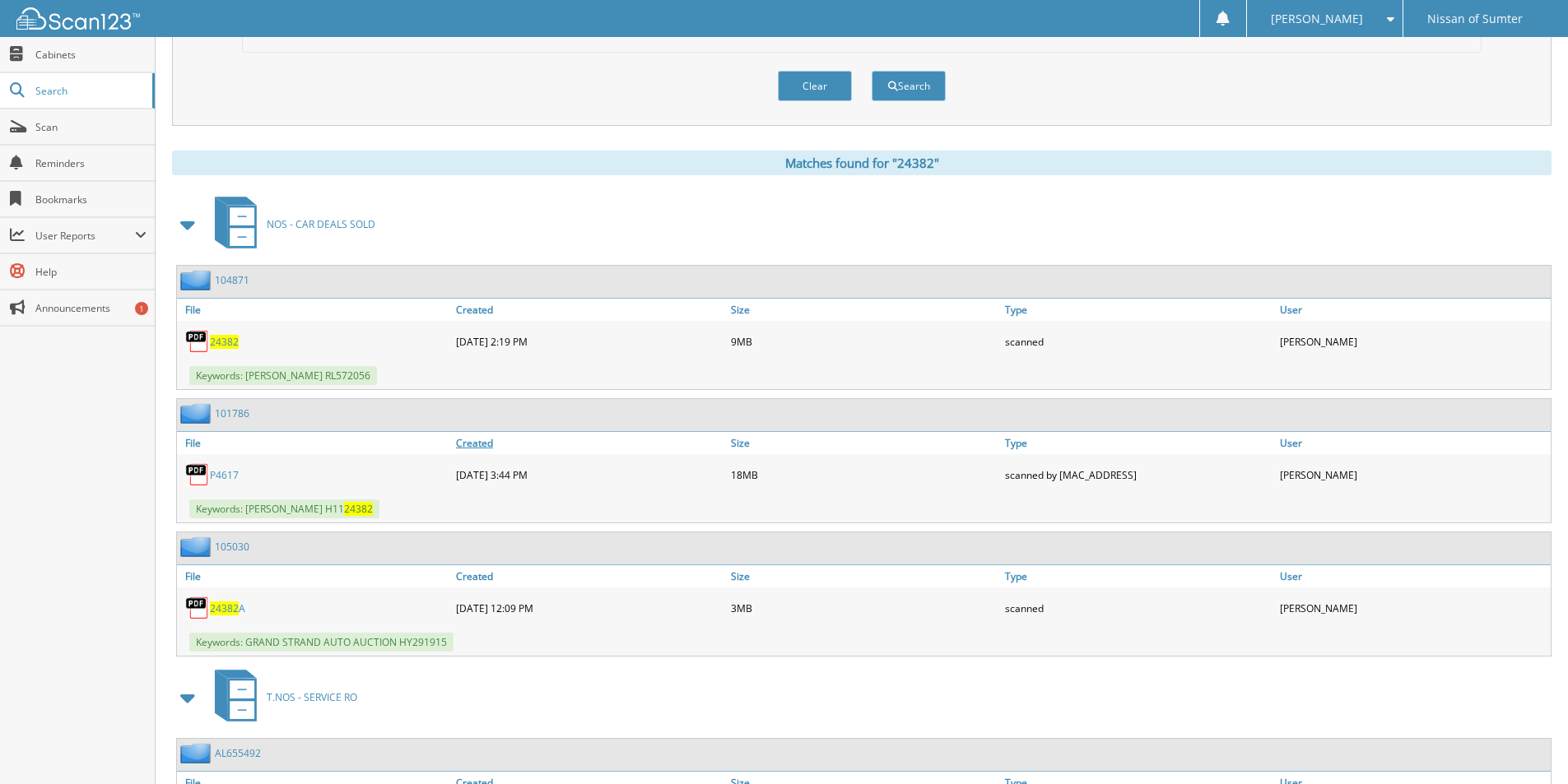
scroll to position [576, 0]
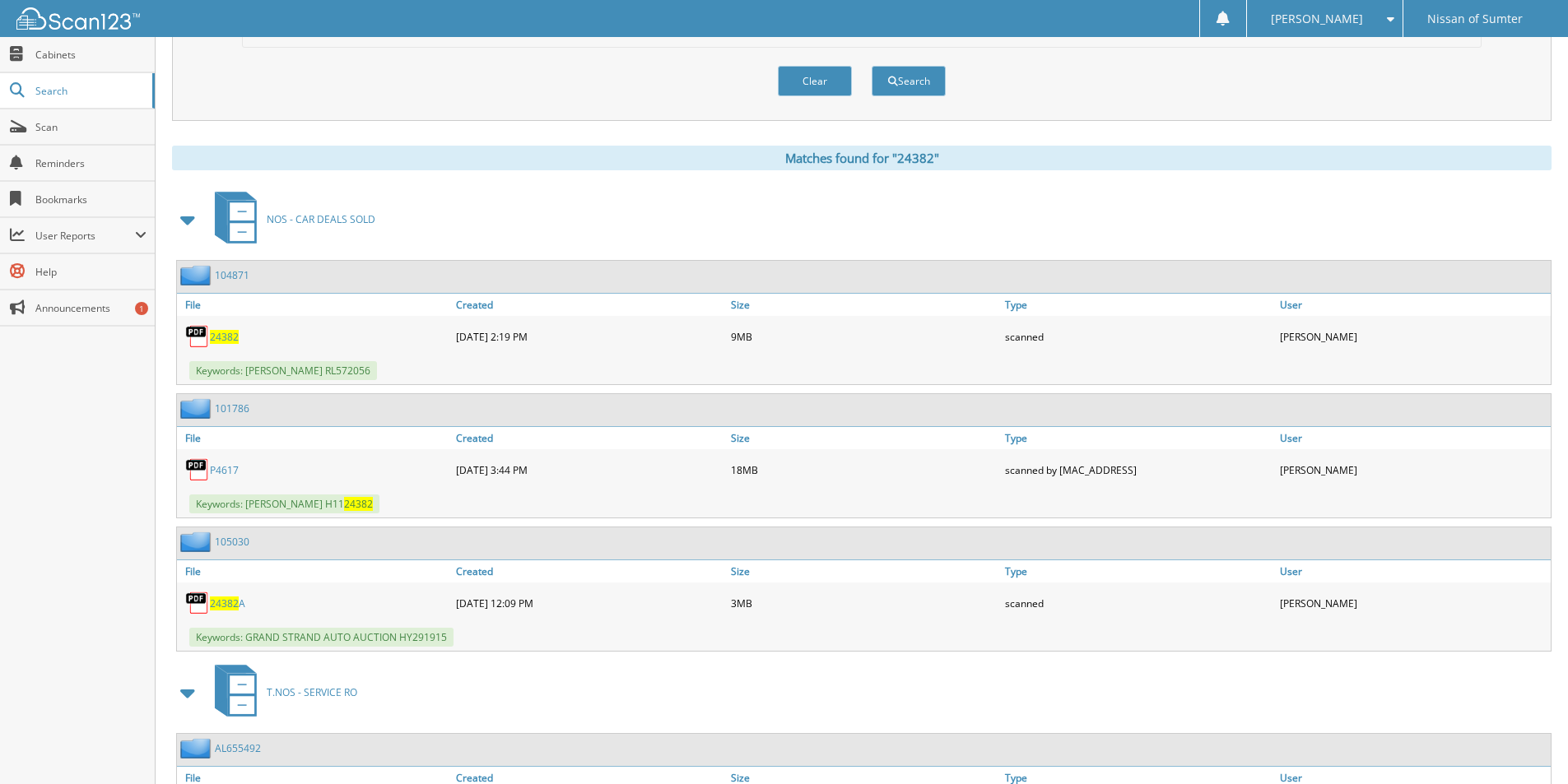
click at [223, 340] on span "24382" at bounding box center [224, 337] width 28 height 14
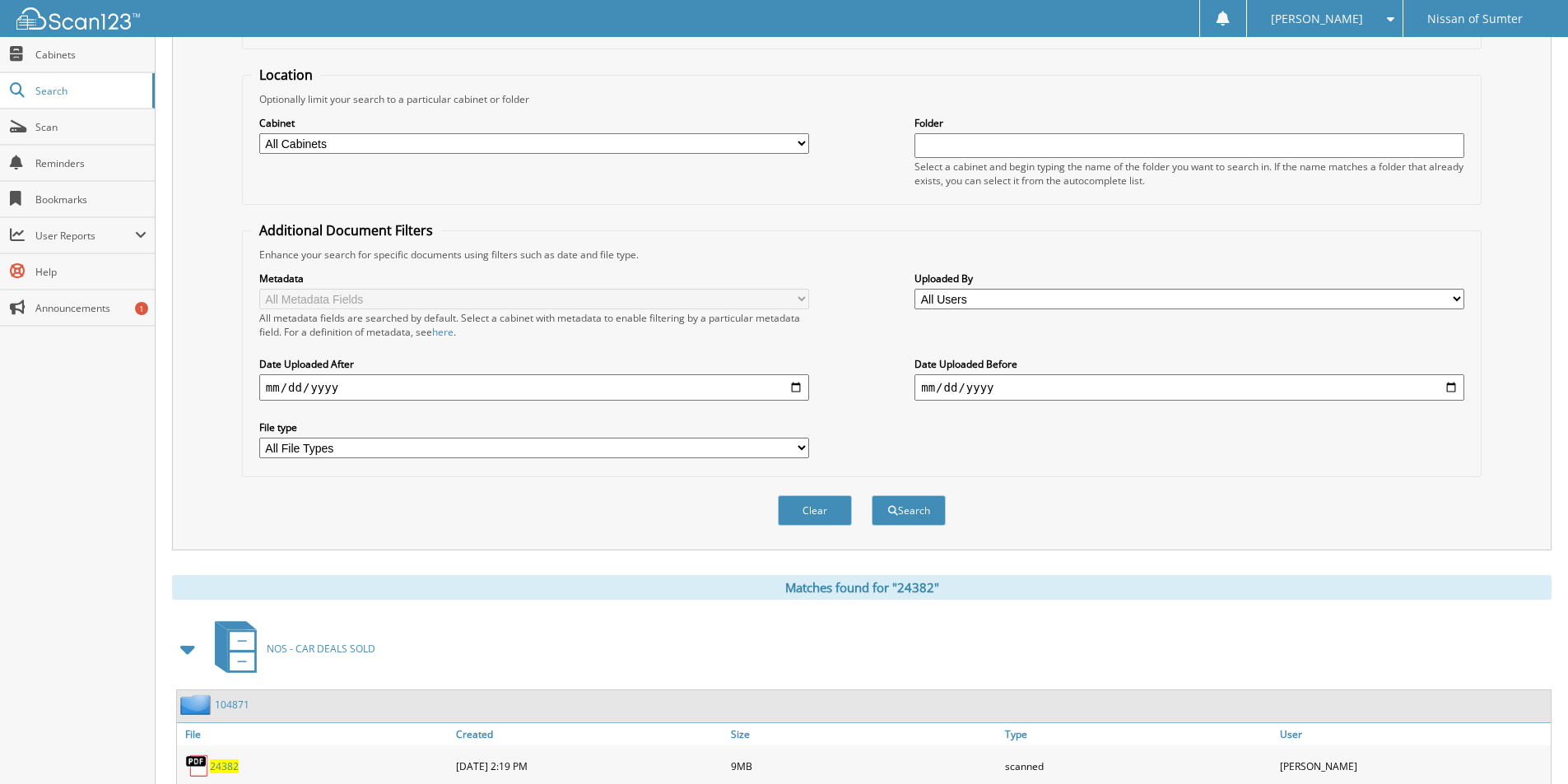
scroll to position [0, 0]
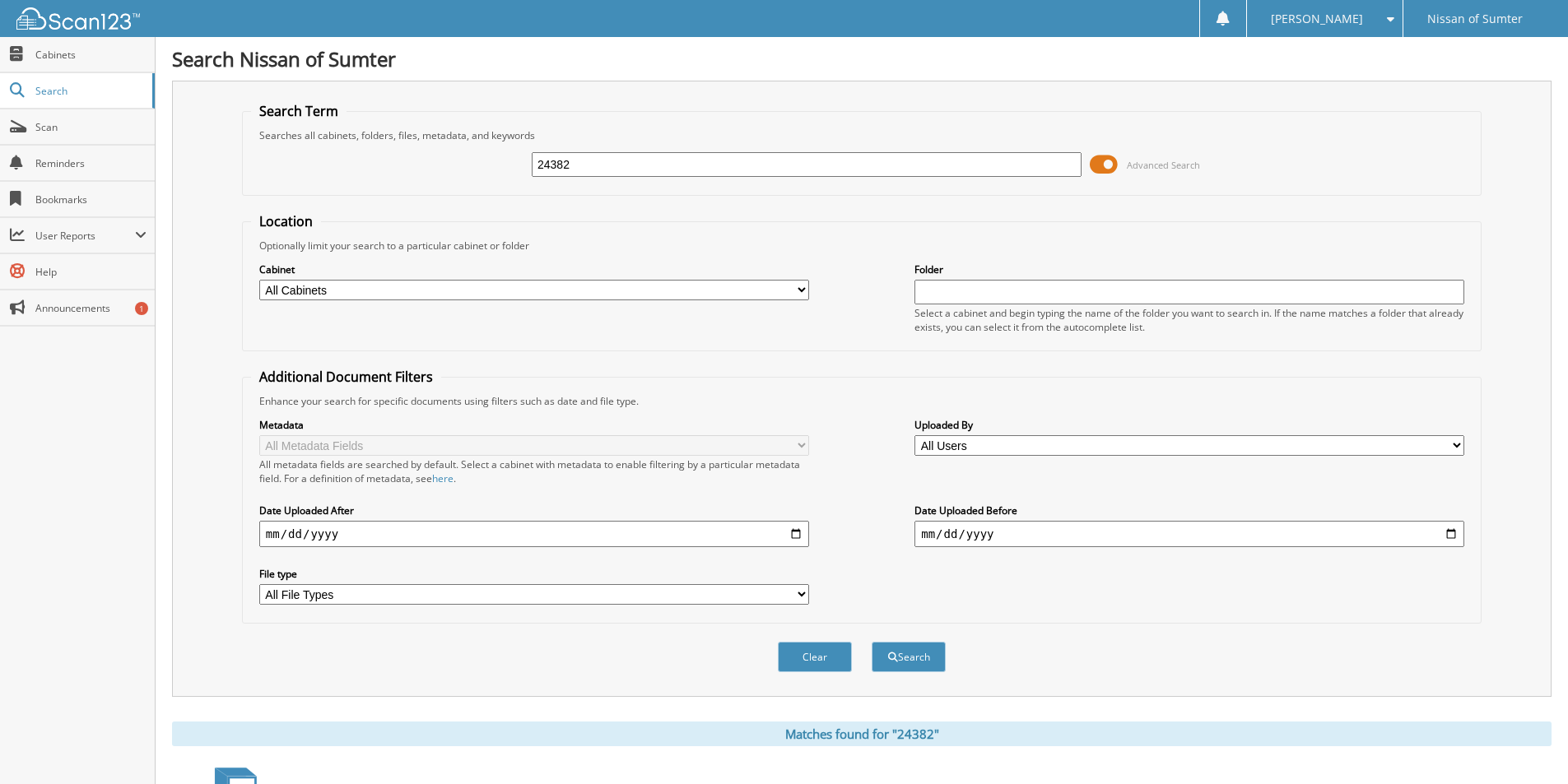
click at [610, 156] on input "24382" at bounding box center [807, 165] width 550 height 25
type input "4262A"
click at [871, 642] on button "Search" at bounding box center [908, 657] width 74 height 30
click at [595, 165] on input "4262A" at bounding box center [807, 165] width 550 height 25
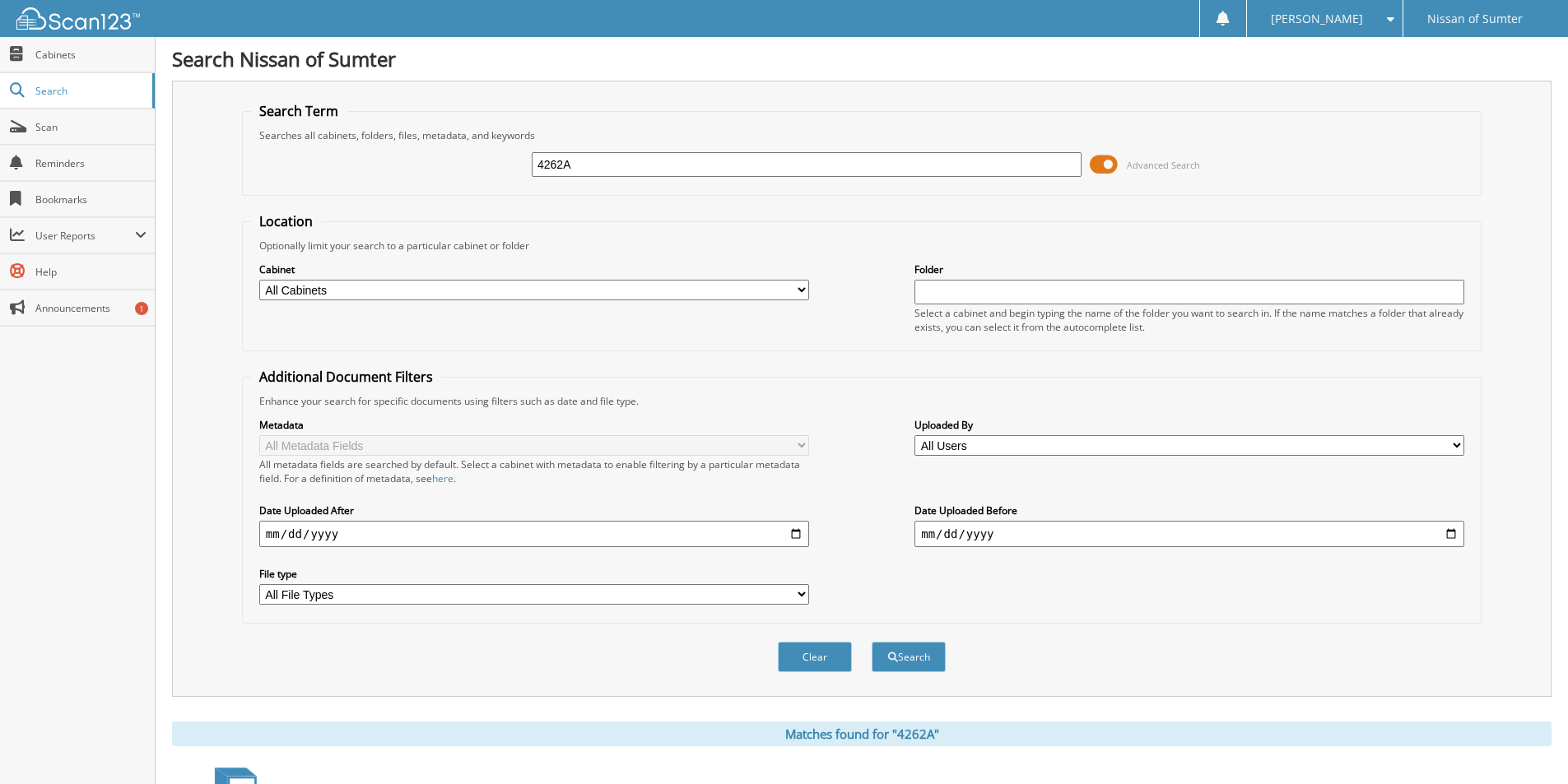
click at [595, 165] on input "4262A" at bounding box center [807, 165] width 550 height 25
type input "4821B"
click at [871, 642] on button "Search" at bounding box center [908, 657] width 74 height 30
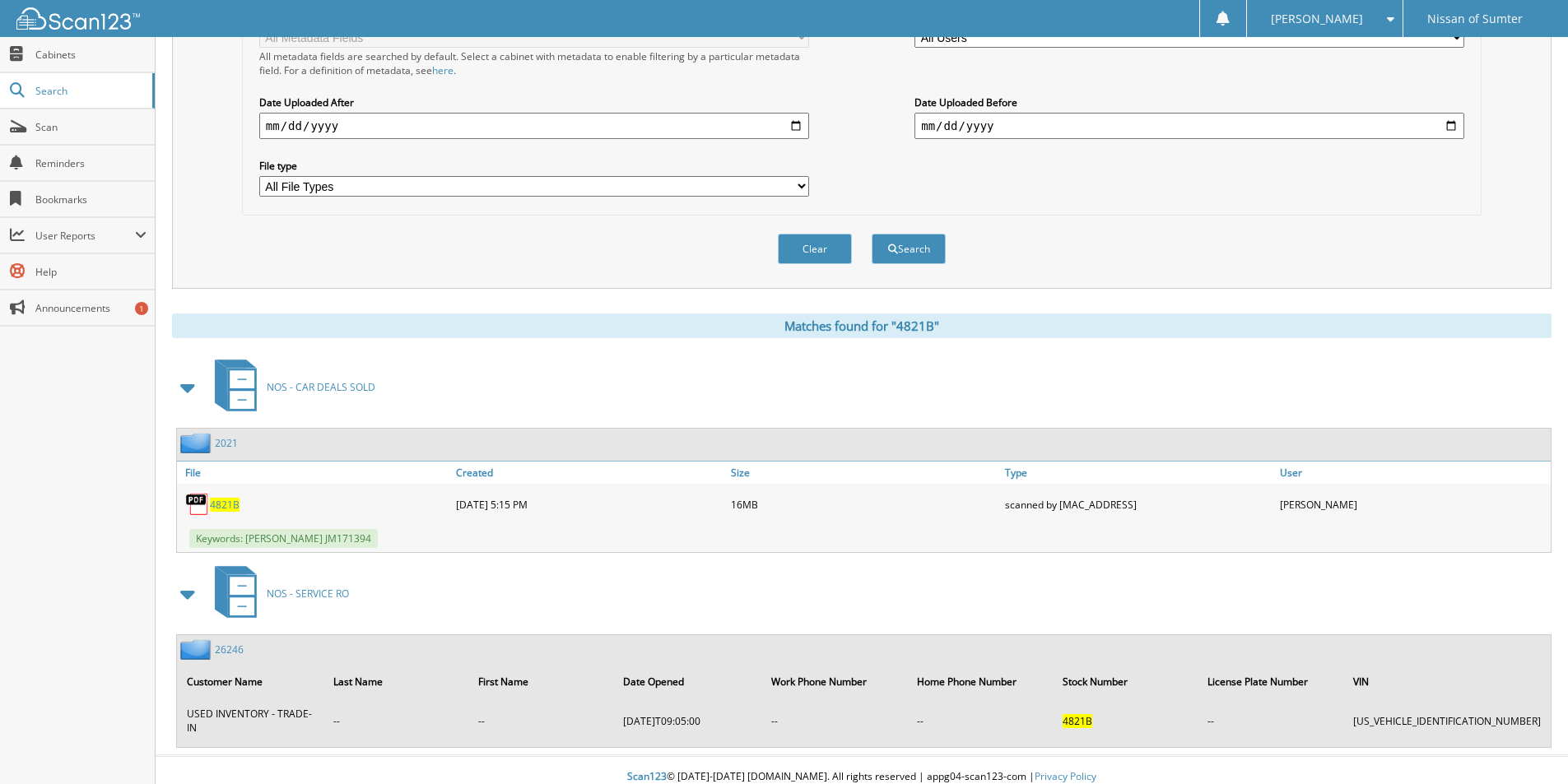
click at [228, 501] on span "4821B" at bounding box center [224, 504] width 29 height 14
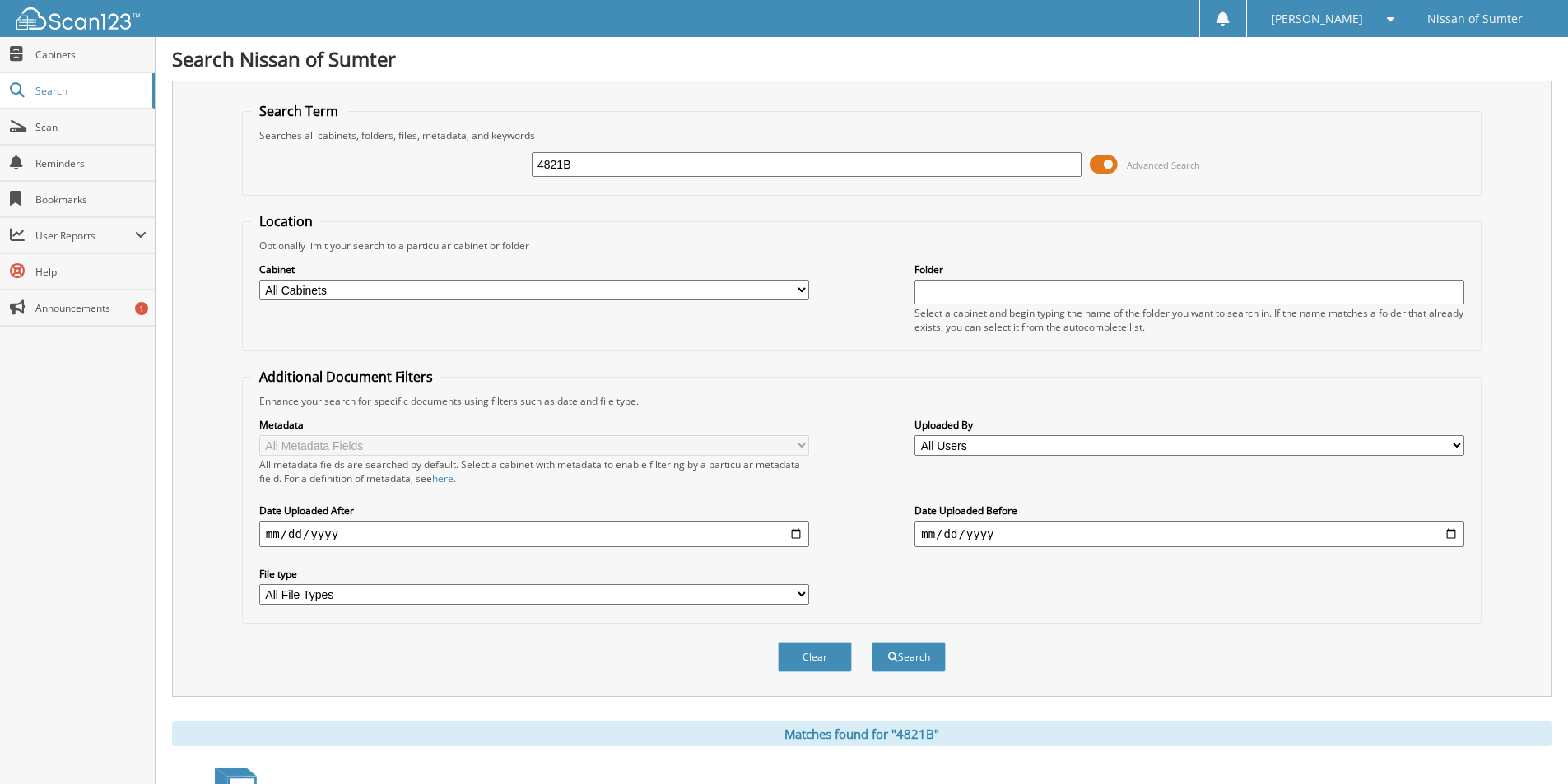
click at [610, 152] on div "4821B" at bounding box center [807, 165] width 550 height 28
click at [608, 152] on div "4821B" at bounding box center [807, 165] width 550 height 28
click at [606, 163] on input "4821B" at bounding box center [807, 165] width 550 height 25
click at [605, 163] on input "4821B" at bounding box center [807, 165] width 550 height 25
type input "4885B"
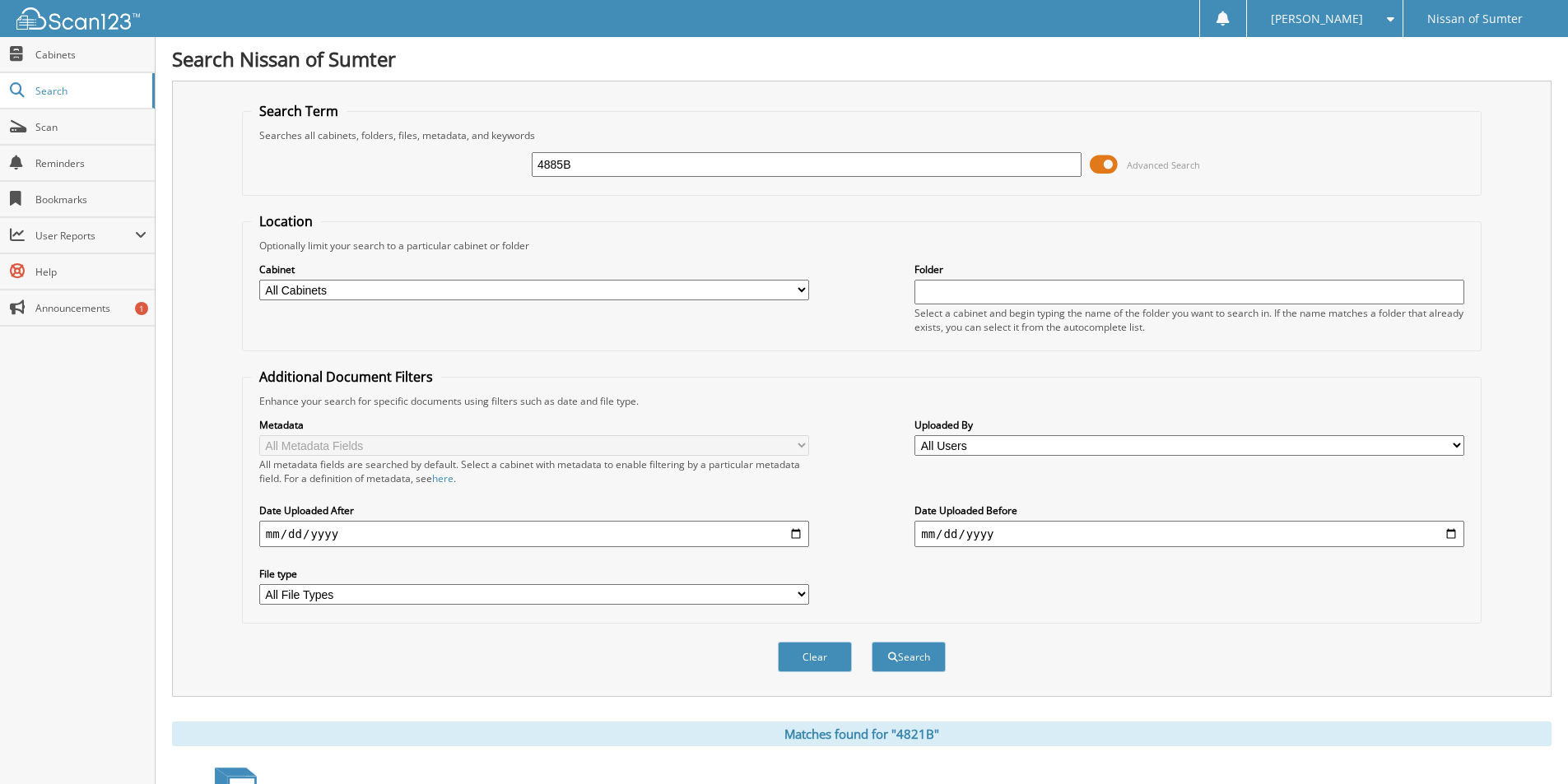
click at [871, 642] on button "Search" at bounding box center [908, 657] width 74 height 30
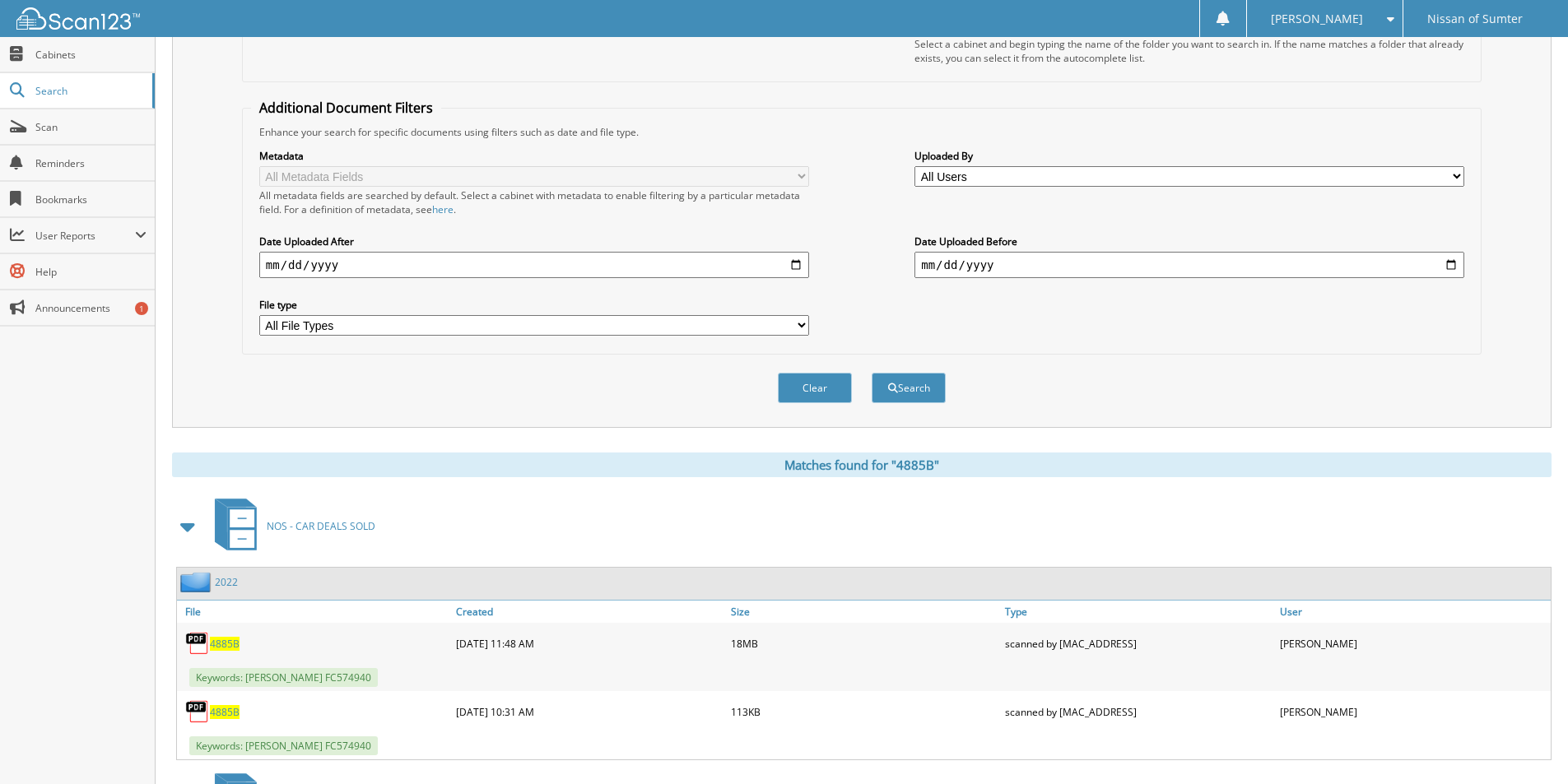
scroll to position [411, 0]
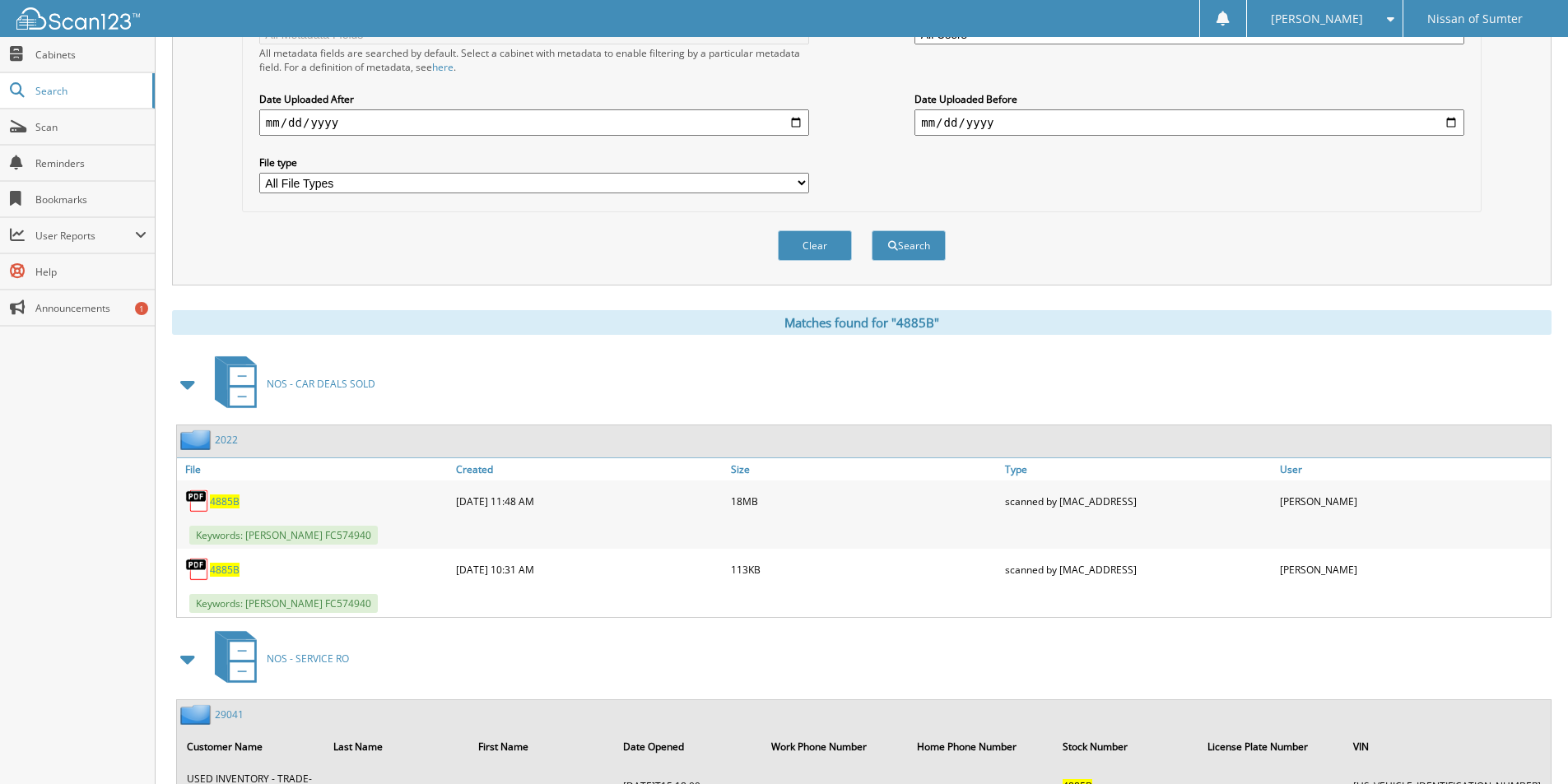
click at [232, 500] on span "4885B" at bounding box center [224, 501] width 29 height 14
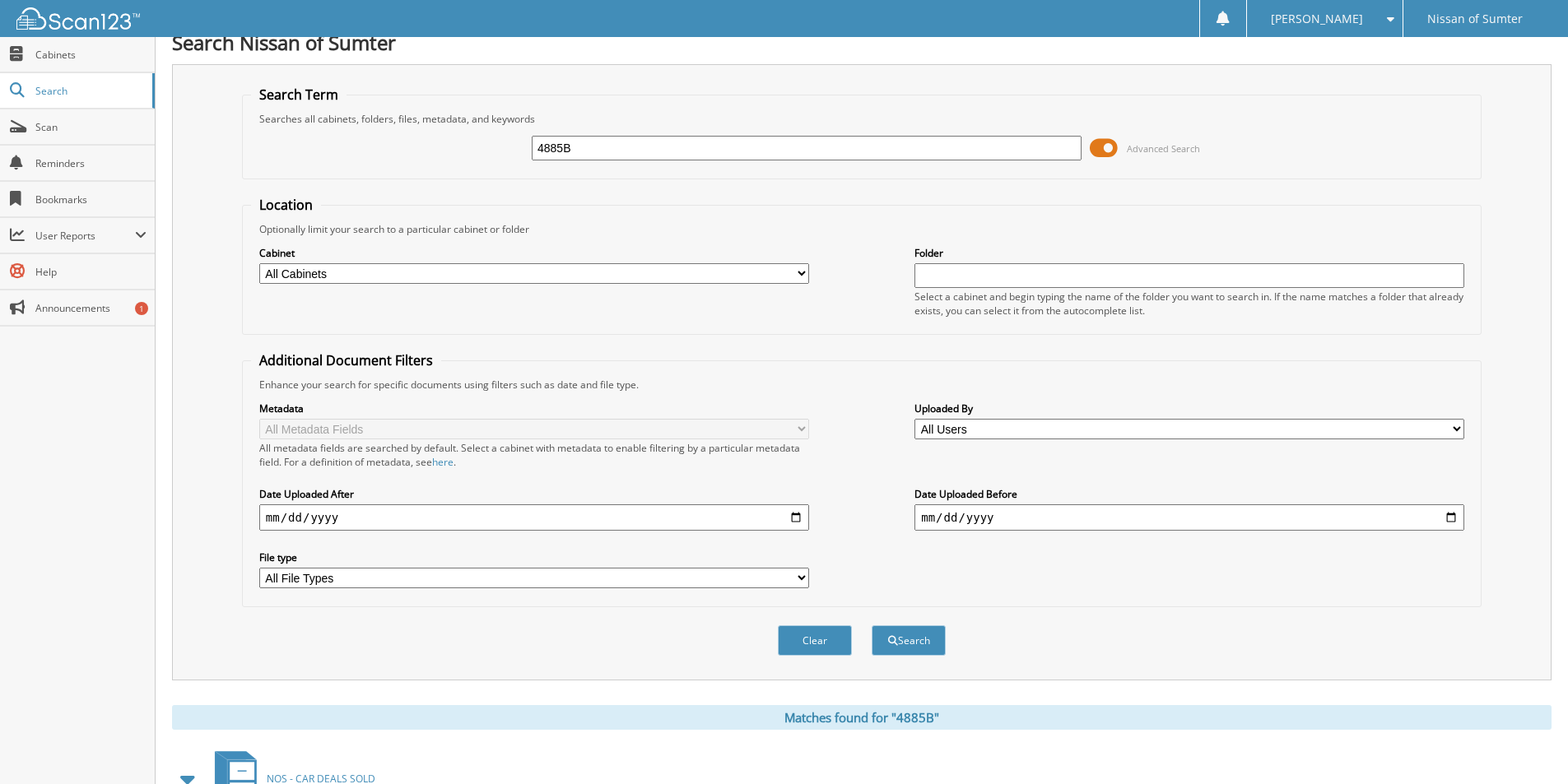
scroll to position [0, 0]
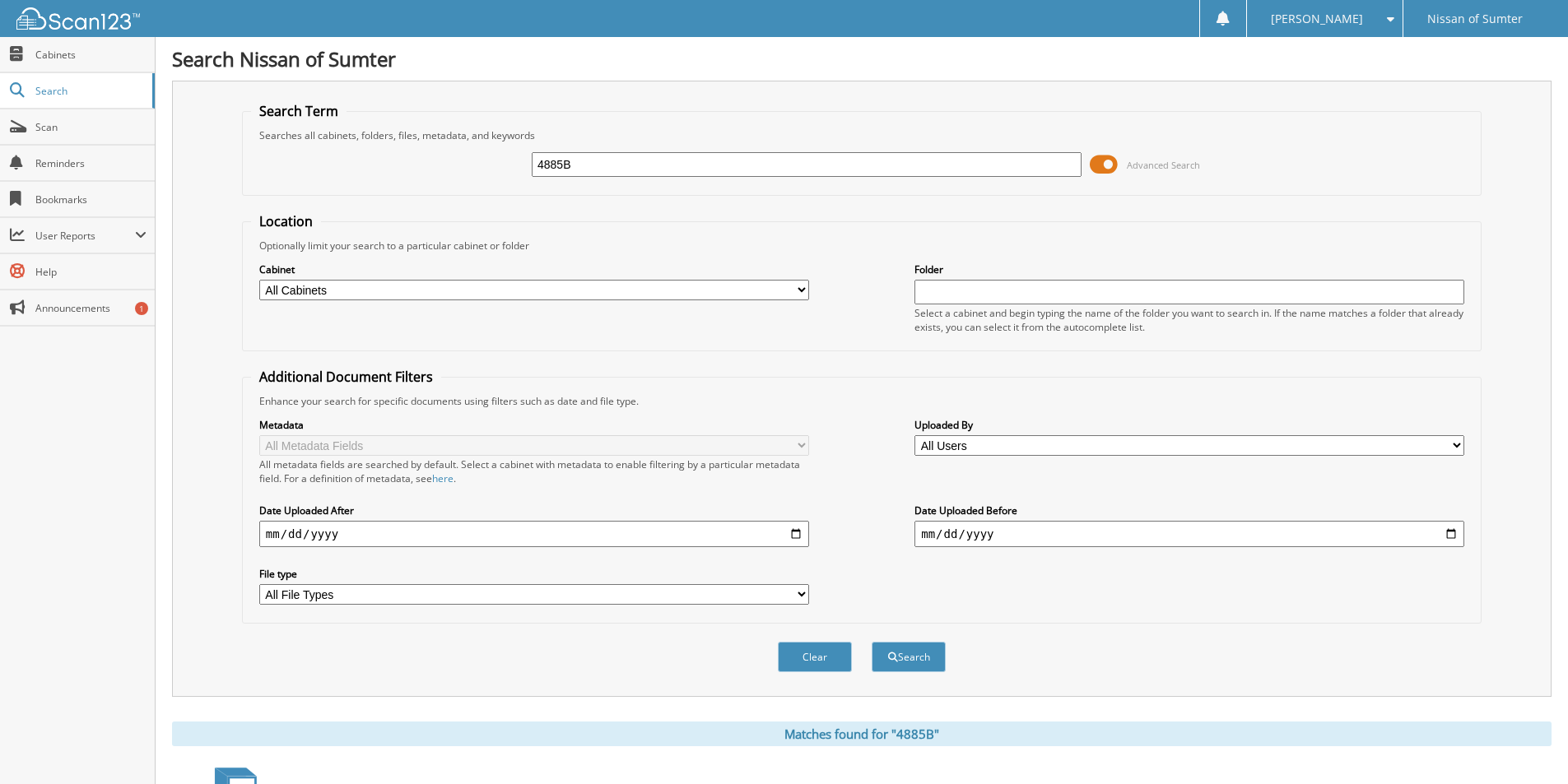
click at [620, 167] on input "4885B" at bounding box center [807, 165] width 550 height 25
drag, startPoint x: 620, startPoint y: 167, endPoint x: 650, endPoint y: 161, distance: 30.6
click at [620, 166] on input "4885B" at bounding box center [807, 165] width 550 height 25
type input "P"
type input "P4880"
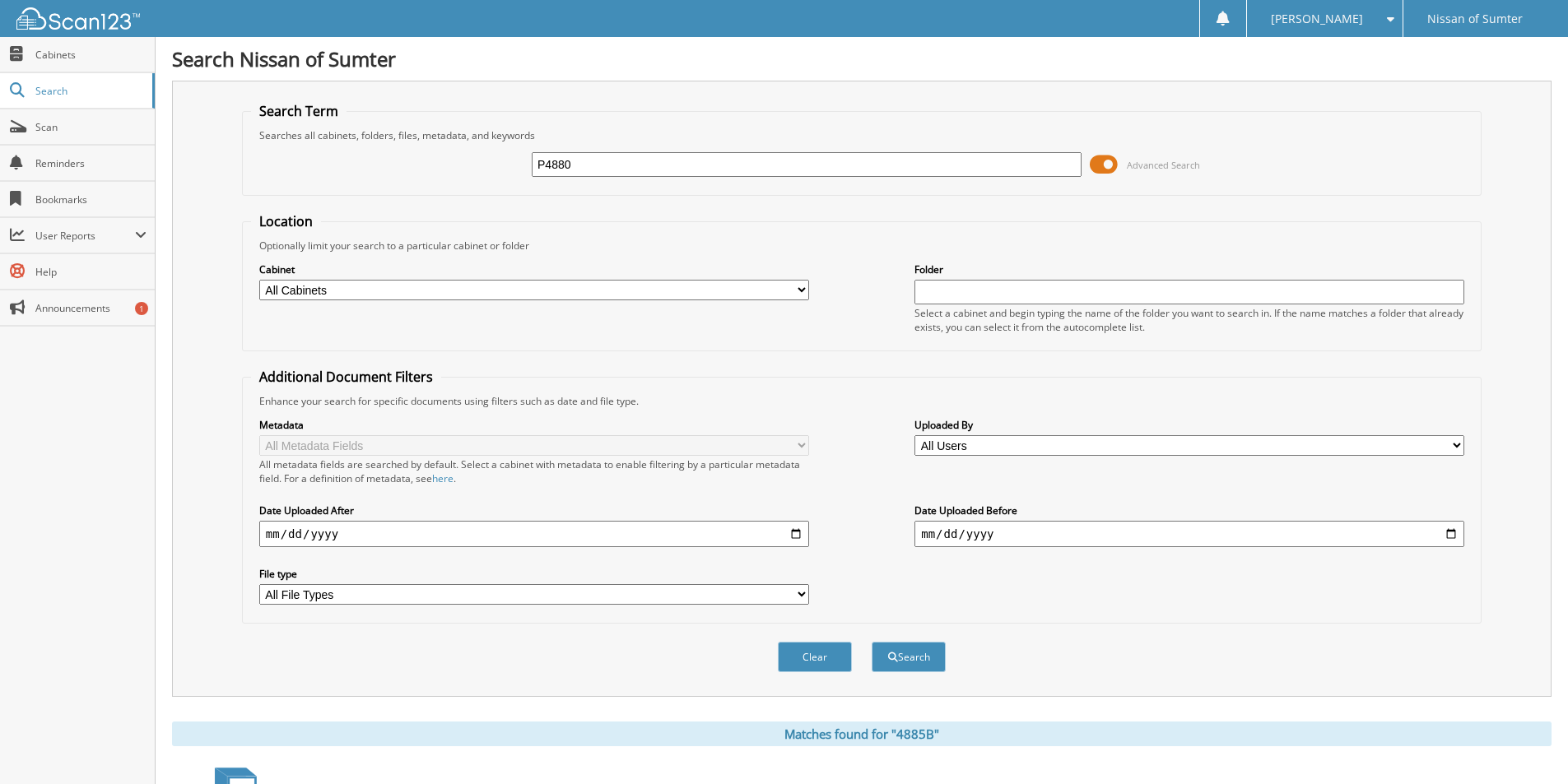
click at [871, 642] on button "Search" at bounding box center [908, 657] width 74 height 30
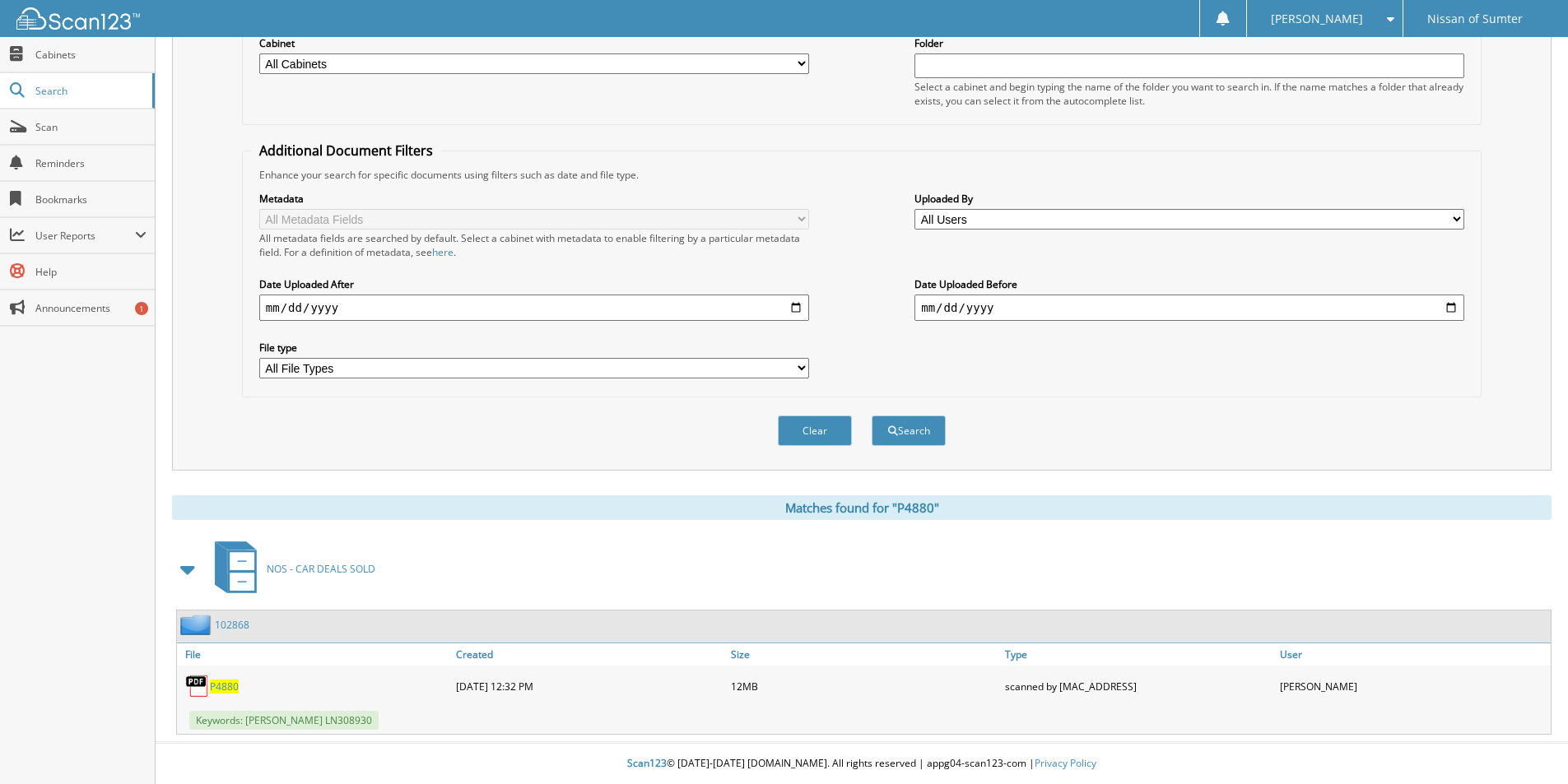
scroll to position [228, 0]
click at [231, 685] on span "P4880" at bounding box center [224, 686] width 28 height 14
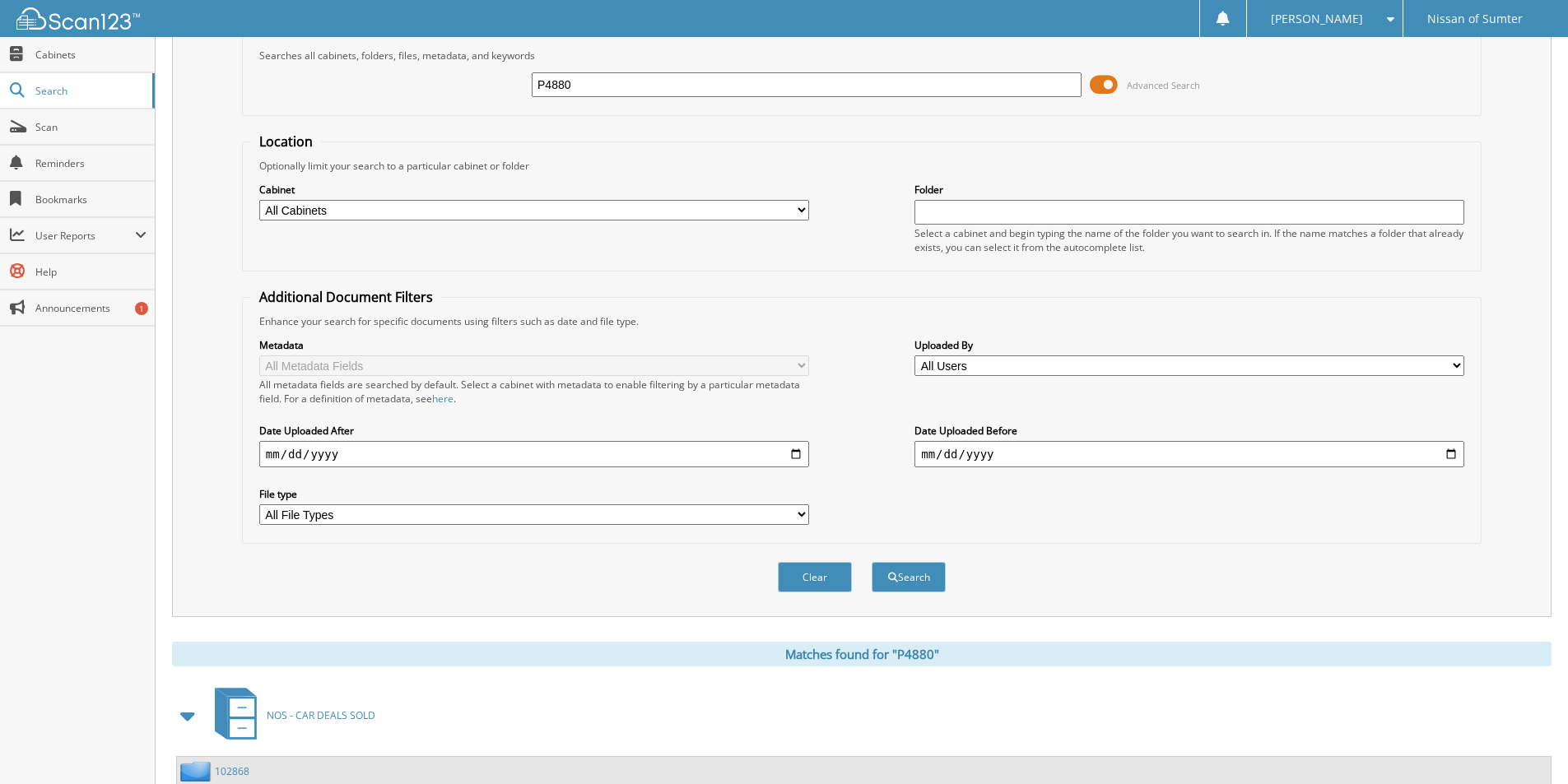
scroll to position [0, 0]
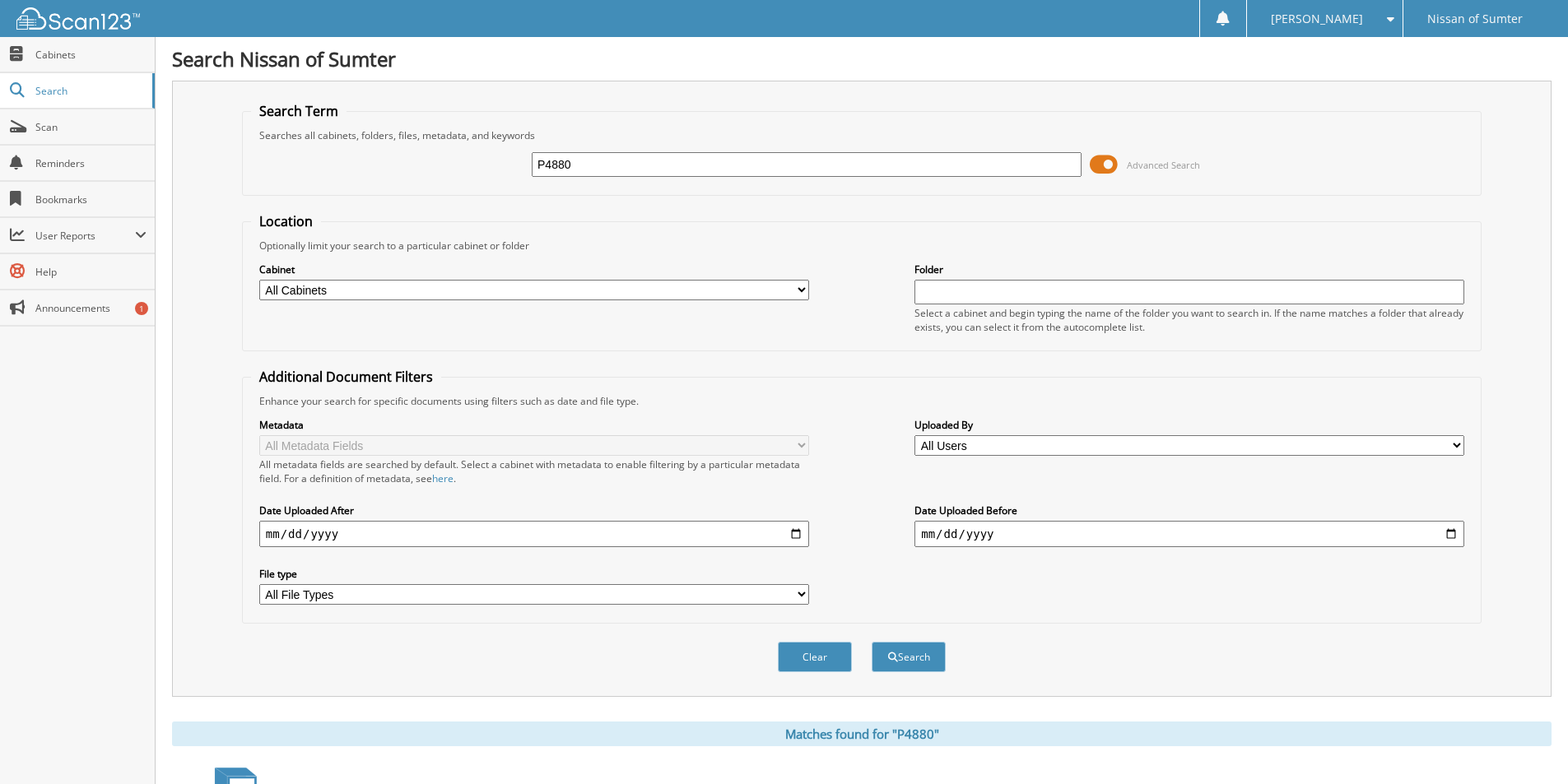
click at [580, 166] on input "P4880" at bounding box center [807, 165] width 550 height 25
click at [580, 165] on input "P4880" at bounding box center [807, 165] width 550 height 25
type input "P5007"
click at [871, 642] on button "Search" at bounding box center [908, 657] width 74 height 30
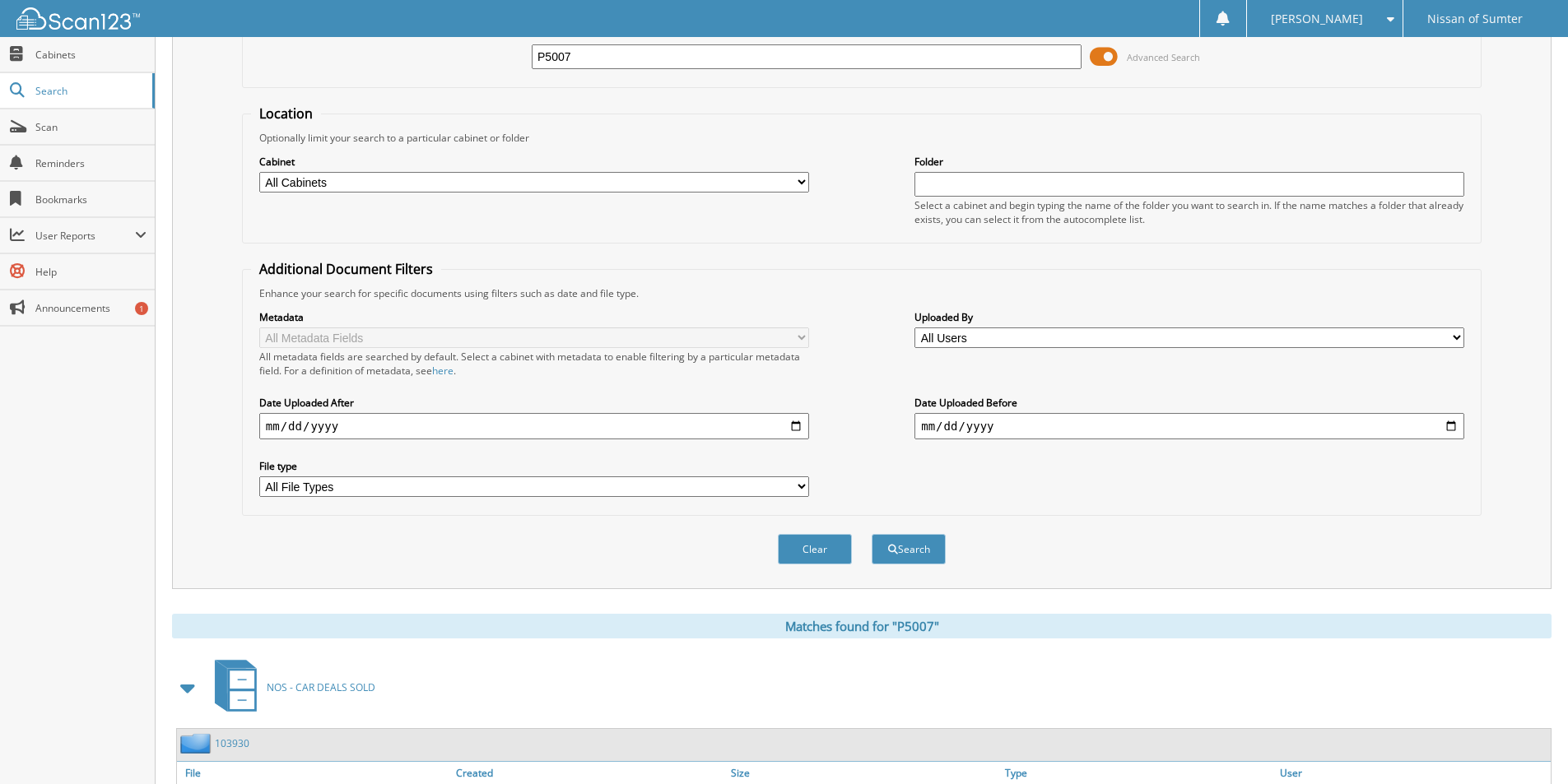
scroll to position [228, 0]
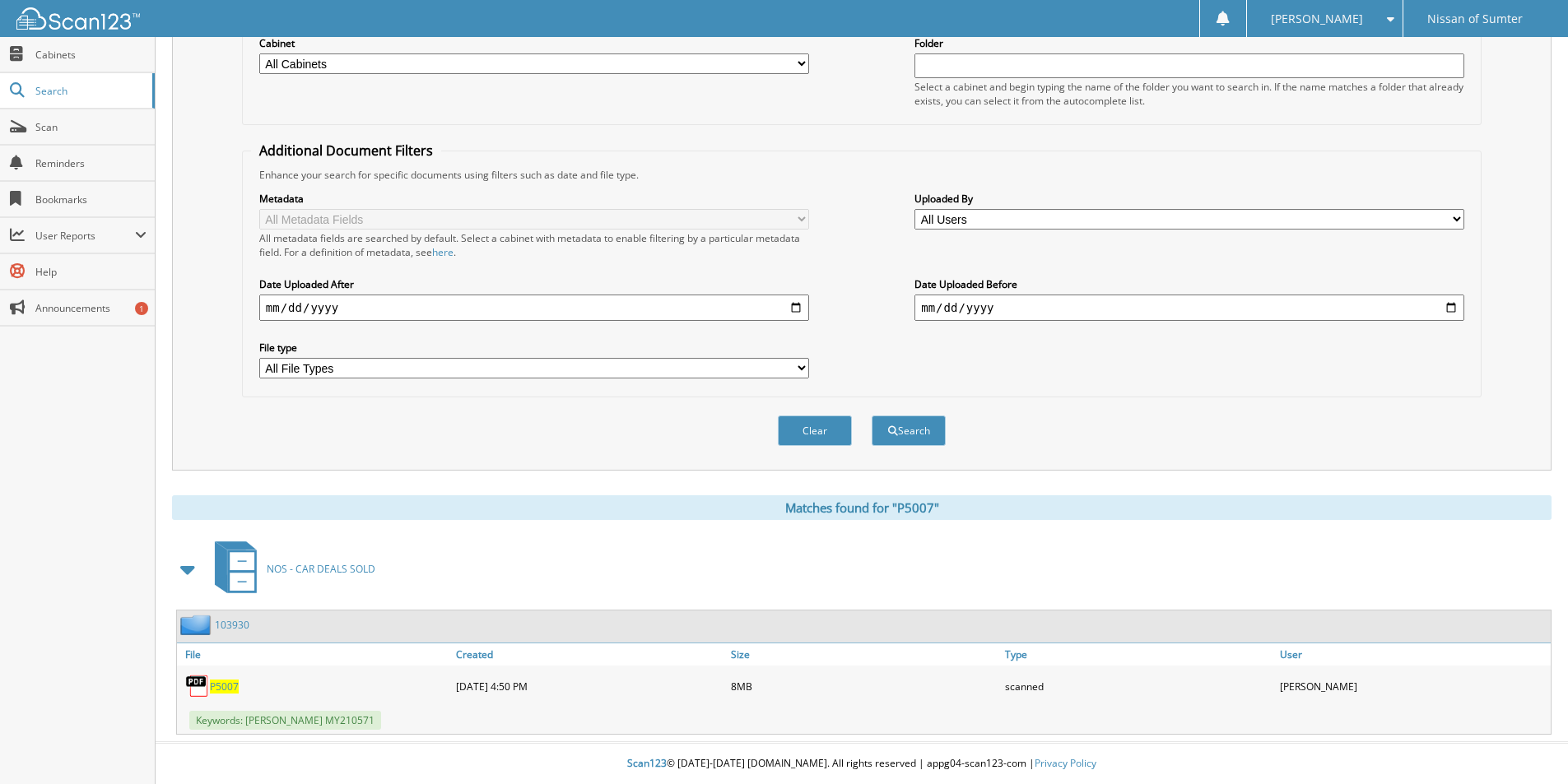
click at [233, 689] on span "P5007" at bounding box center [224, 686] width 28 height 14
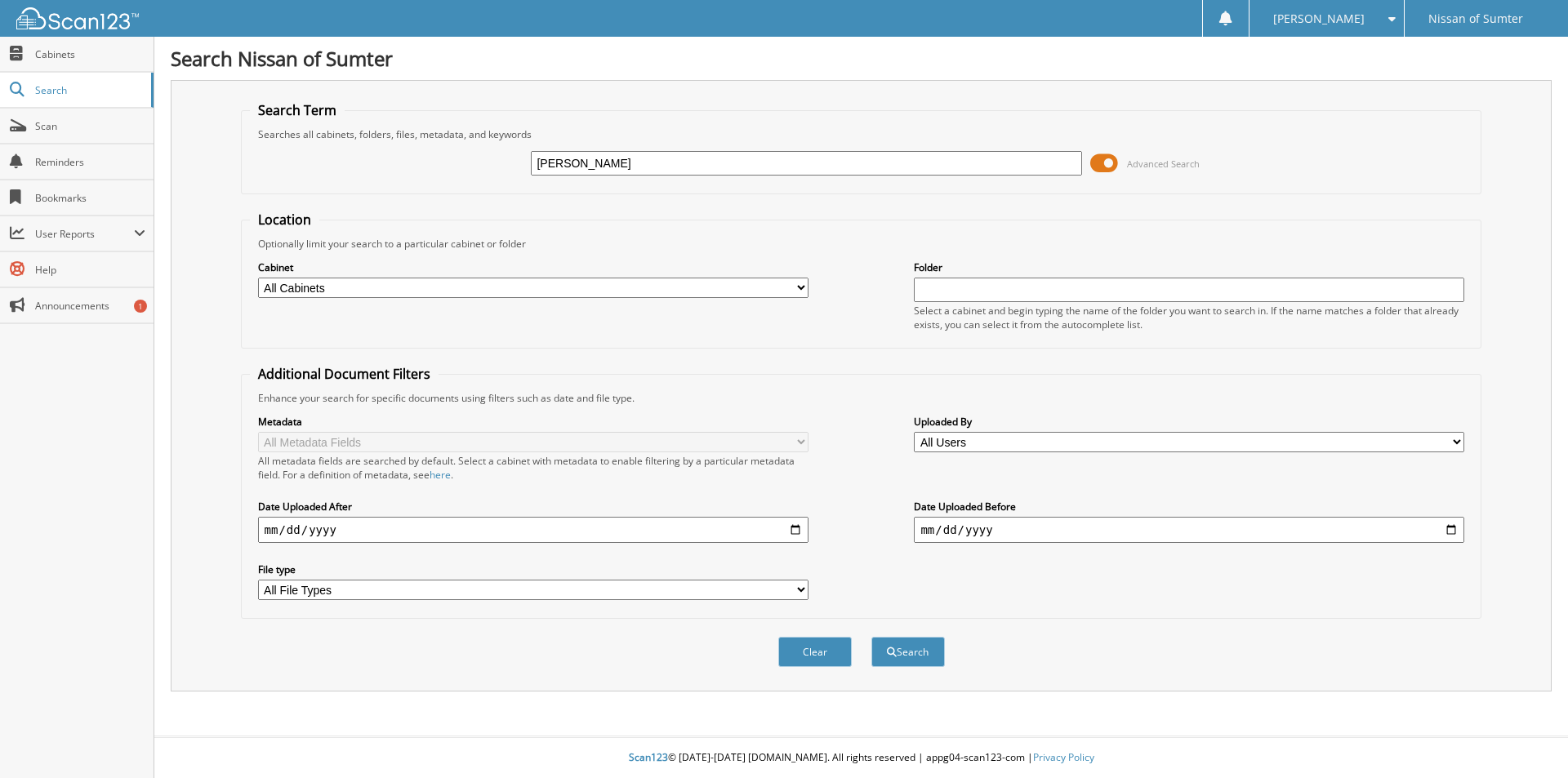
type input "[PERSON_NAME]"
click at [871, 637] on button "Search" at bounding box center [908, 652] width 73 height 30
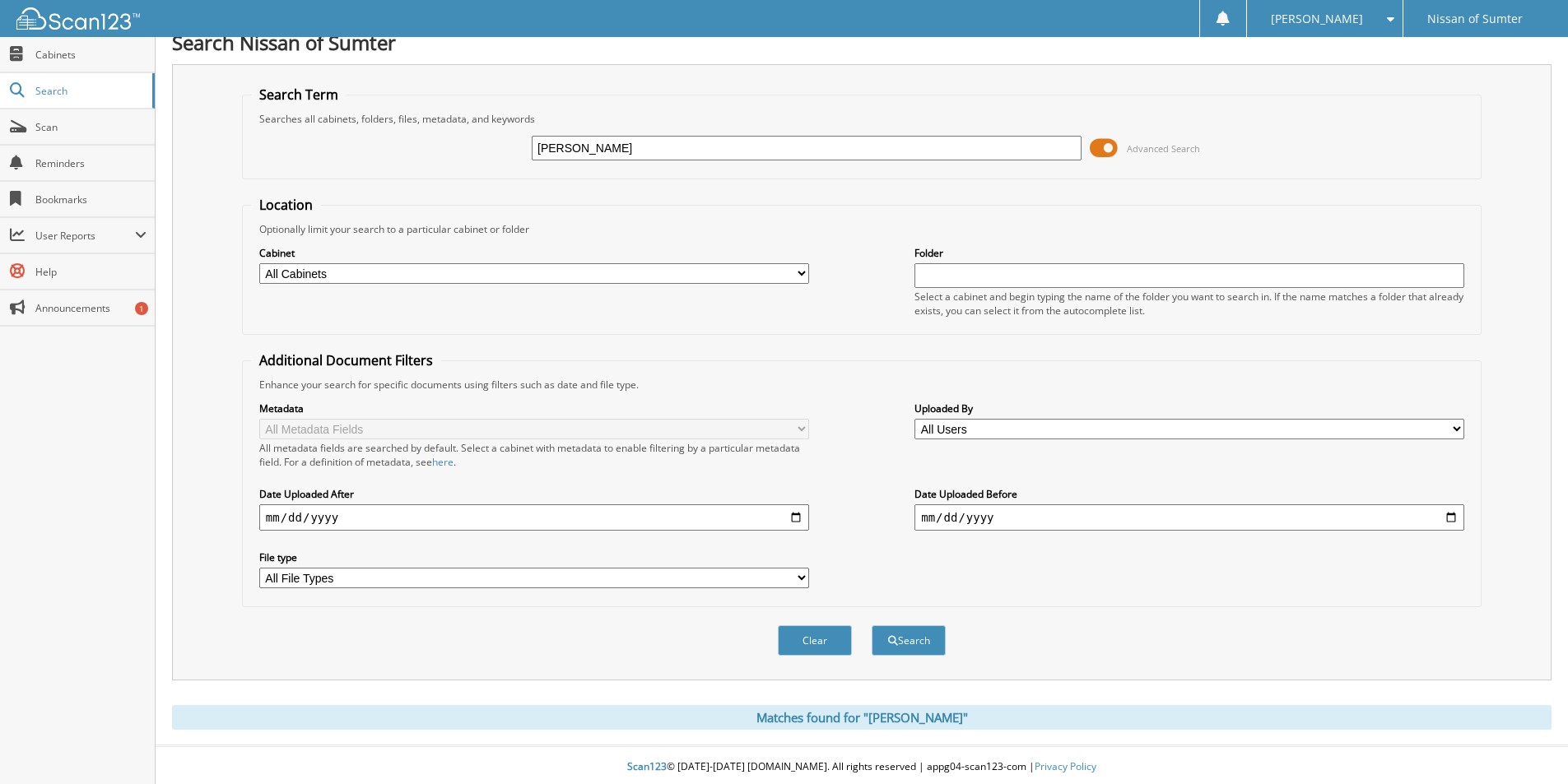
scroll to position [21, 0]
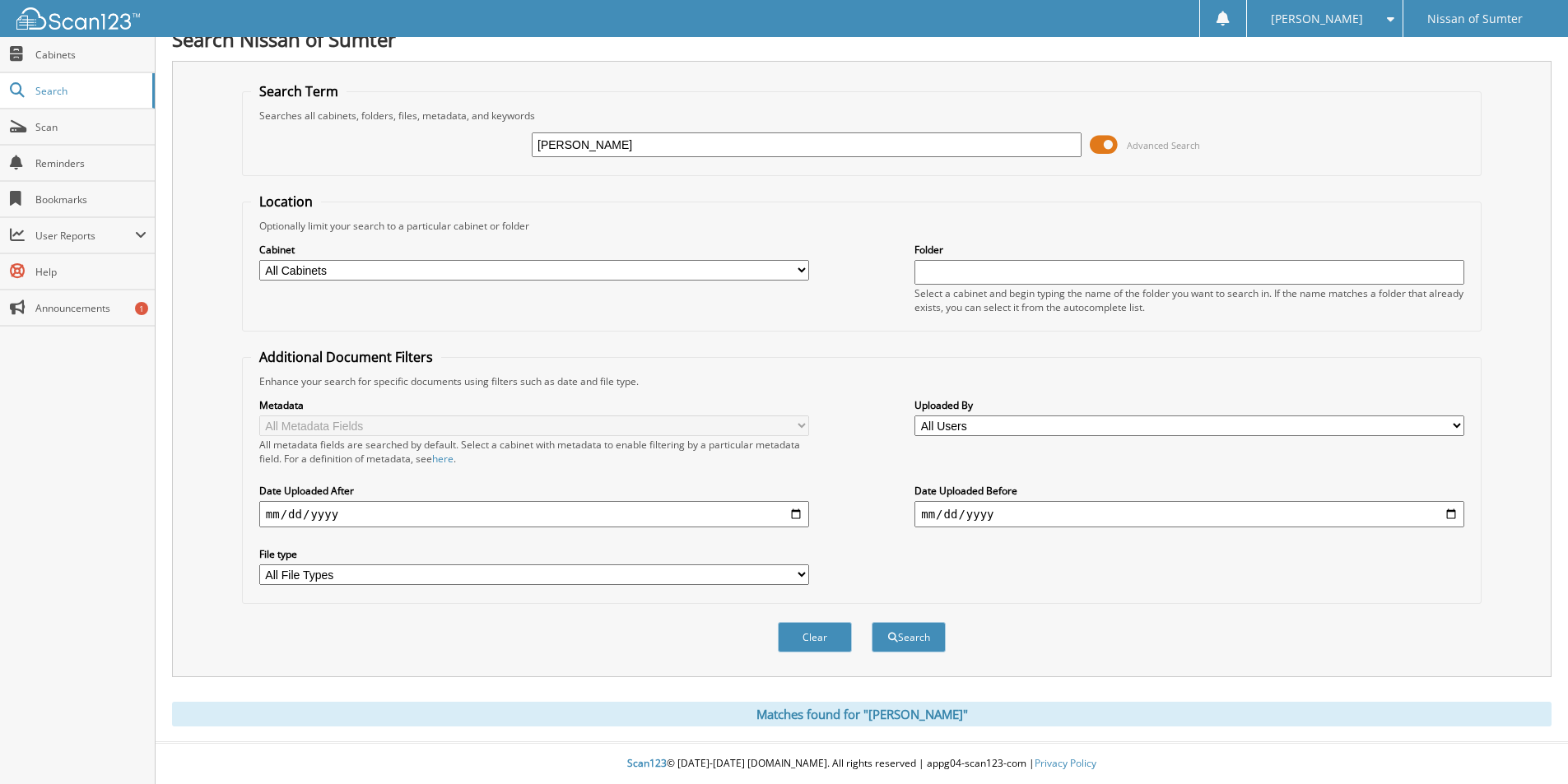
click at [633, 145] on input "[PERSON_NAME]" at bounding box center [807, 145] width 550 height 25
click at [633, 144] on input "[PERSON_NAME]" at bounding box center [807, 145] width 550 height 25
type input "P5251A"
click at [871, 622] on button "Search" at bounding box center [908, 637] width 74 height 30
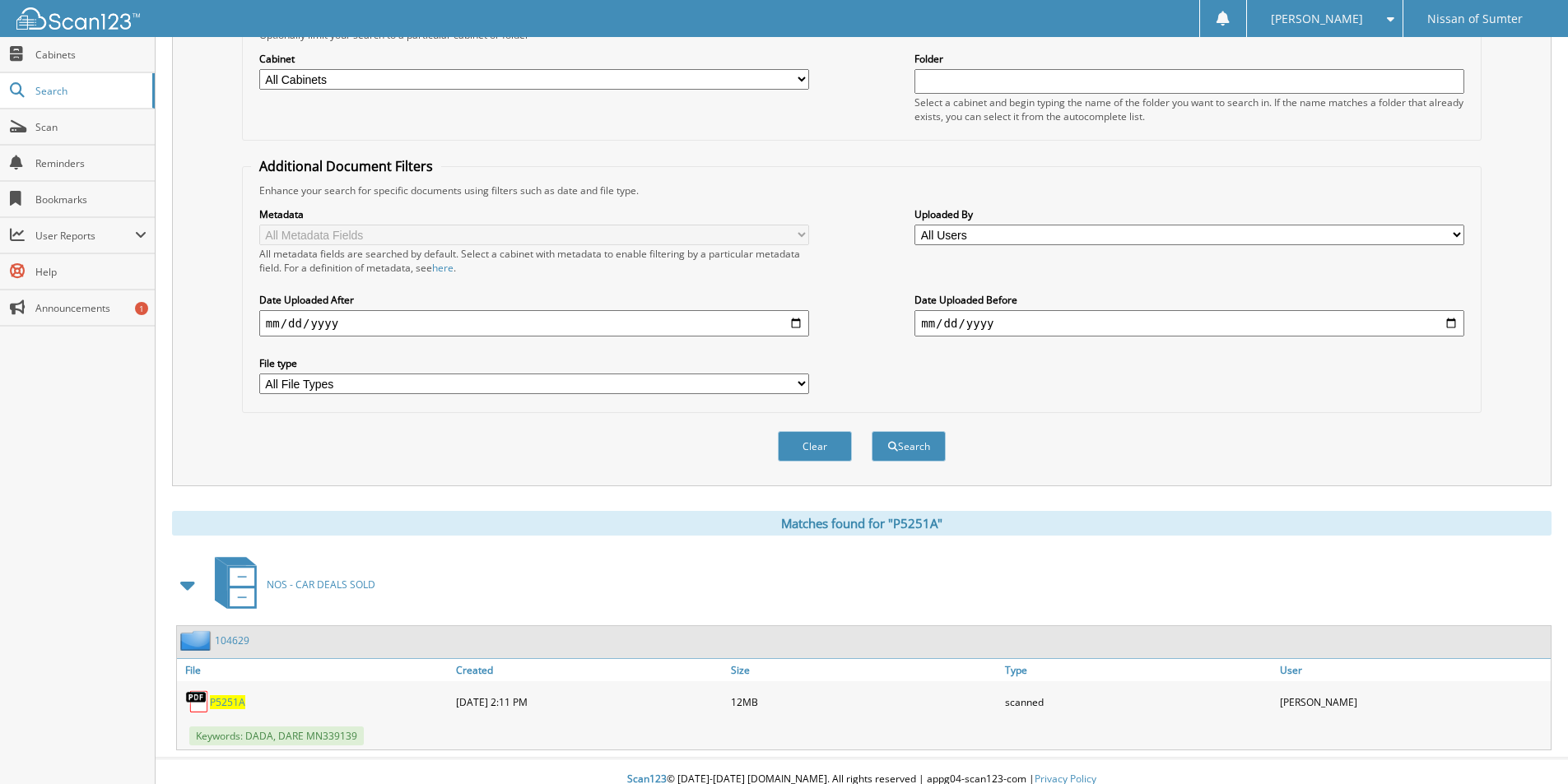
scroll to position [228, 0]
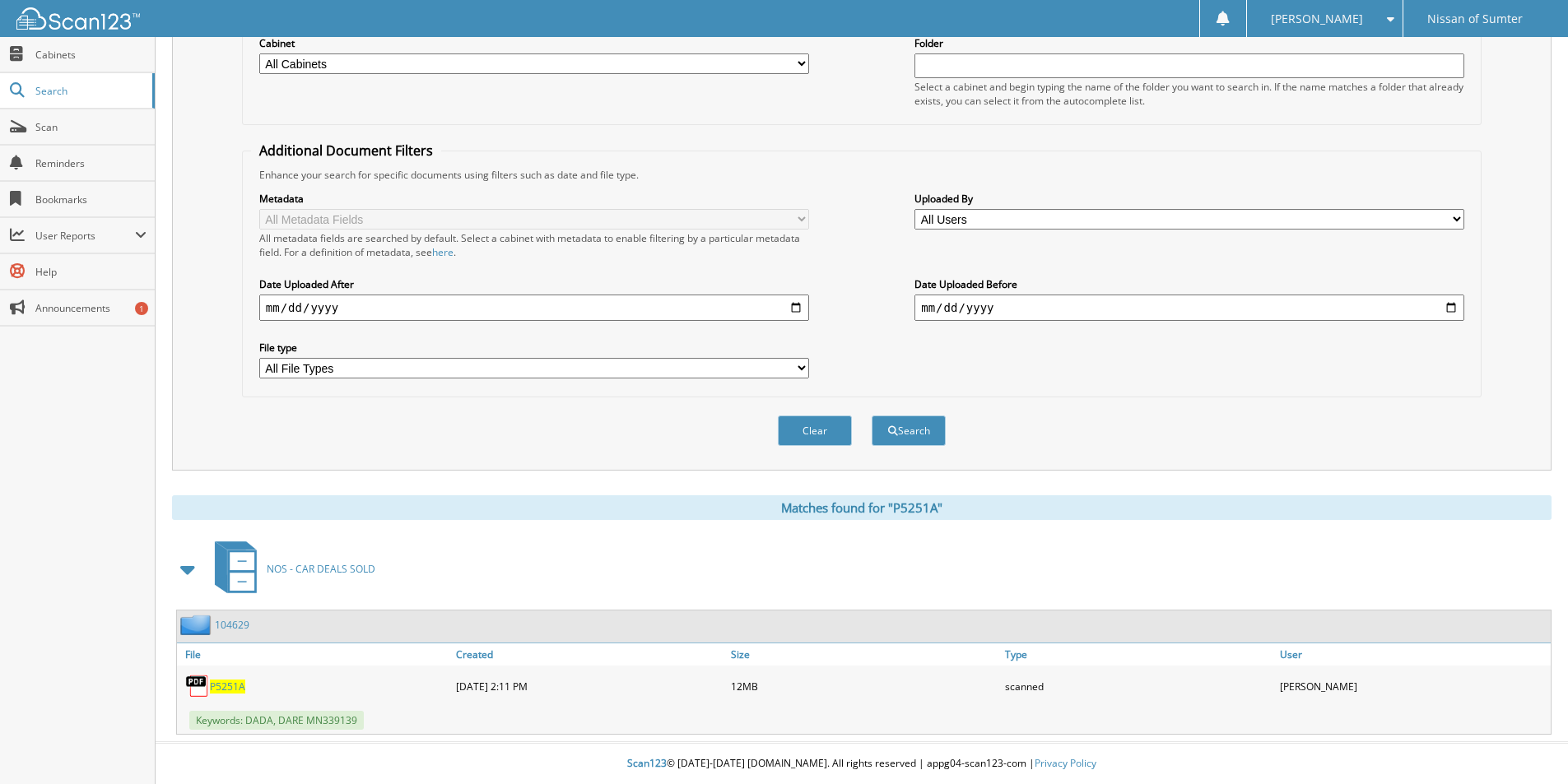
click at [228, 686] on span "P5251A" at bounding box center [227, 686] width 35 height 14
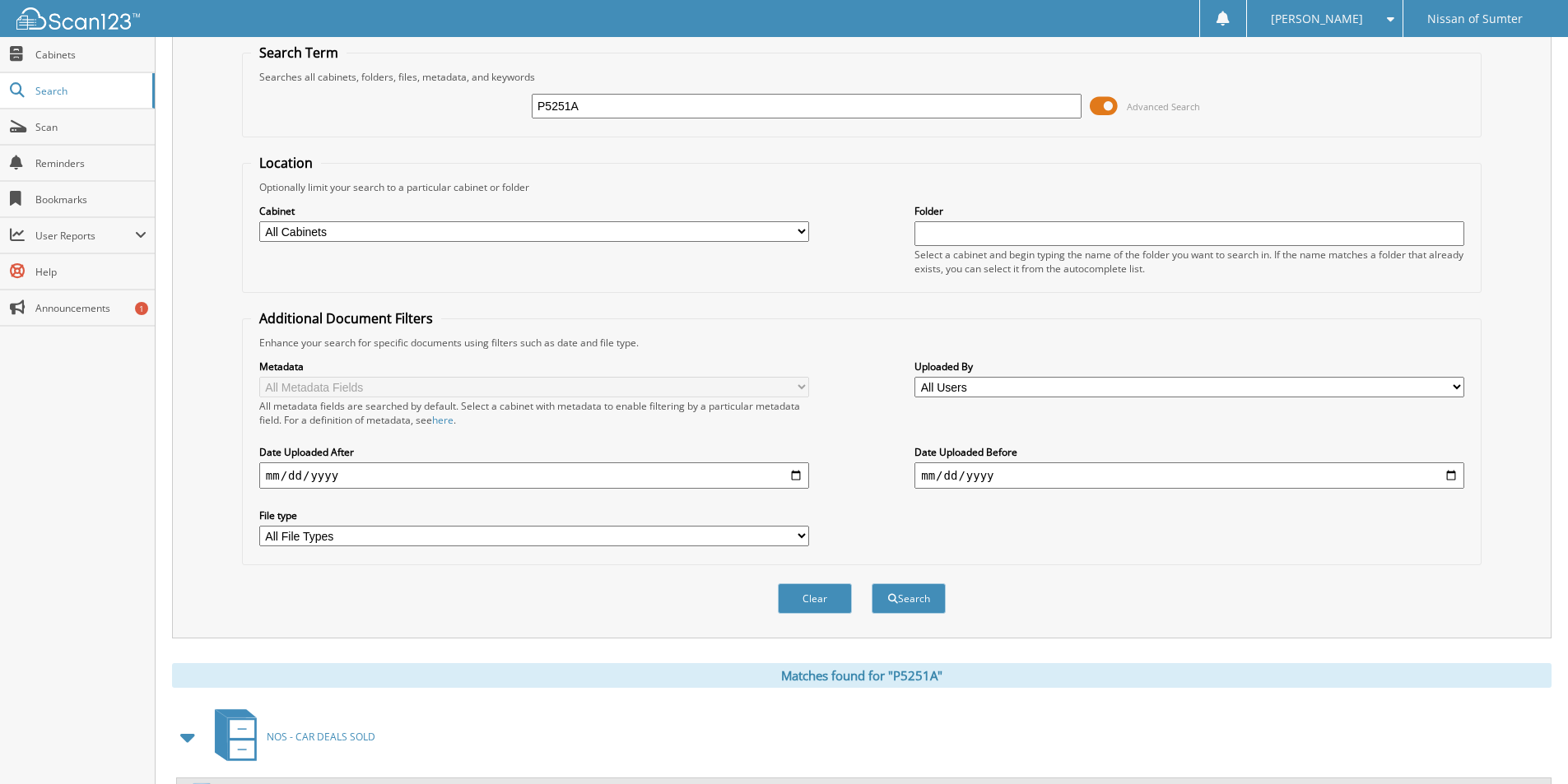
scroll to position [0, 0]
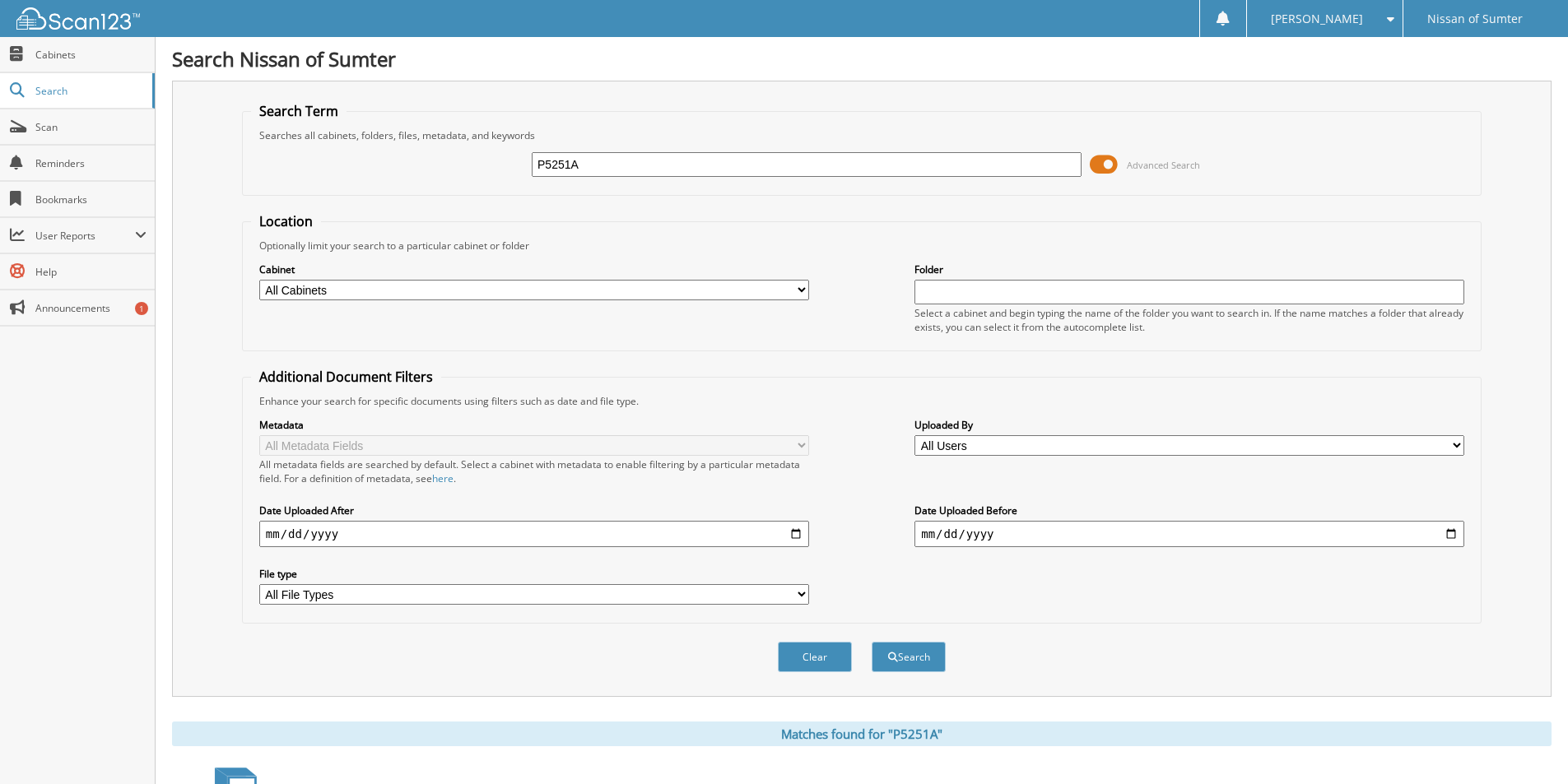
click at [596, 172] on input "P5251A" at bounding box center [807, 165] width 550 height 25
type input "24081"
click at [871, 642] on button "Search" at bounding box center [908, 657] width 74 height 30
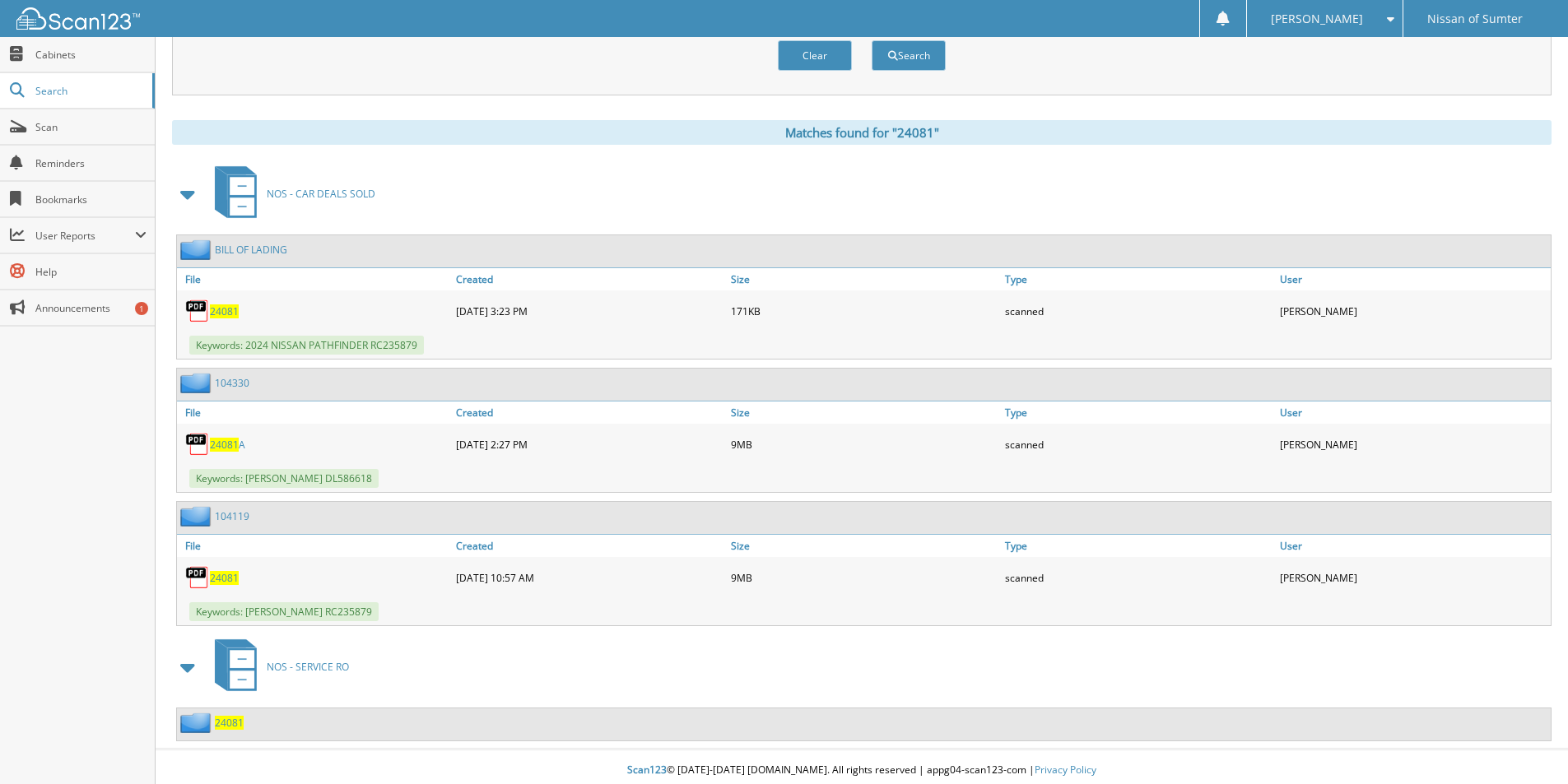
scroll to position [609, 0]
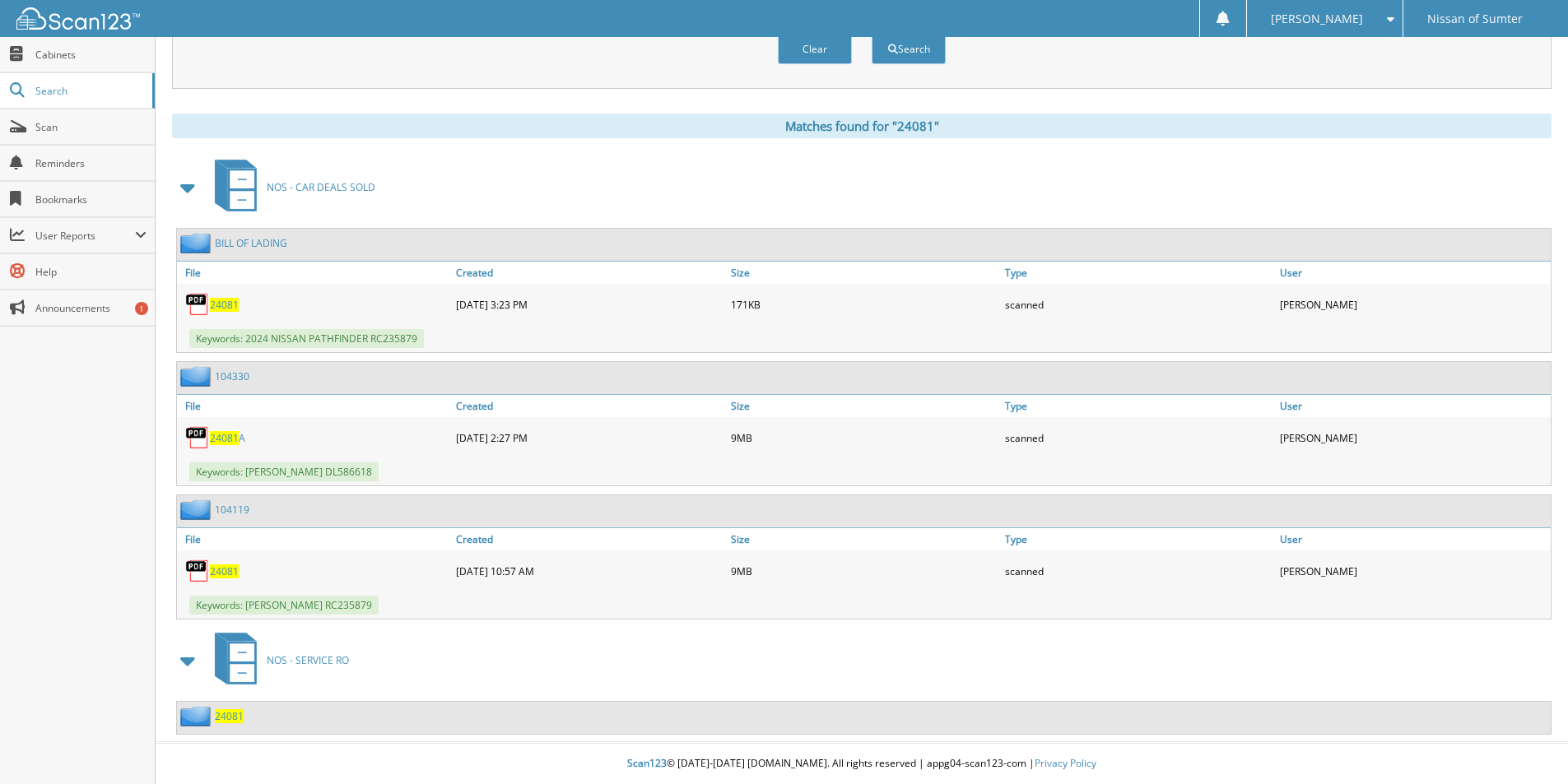
click at [225, 569] on span "24081" at bounding box center [224, 572] width 28 height 14
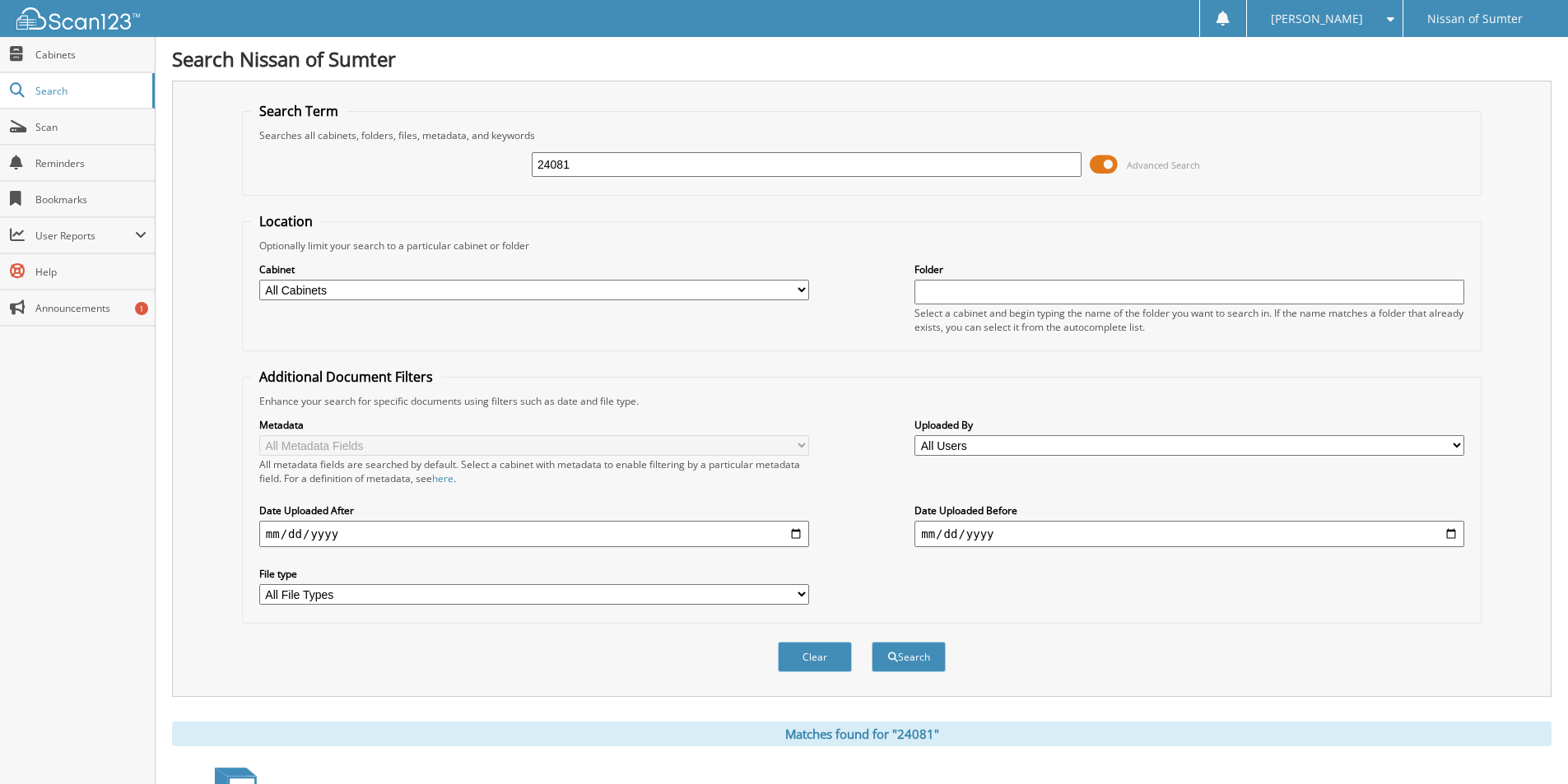
click at [567, 162] on input "24081" at bounding box center [807, 165] width 550 height 25
type input "22132d"
click at [871, 642] on button "Search" at bounding box center [908, 657] width 74 height 30
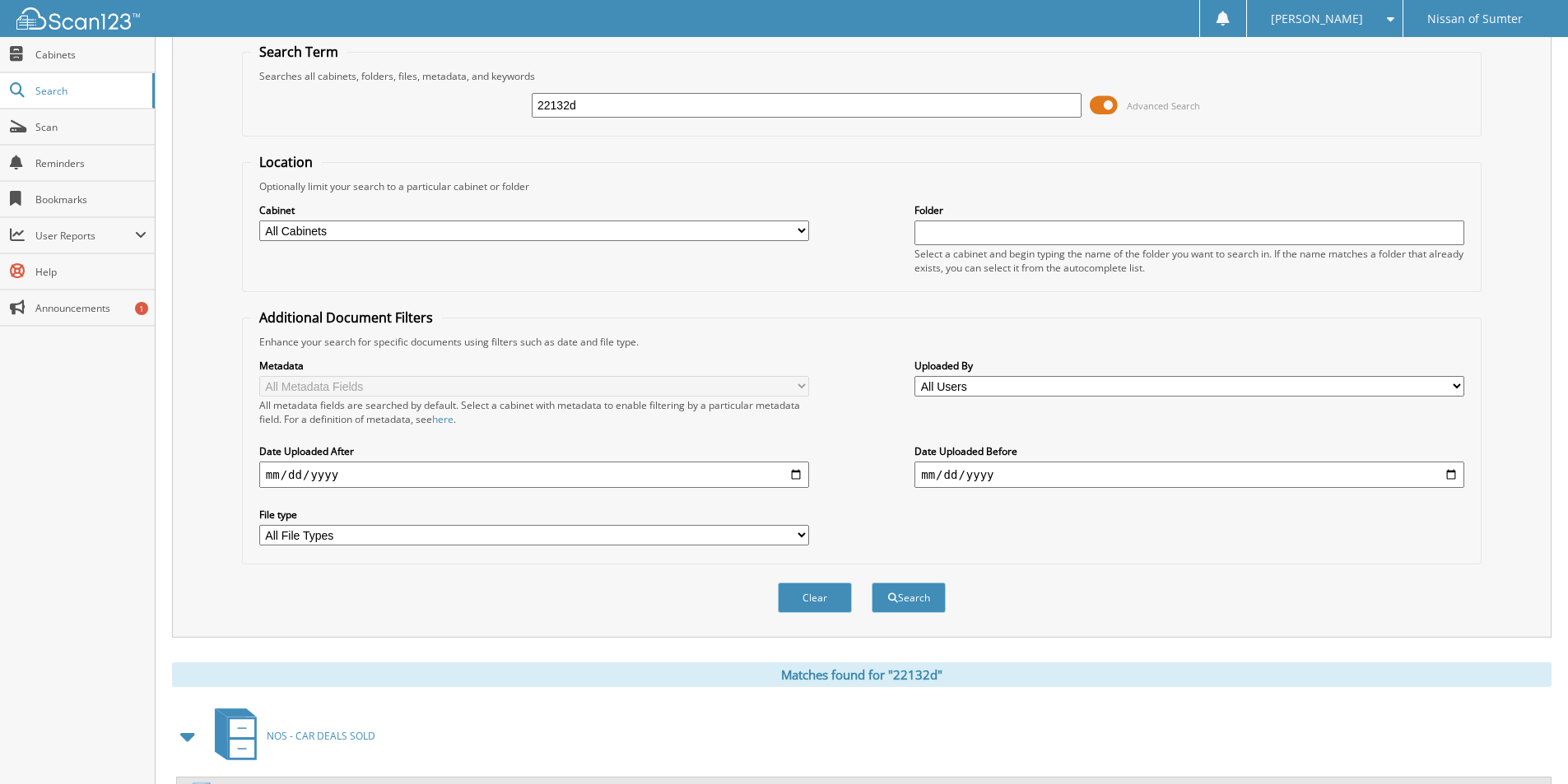
scroll to position [228, 0]
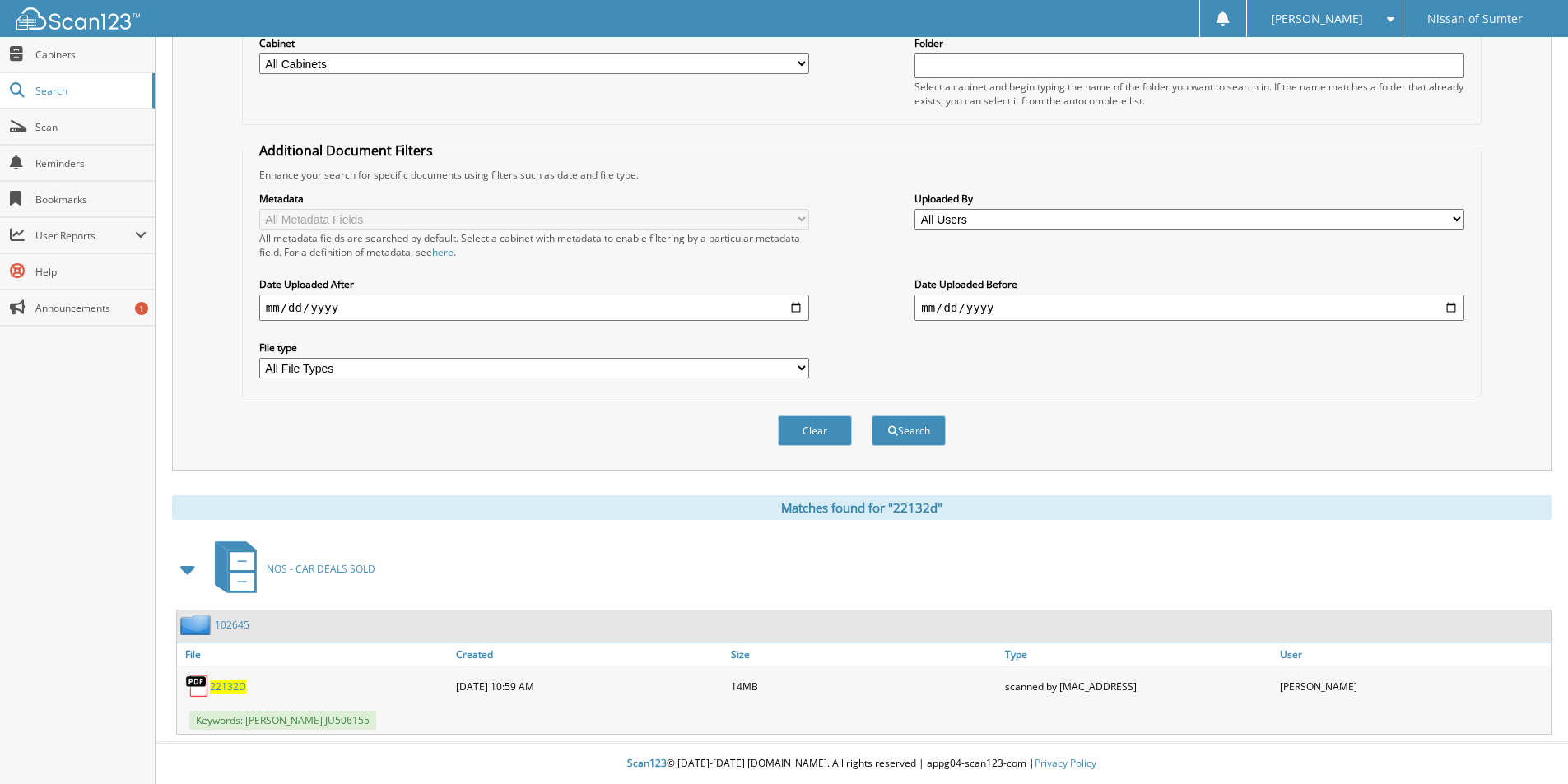
click at [226, 680] on span "22132D" at bounding box center [228, 686] width 36 height 14
